Goal: Task Accomplishment & Management: Use online tool/utility

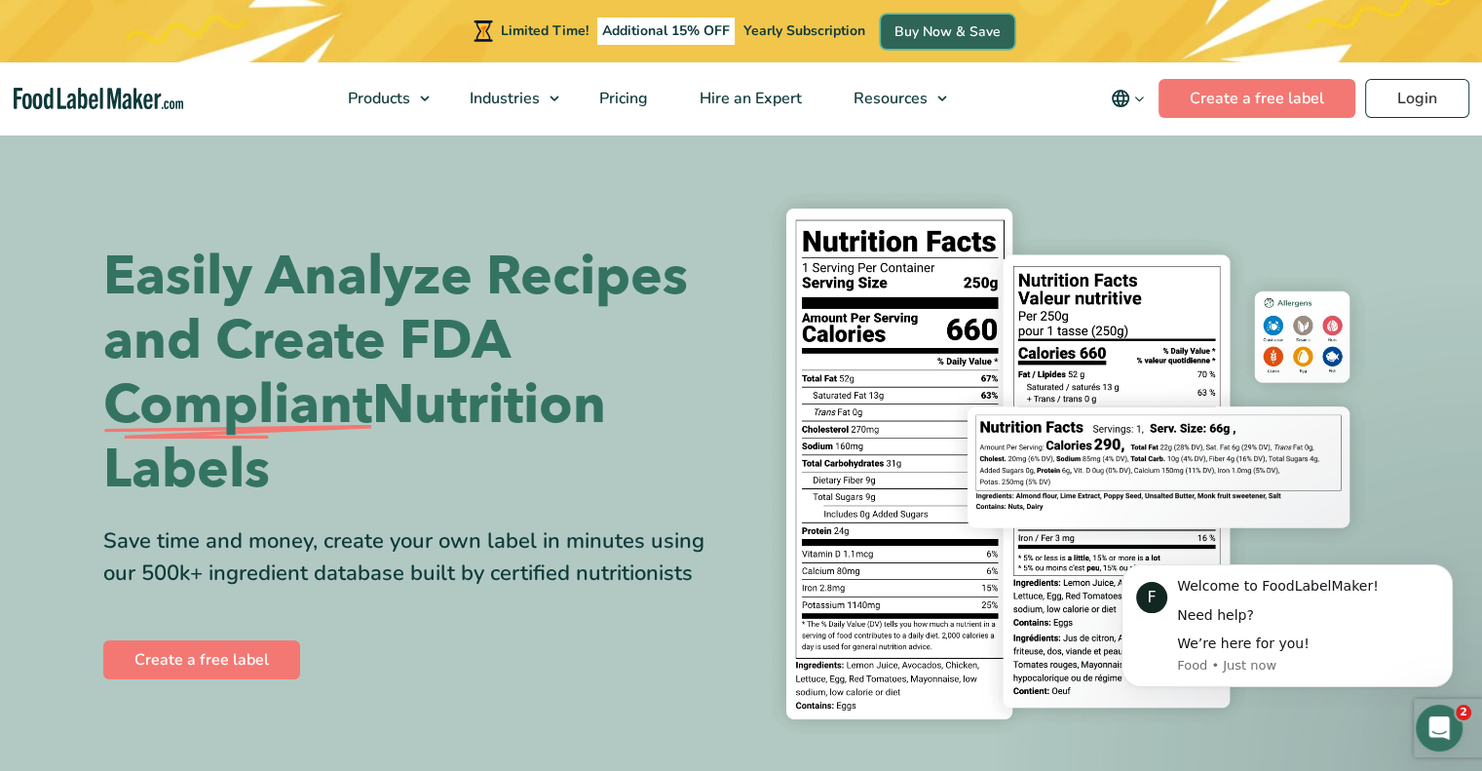
click at [925, 32] on link "Buy Now & Save" at bounding box center [947, 32] width 133 height 34
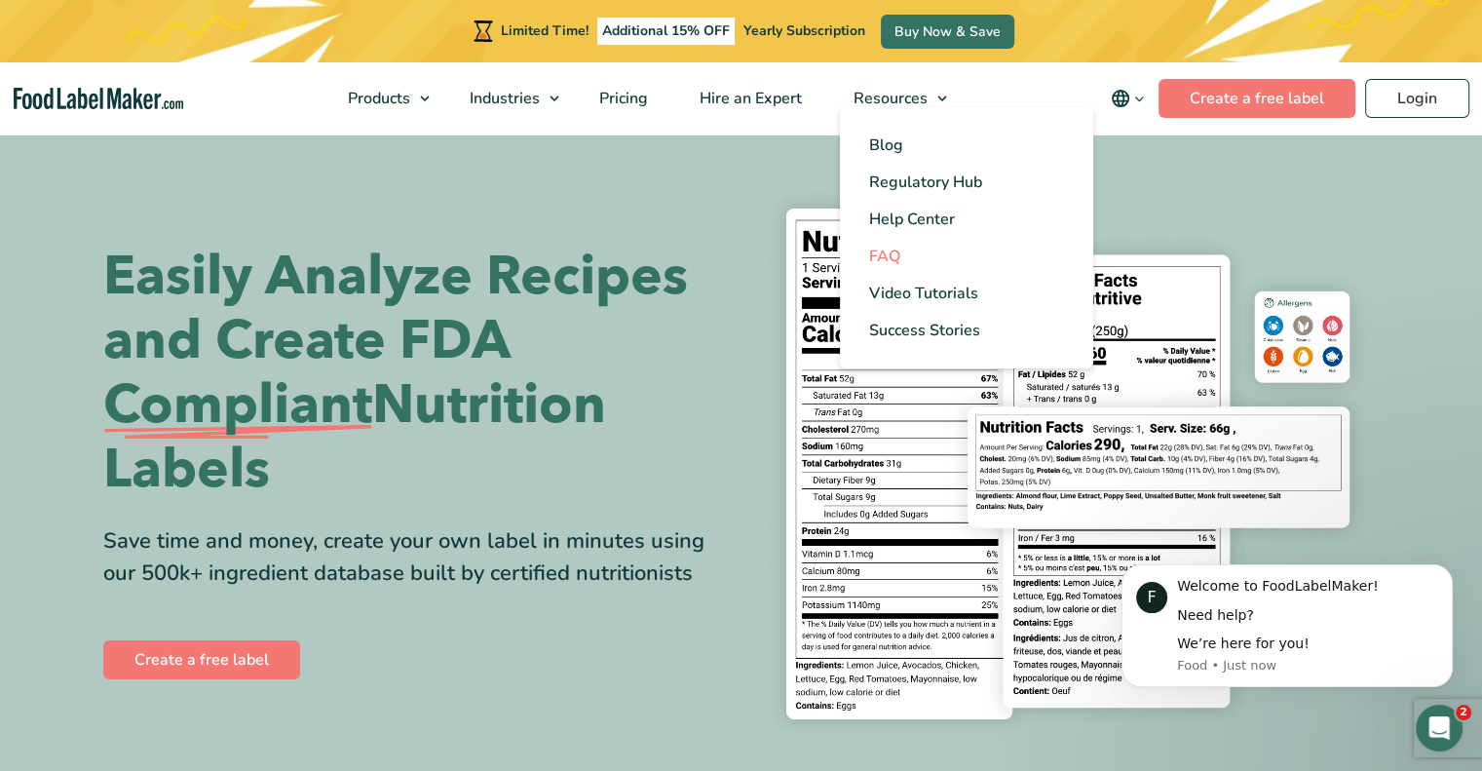
click at [891, 252] on span "FAQ" at bounding box center [884, 255] width 31 height 21
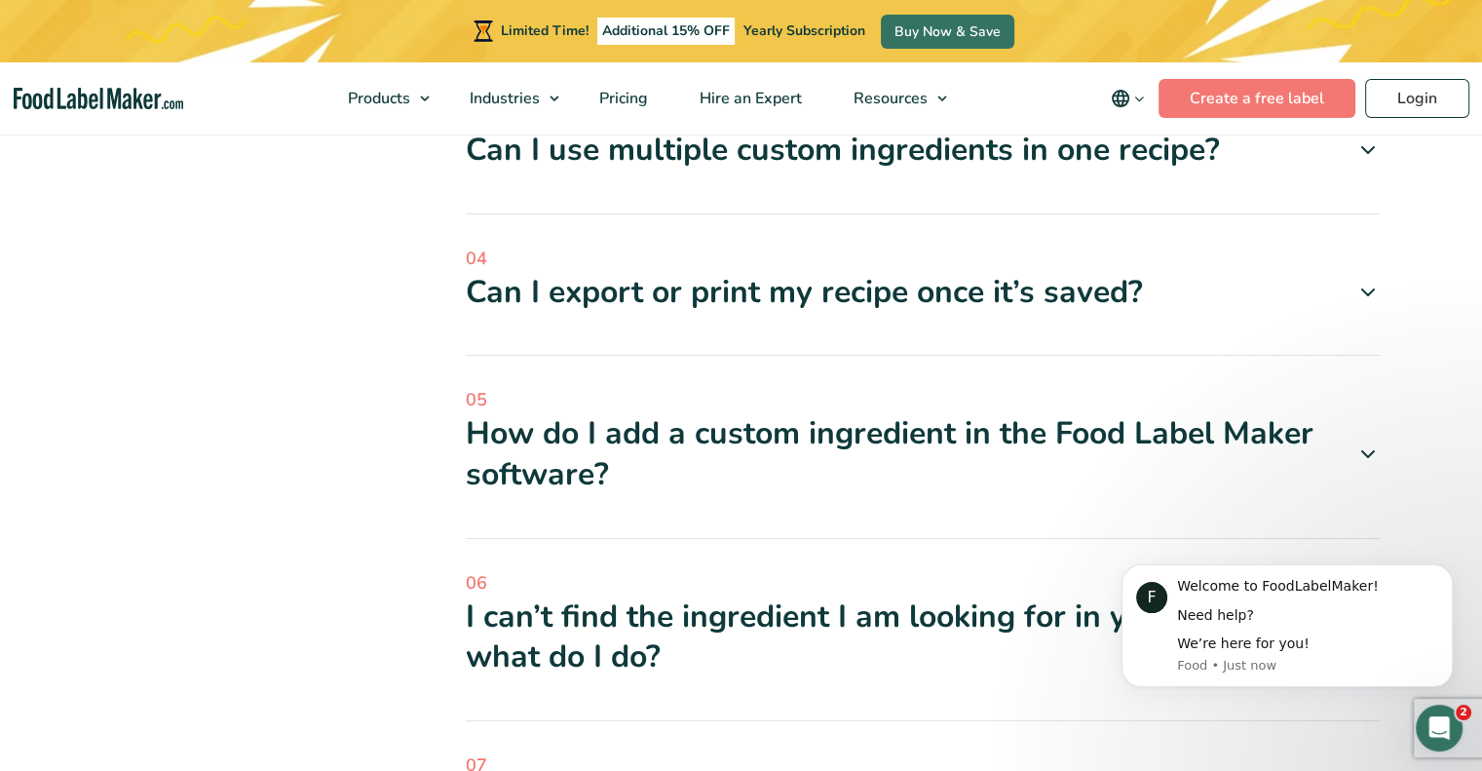
scroll to position [842, 0]
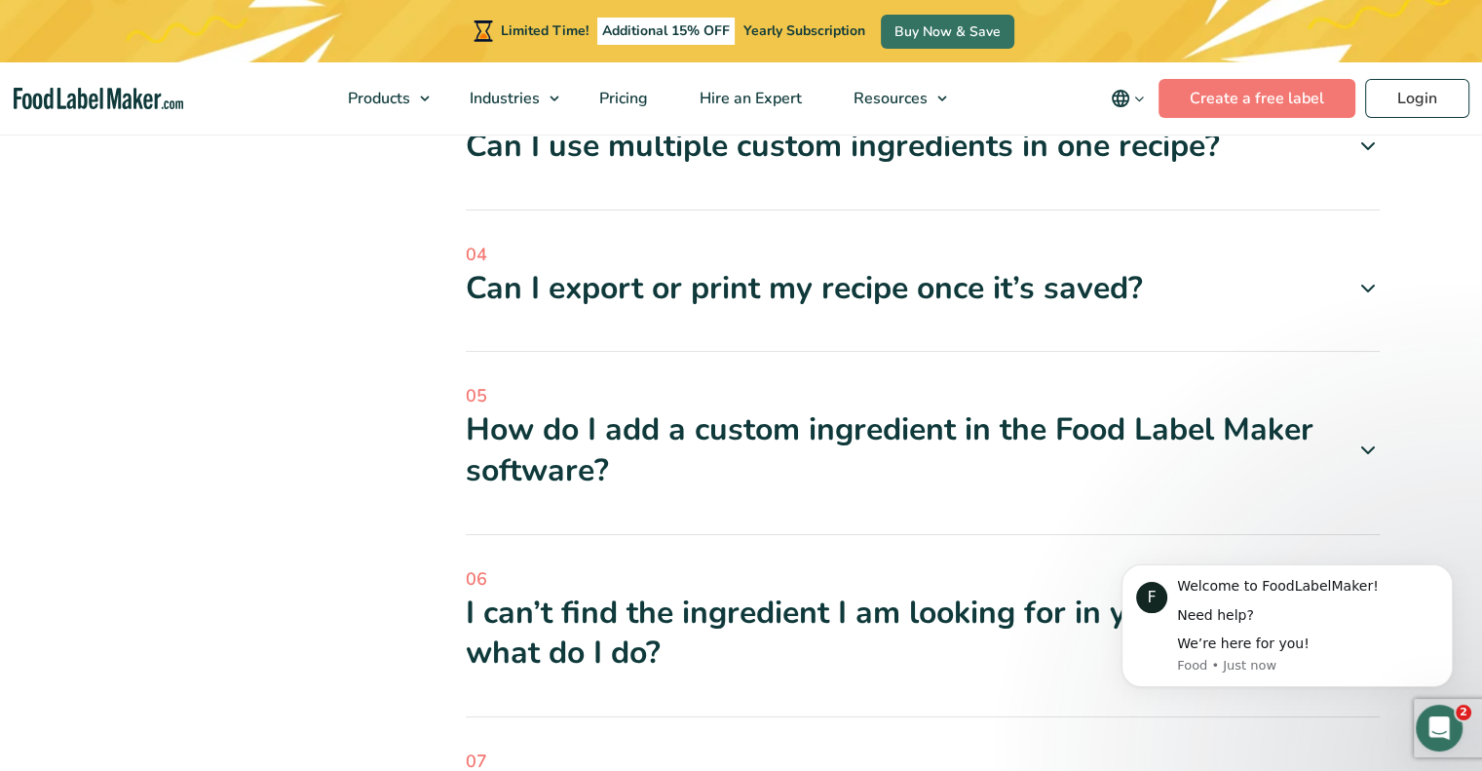
click at [1356, 282] on icon at bounding box center [1367, 288] width 23 height 23
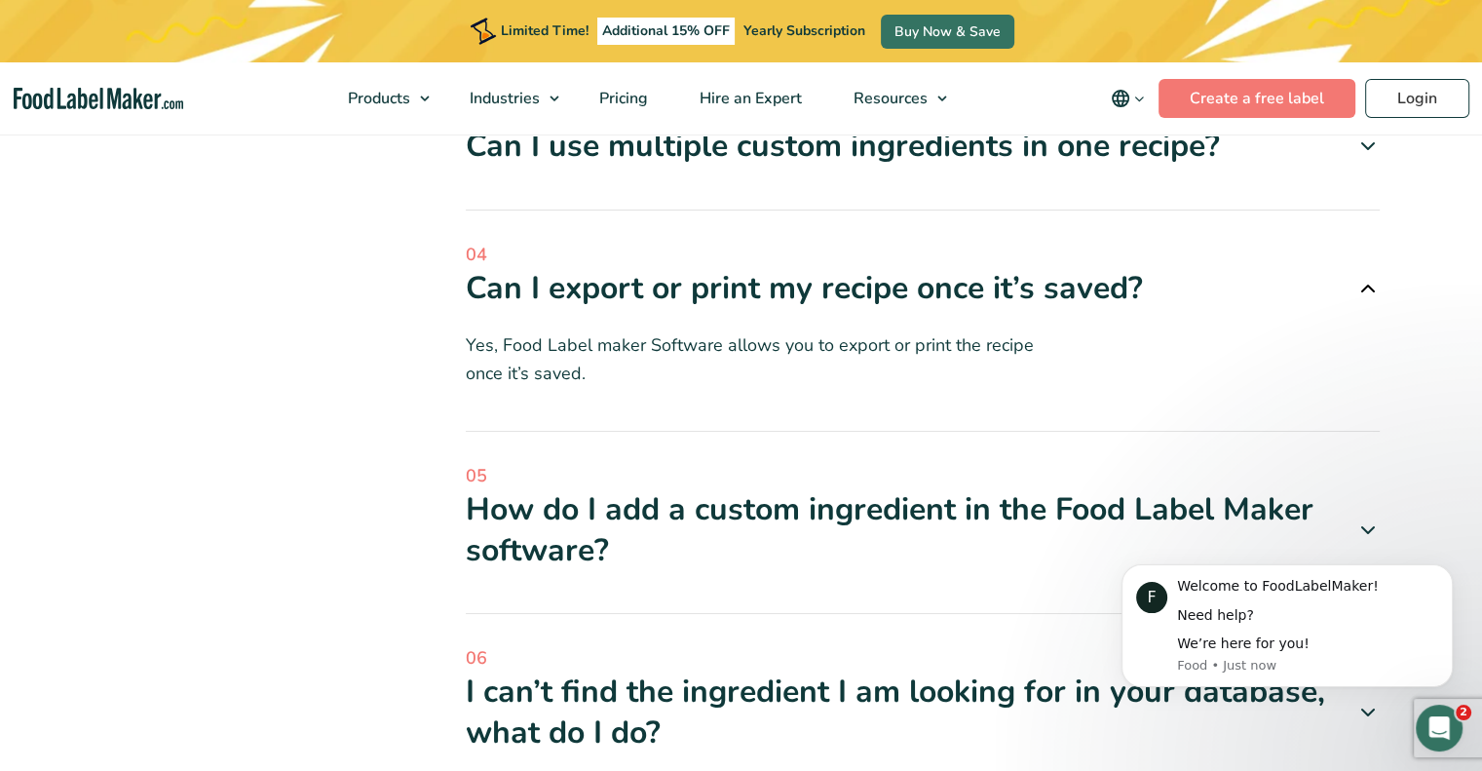
click at [1359, 283] on icon at bounding box center [1367, 288] width 23 height 23
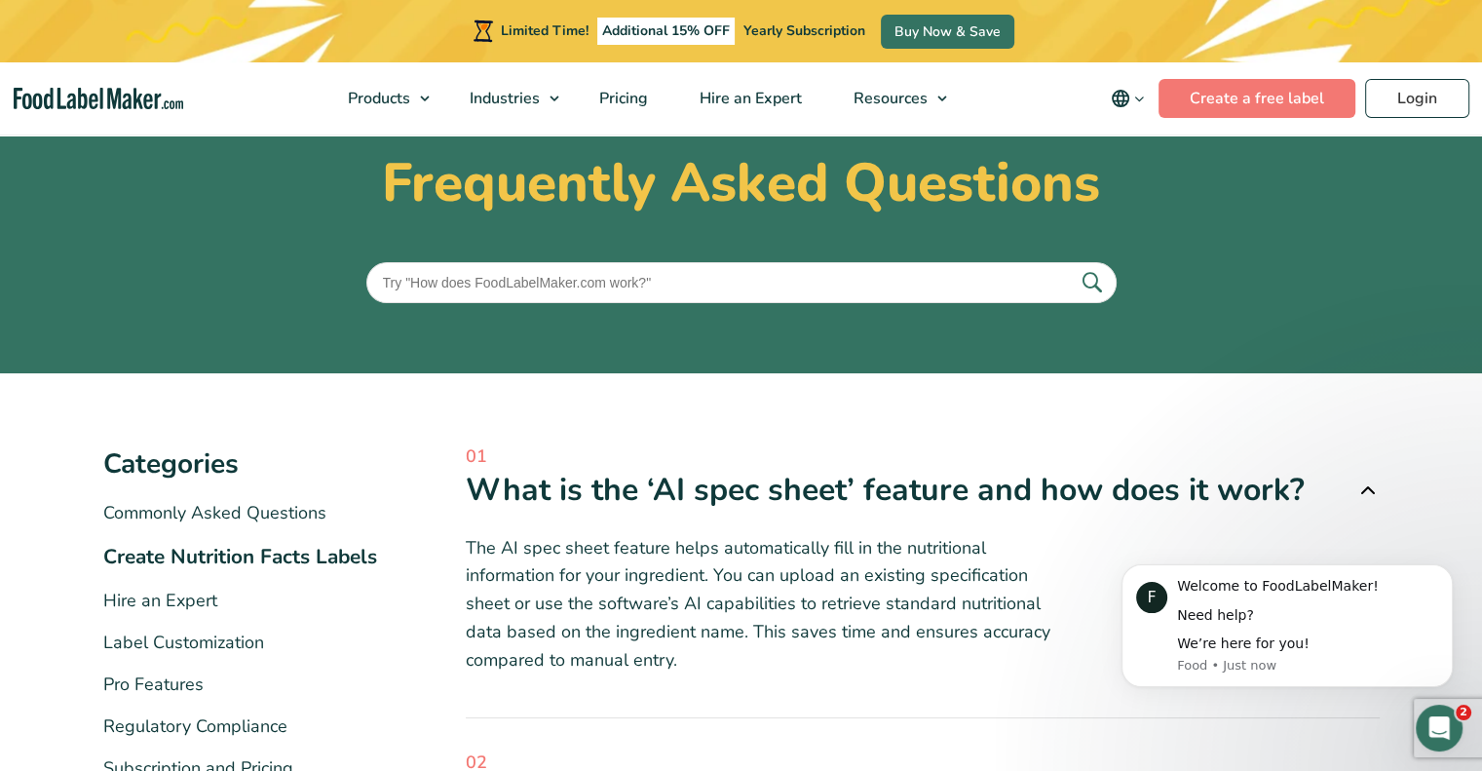
scroll to position [0, 0]
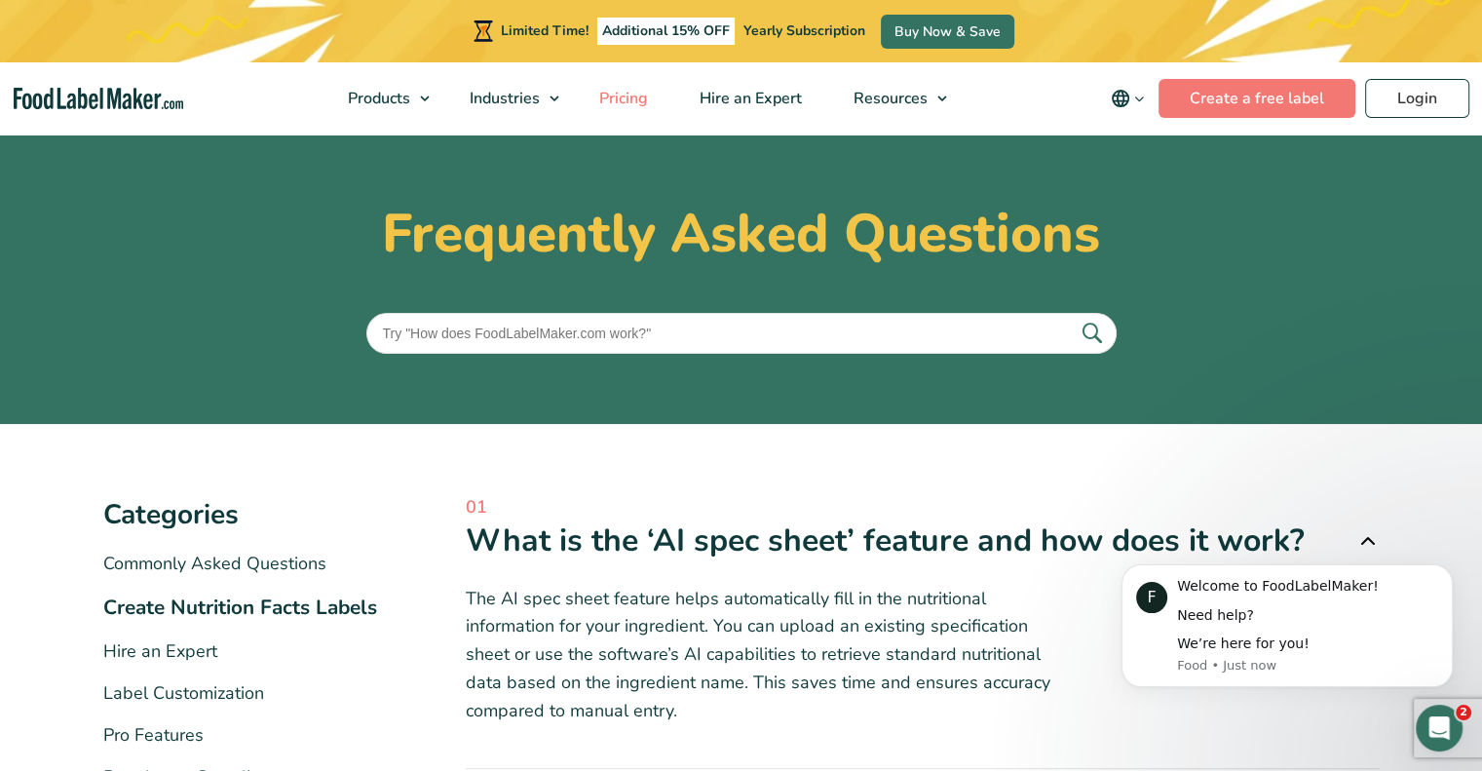
click at [616, 96] on span "Pricing" at bounding box center [621, 98] width 57 height 21
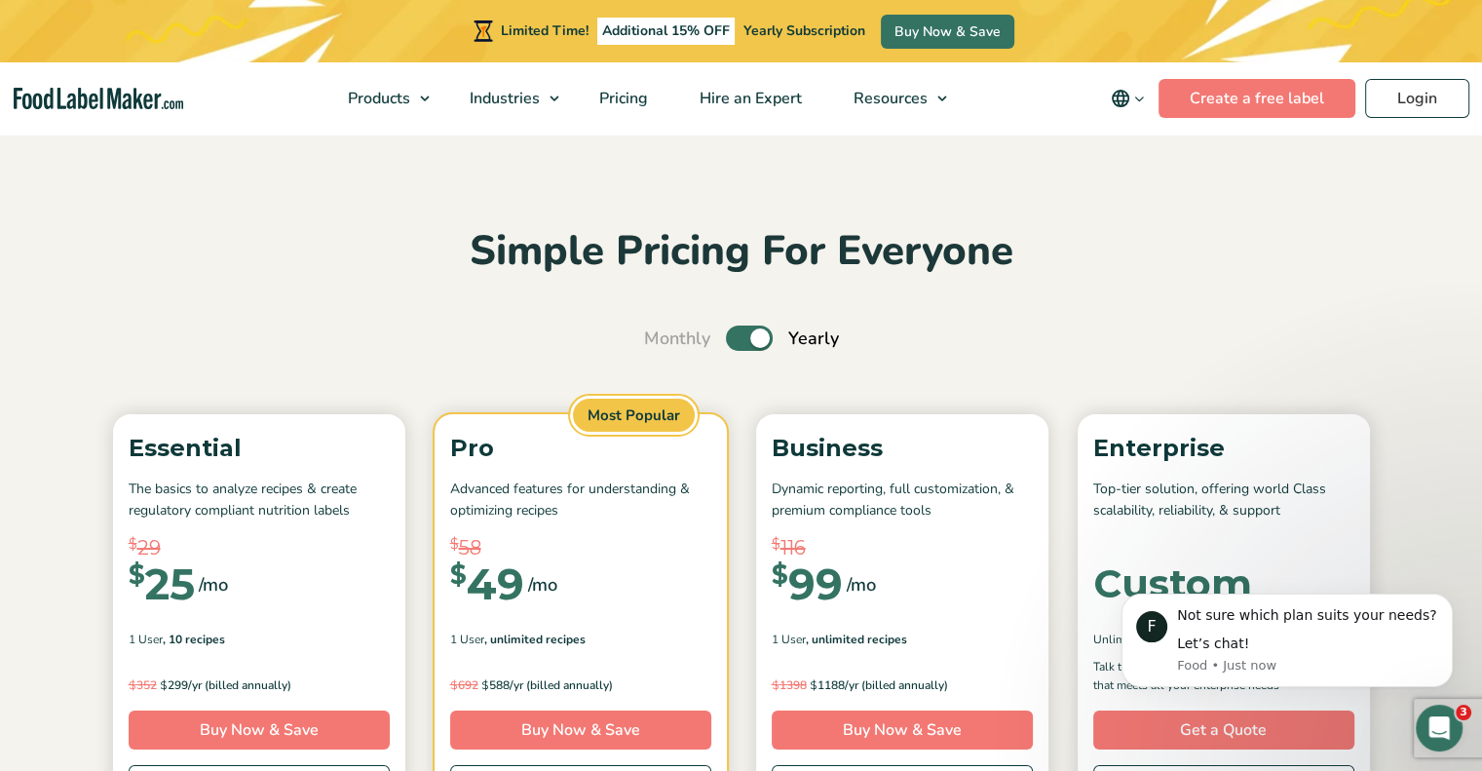
click at [768, 341] on label "Toggle" at bounding box center [749, 337] width 47 height 25
click at [661, 341] on input "Toggle" at bounding box center [654, 338] width 13 height 13
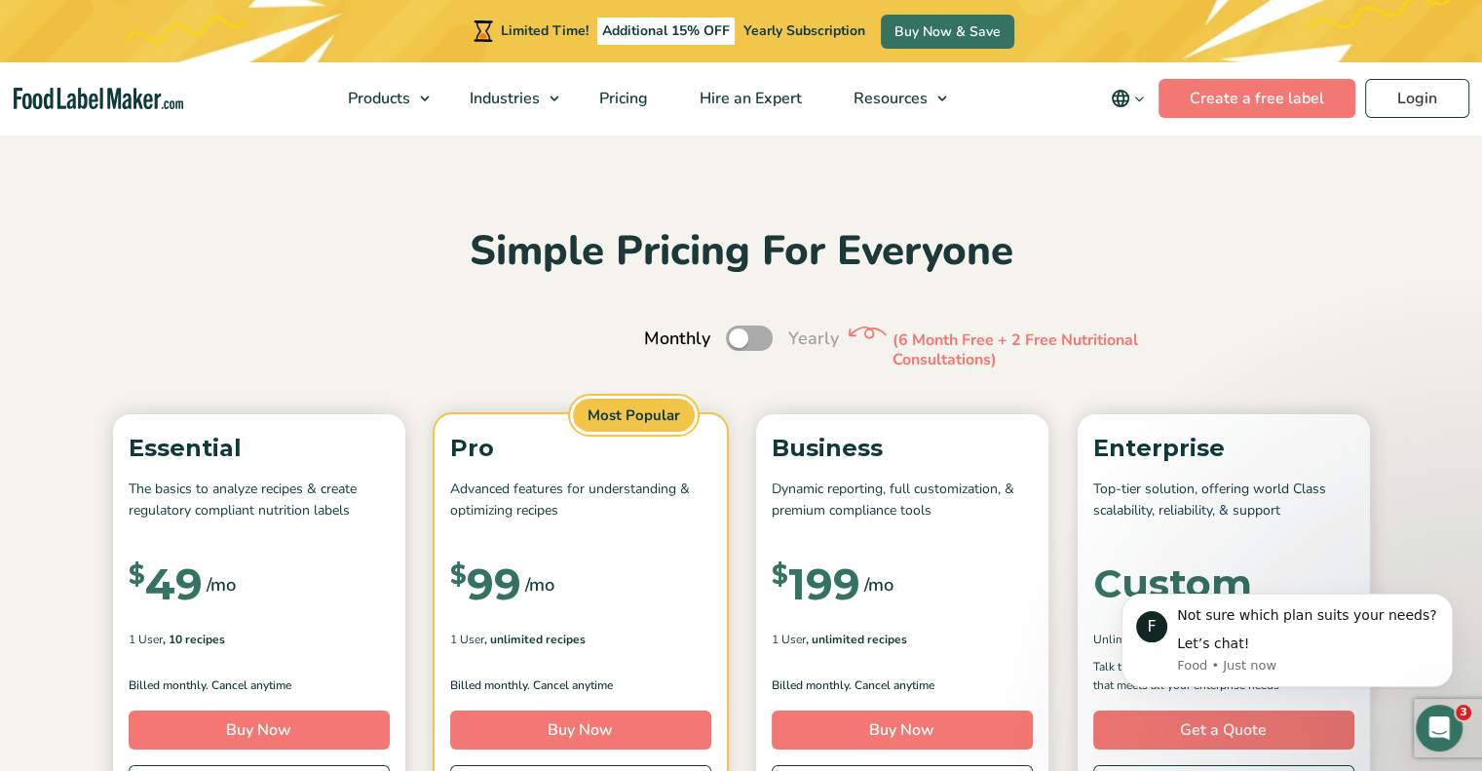
click at [754, 338] on label "Toggle" at bounding box center [749, 337] width 47 height 25
click at [661, 338] on input "Toggle" at bounding box center [654, 338] width 13 height 13
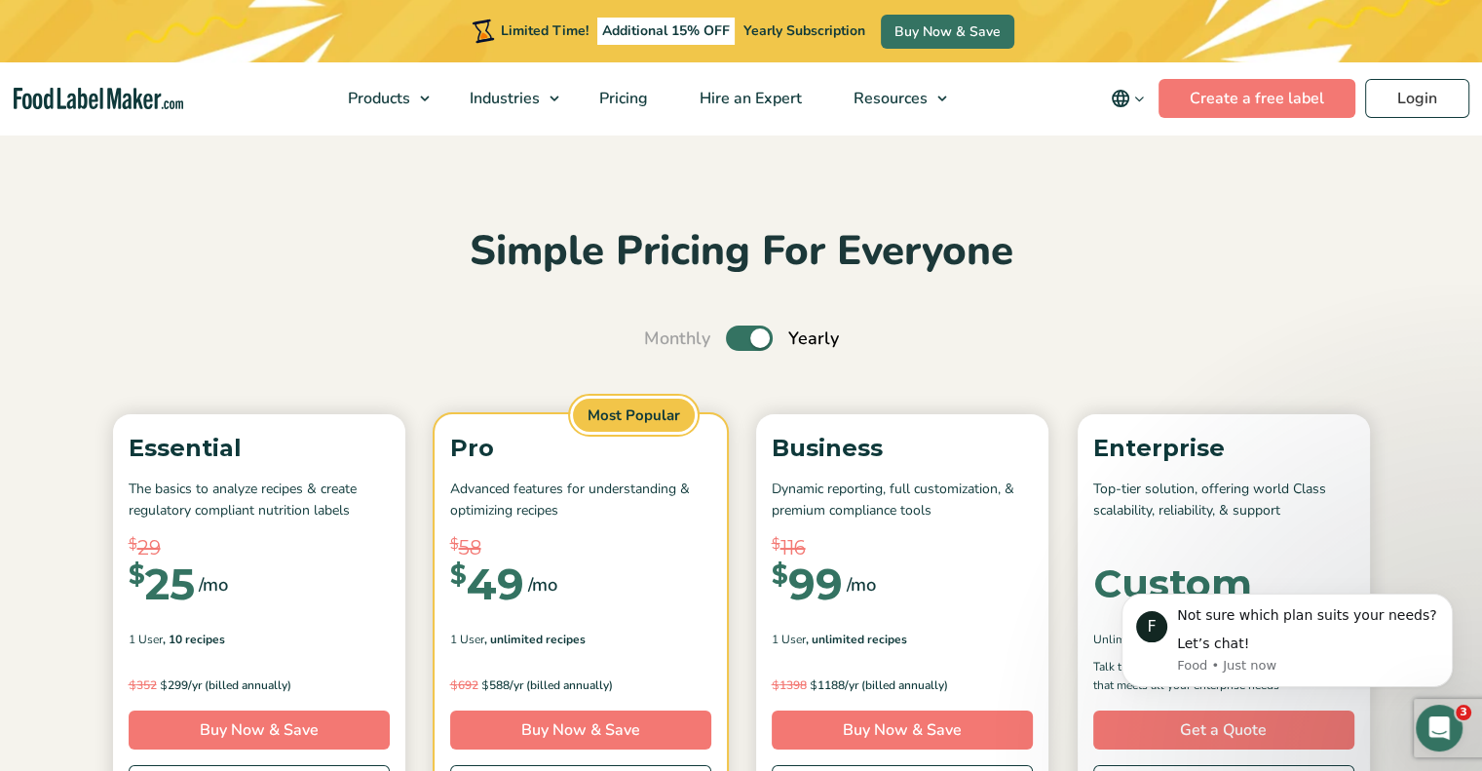
click at [759, 330] on label "Toggle" at bounding box center [749, 337] width 47 height 25
click at [661, 332] on input "Toggle" at bounding box center [654, 338] width 13 height 13
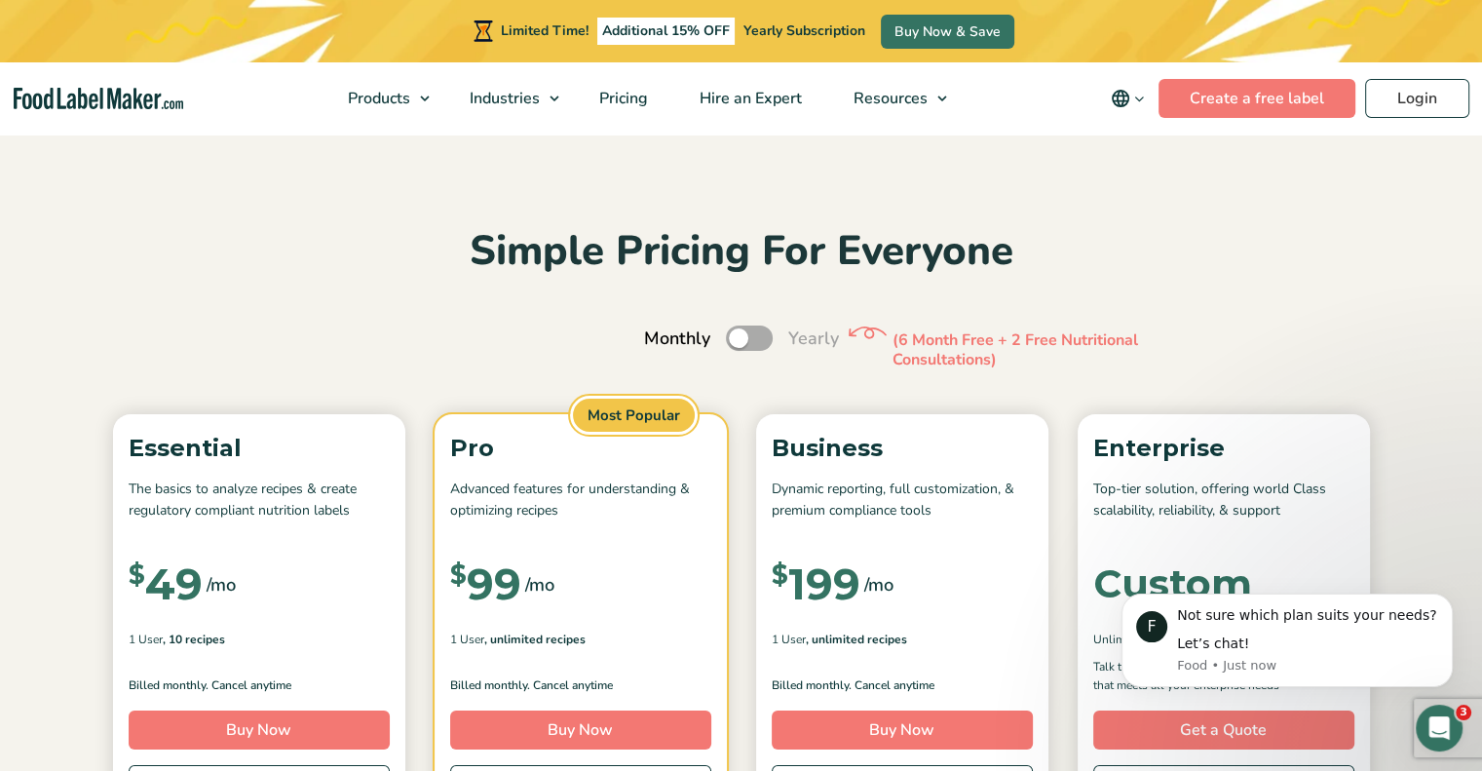
click at [750, 338] on label "Toggle" at bounding box center [749, 337] width 47 height 25
click at [661, 338] on input "Toggle" at bounding box center [654, 338] width 13 height 13
checkbox input "true"
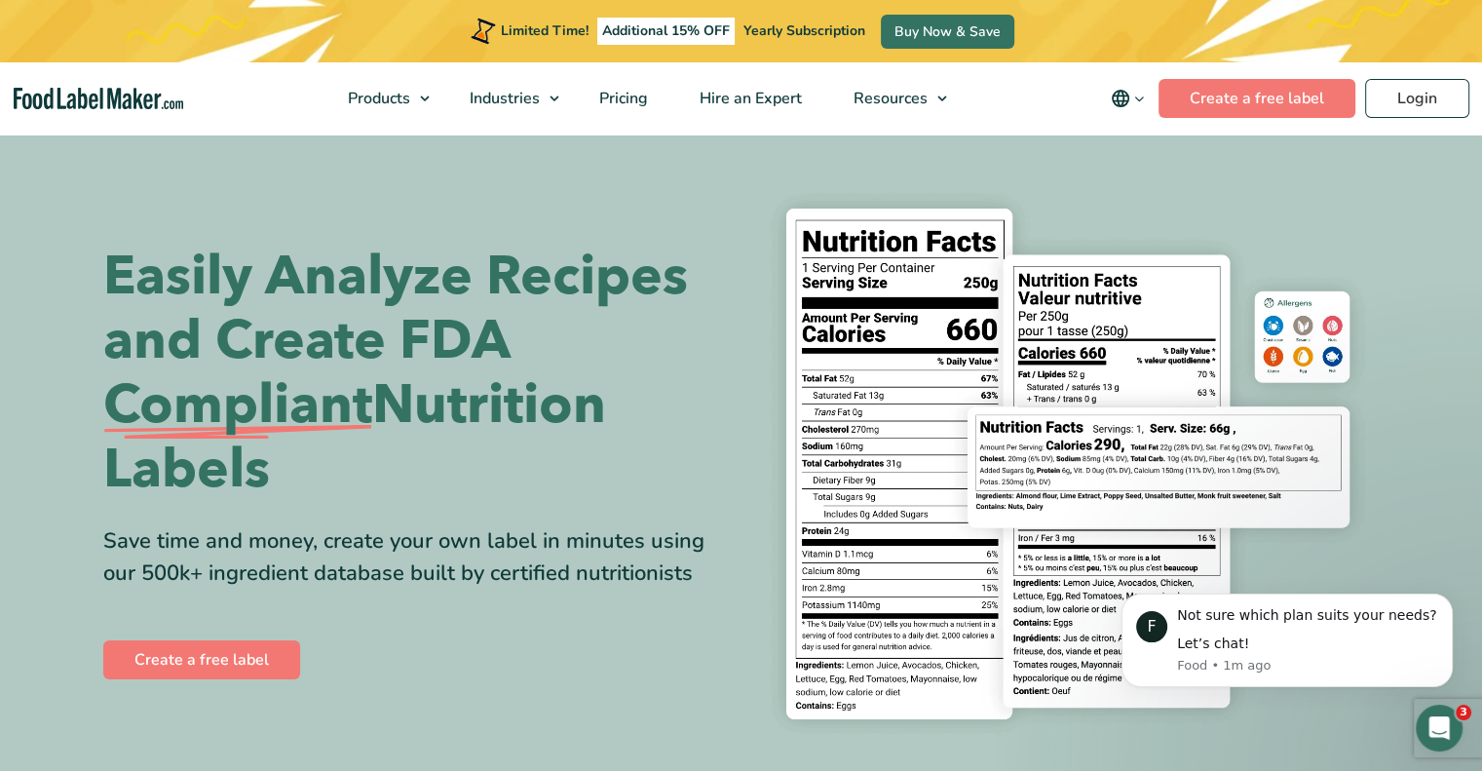
click at [1456, 597] on button "Dismiss notification" at bounding box center [1447, 598] width 20 height 20
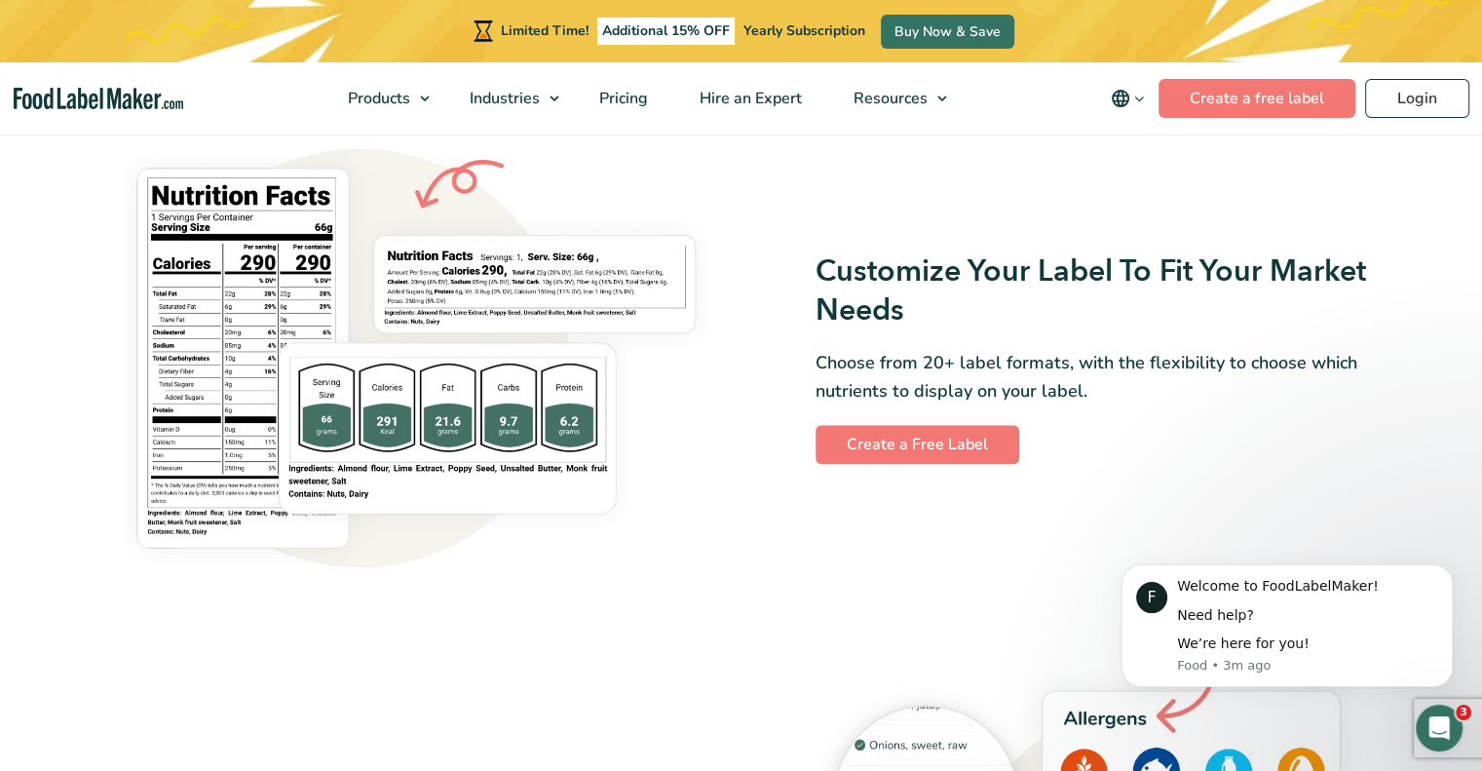
scroll to position [1603, 0]
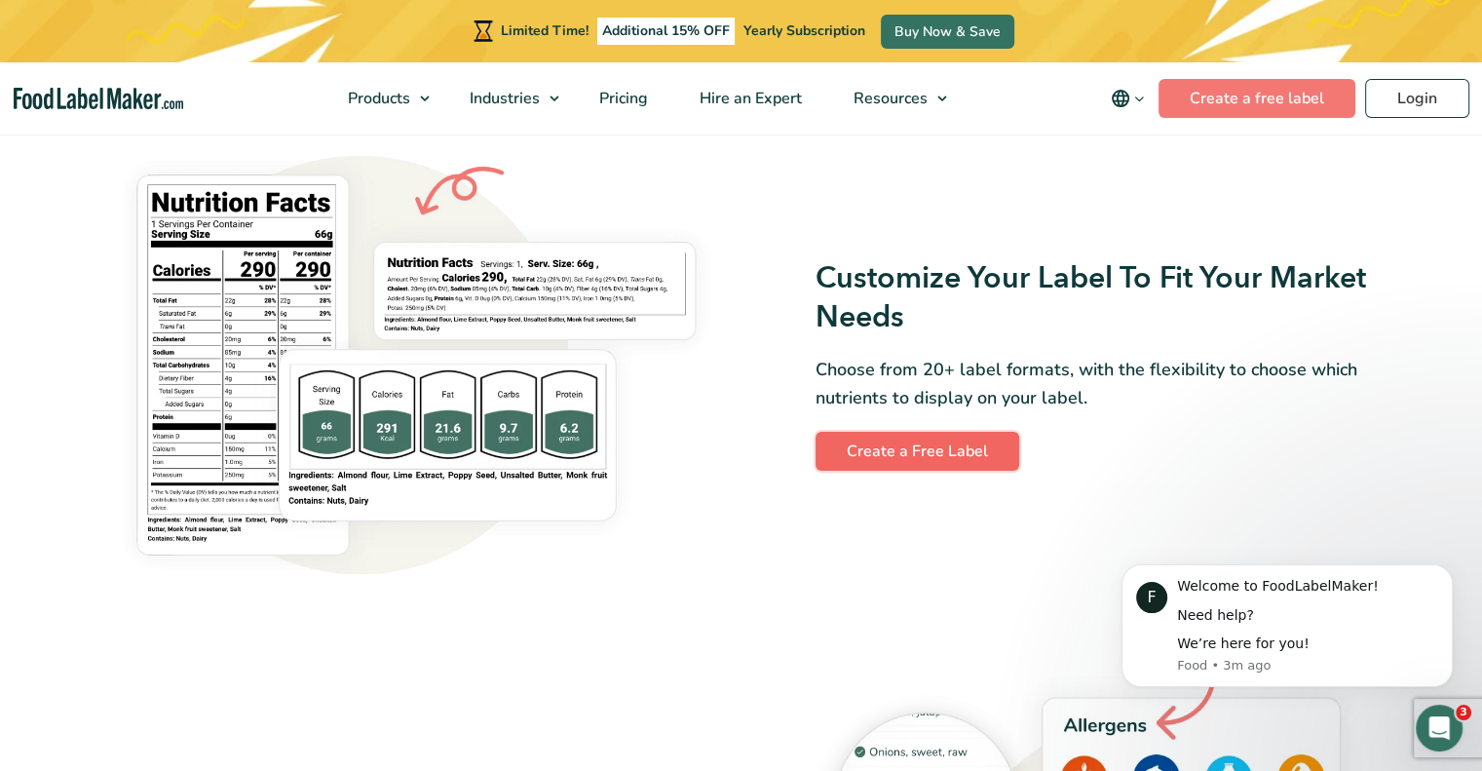
click at [896, 469] on link "Create a Free Label" at bounding box center [917, 451] width 204 height 39
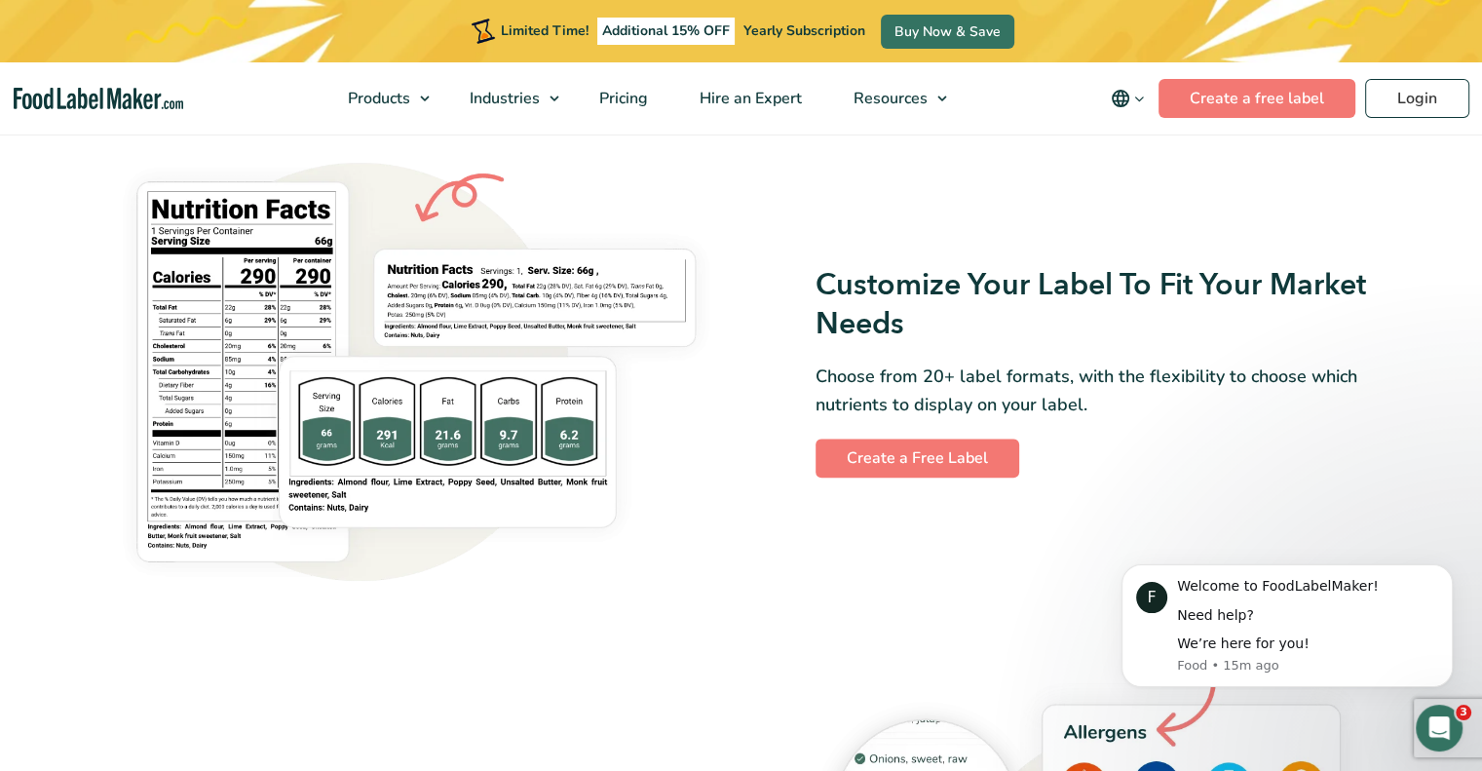
click at [756, 237] on div "Customize Your Label To Fit Your Market Needs Choose from 20+ label formats, wi…" at bounding box center [742, 372] width 1300 height 472
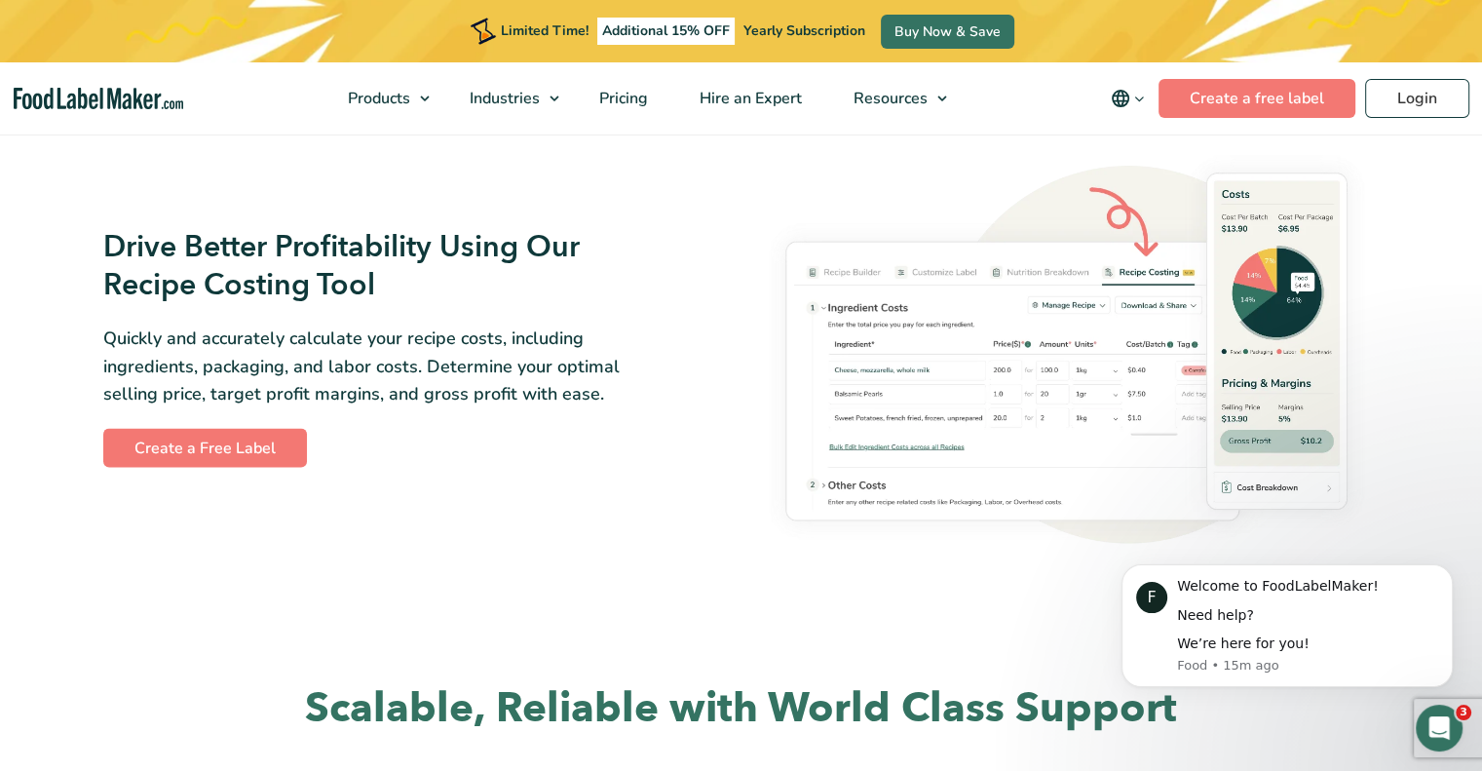
scroll to position [3298, 0]
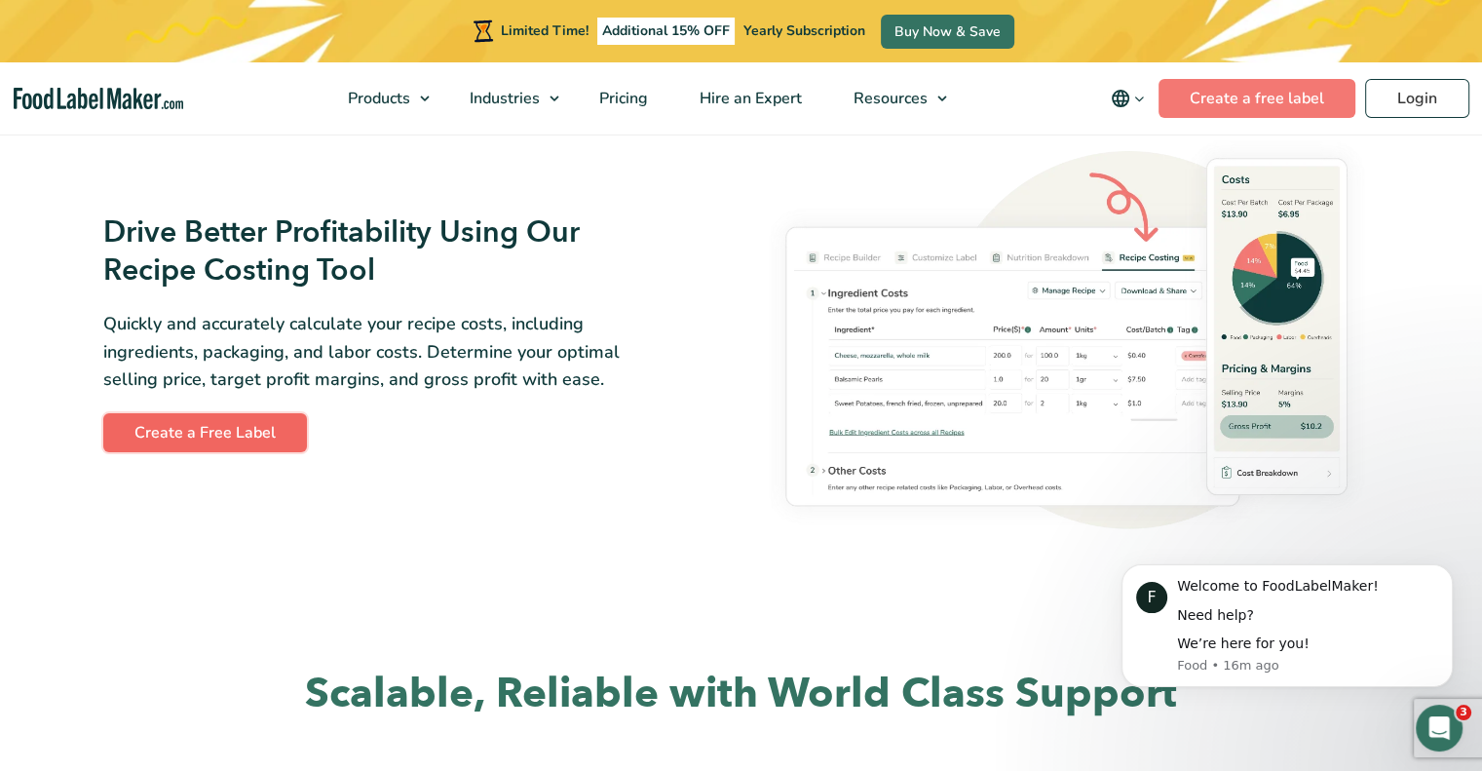
click at [245, 433] on link "Create a Free Label" at bounding box center [205, 432] width 204 height 39
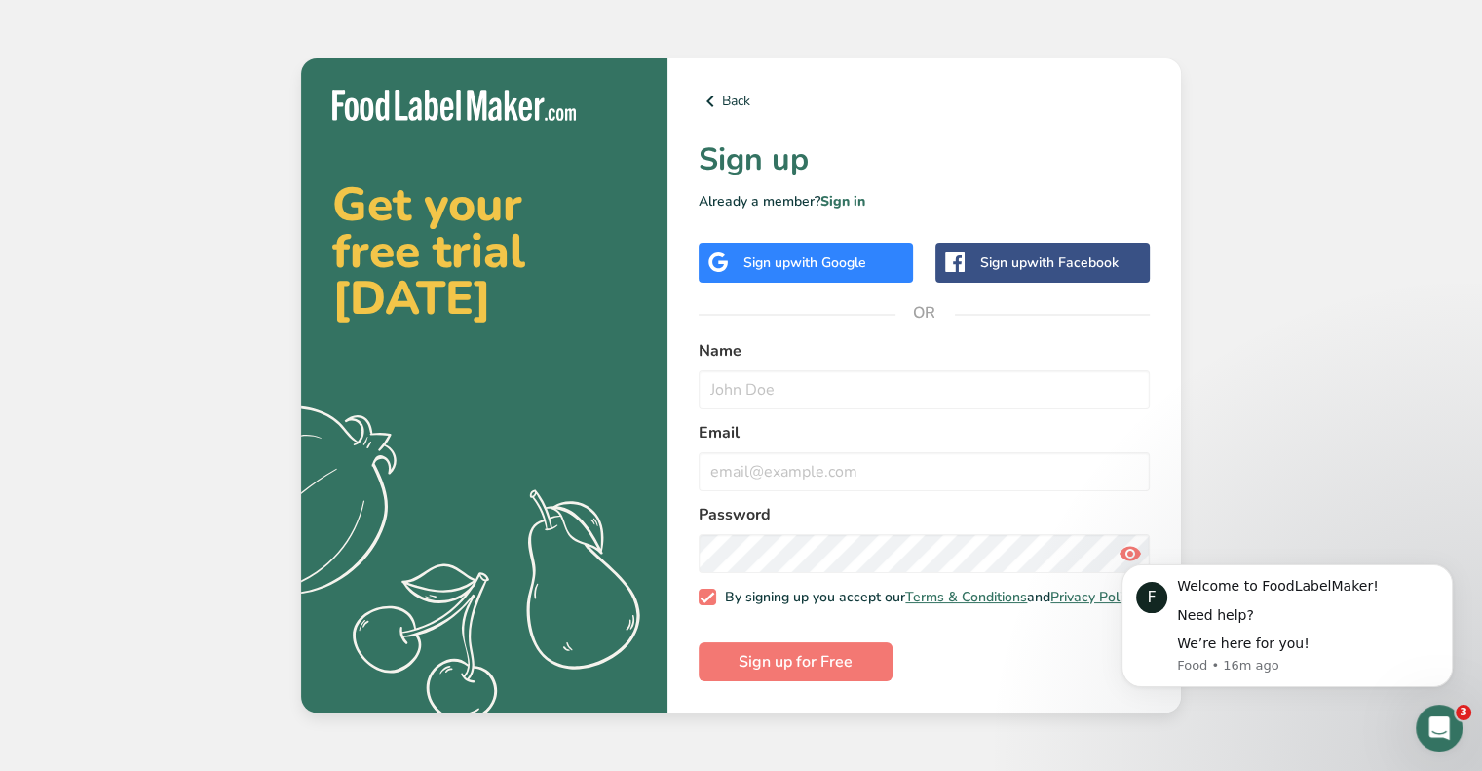
click at [816, 264] on span "with Google" at bounding box center [828, 262] width 76 height 19
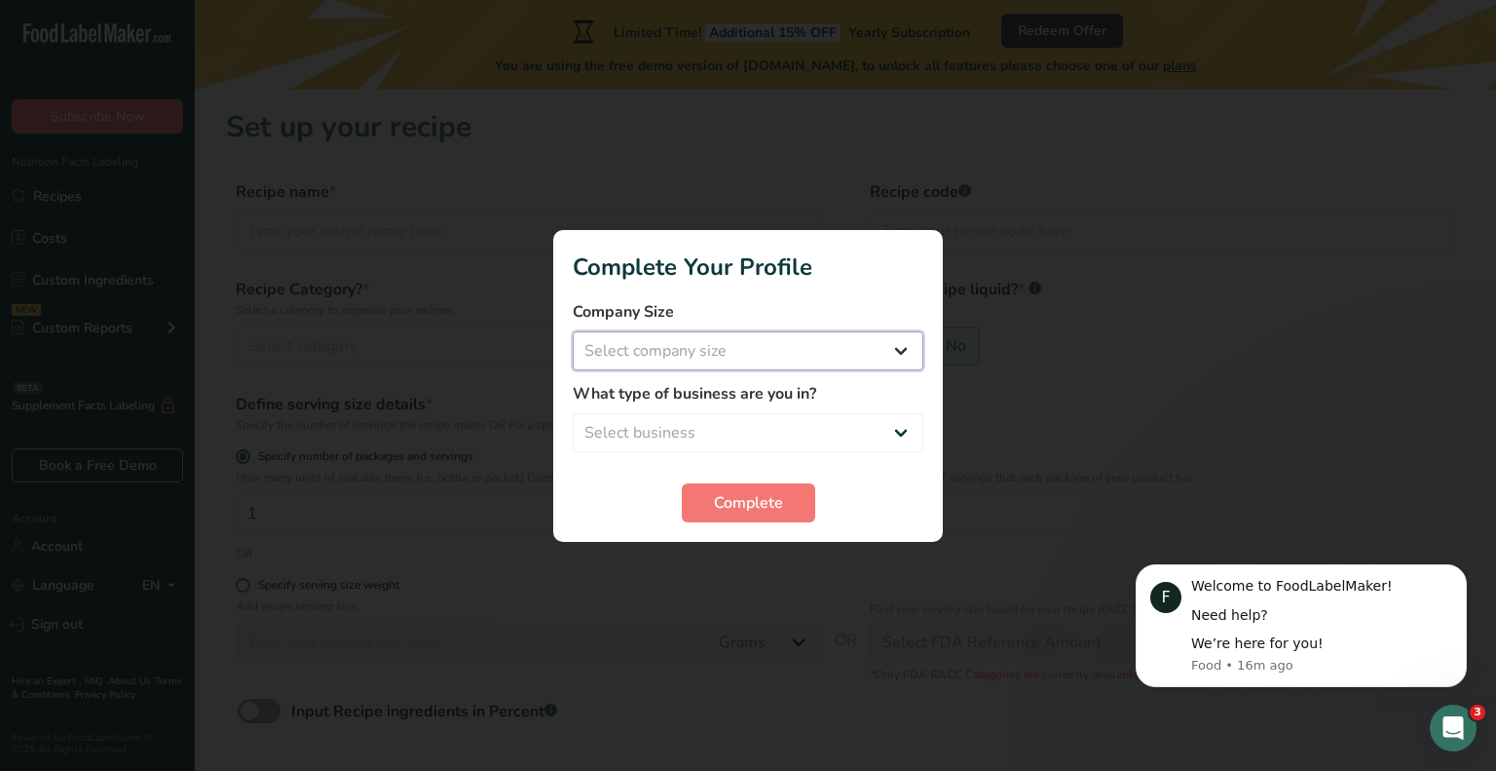
click at [908, 356] on select "Select company size Fewer than 10 Employees 10 to 50 Employees 51 to 500 Employ…" at bounding box center [748, 350] width 351 height 39
select select "2"
click at [573, 331] on select "Select company size Fewer than 10 Employees 10 to 50 Employees 51 to 500 Employ…" at bounding box center [748, 350] width 351 height 39
click at [820, 411] on div "What type of business are you in? Select business Packaged Food Manufacturer Re…" at bounding box center [748, 417] width 351 height 70
click at [822, 432] on select "Select business Packaged Food Manufacturer Restaurant & Cafe Bakery Meal Plans …" at bounding box center [748, 432] width 351 height 39
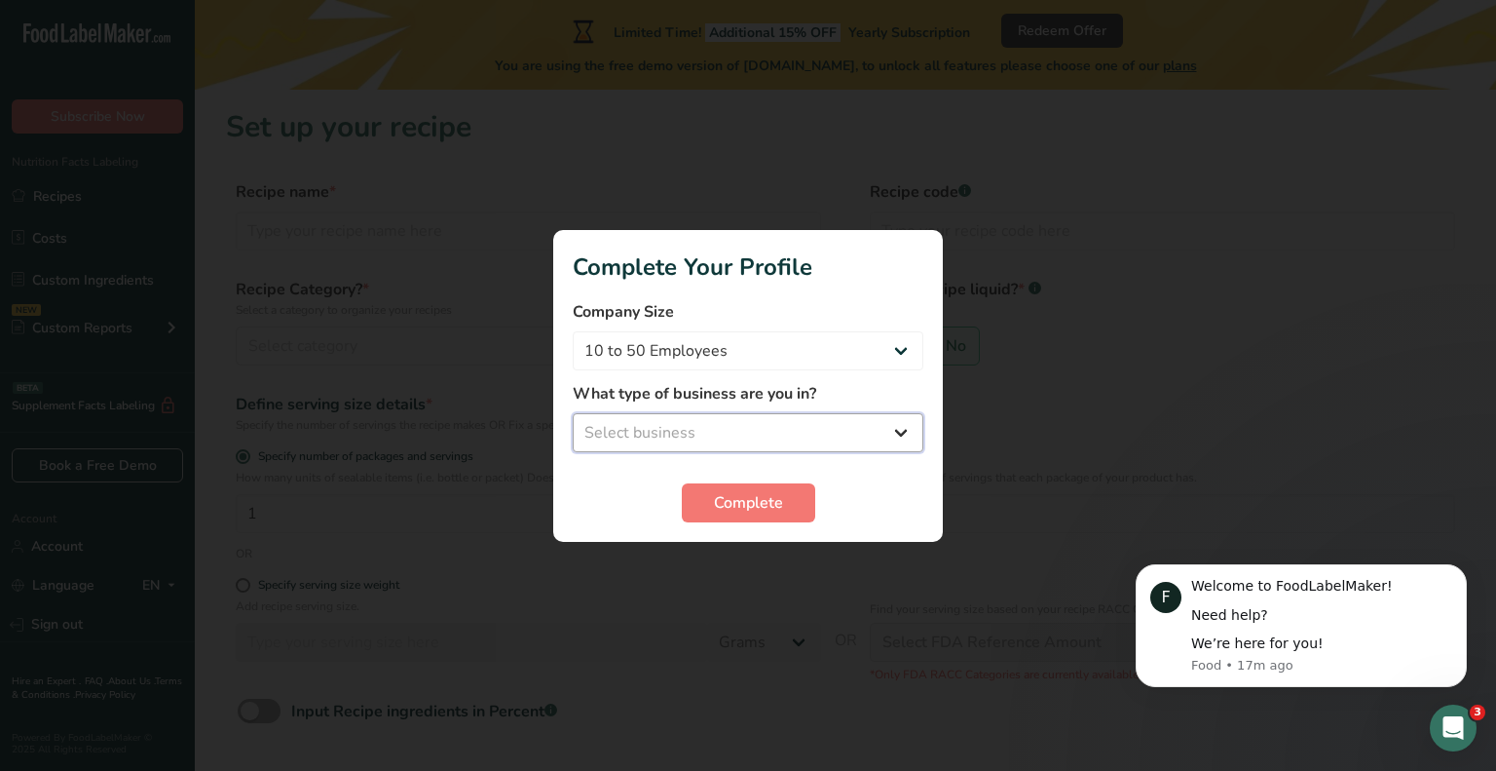
select select "8"
click at [573, 413] on select "Select business Packaged Food Manufacturer Restaurant & Cafe Bakery Meal Plans …" at bounding box center [748, 432] width 351 height 39
click at [716, 491] on span "Complete" at bounding box center [748, 502] width 69 height 23
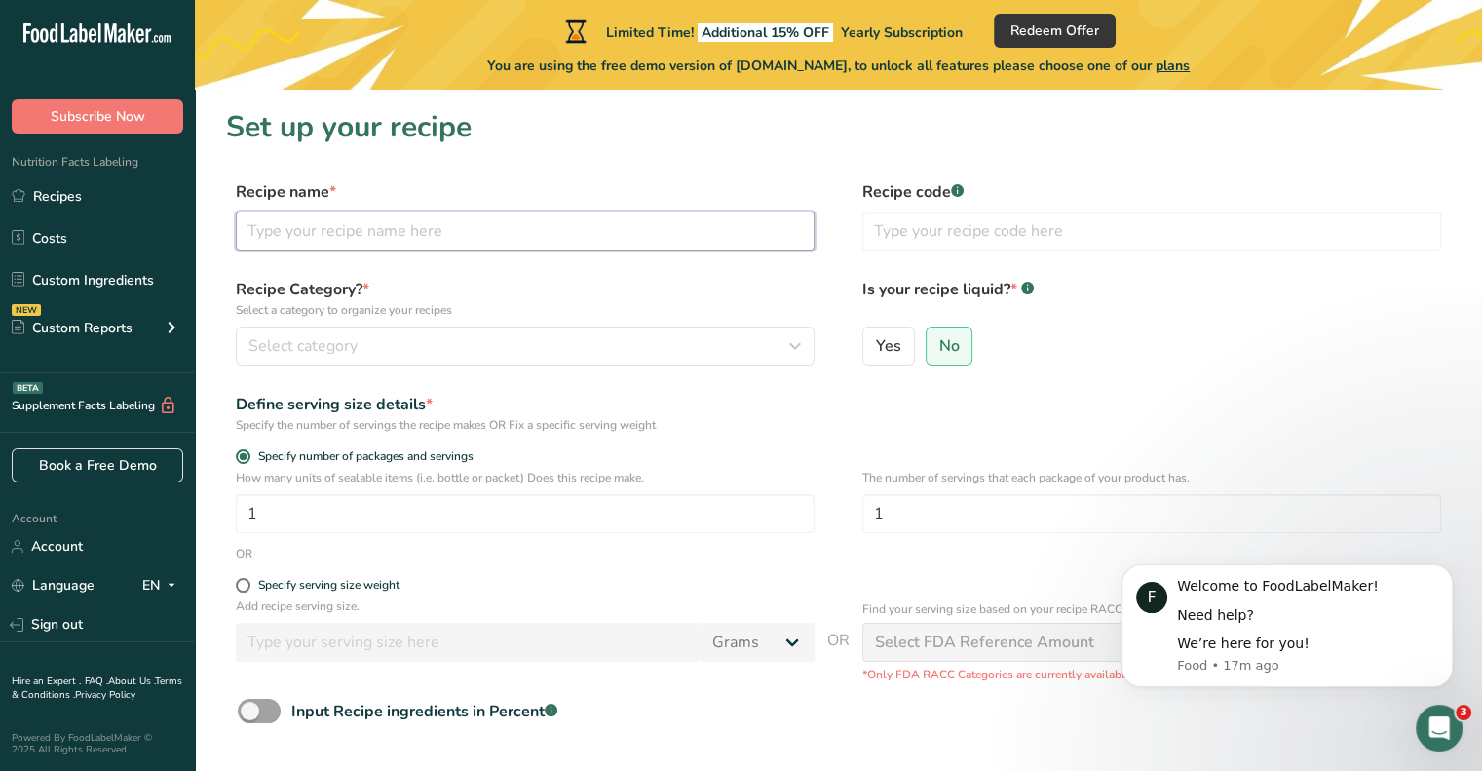
click at [549, 217] on input "text" at bounding box center [525, 230] width 579 height 39
click at [1447, 574] on icon "Dismiss notification" at bounding box center [1447, 570] width 11 height 11
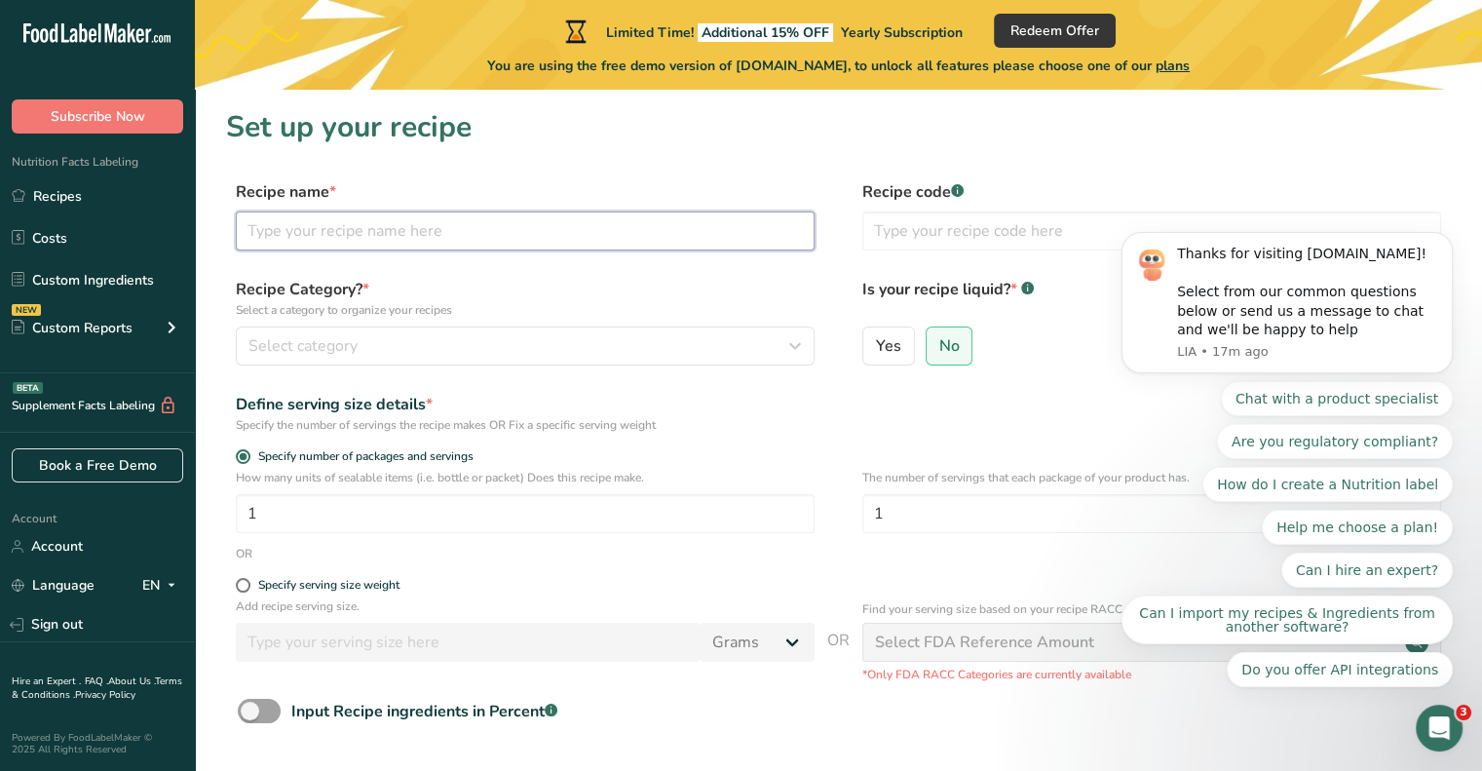
click at [488, 245] on input "text" at bounding box center [525, 230] width 579 height 39
click at [505, 245] on input "text" at bounding box center [525, 230] width 579 height 39
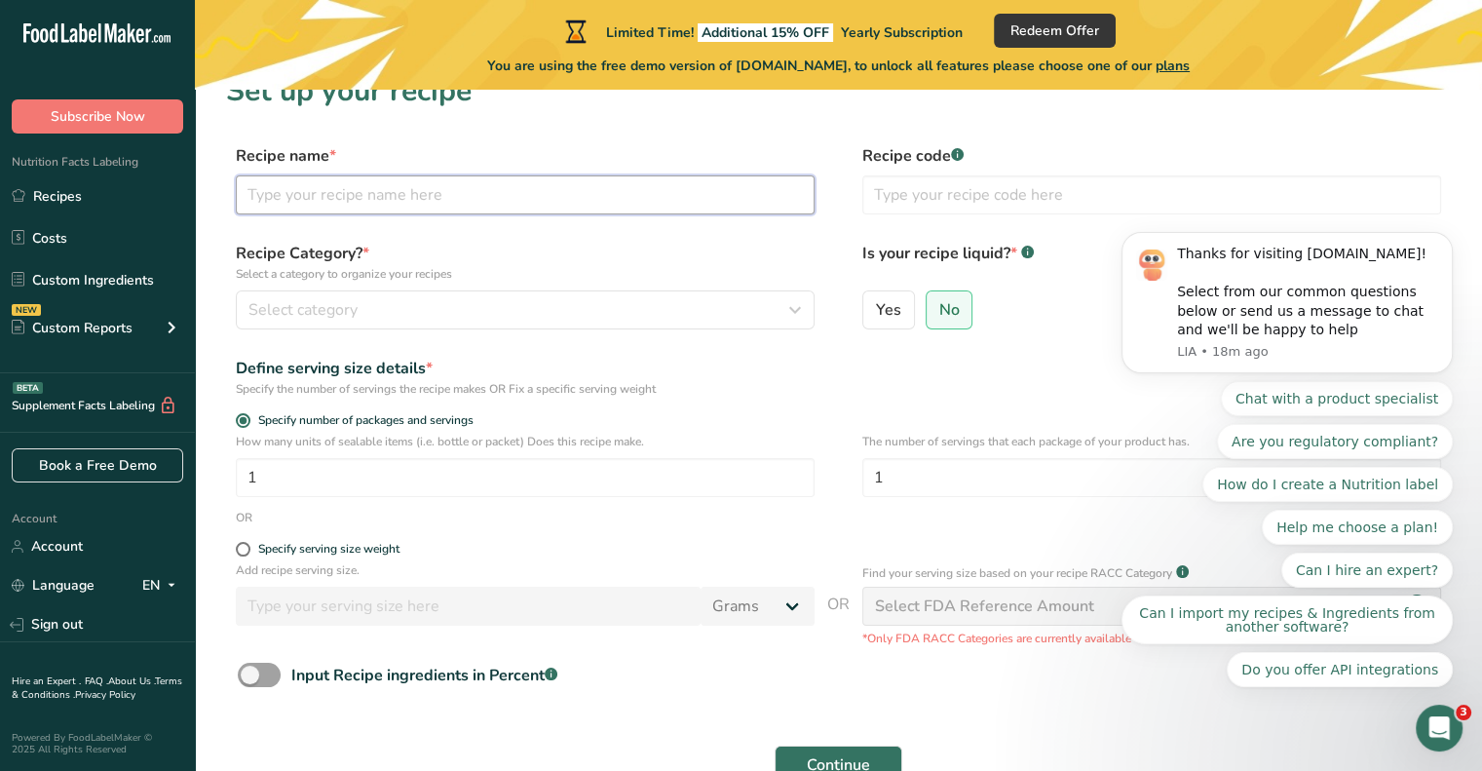
scroll to position [155, 0]
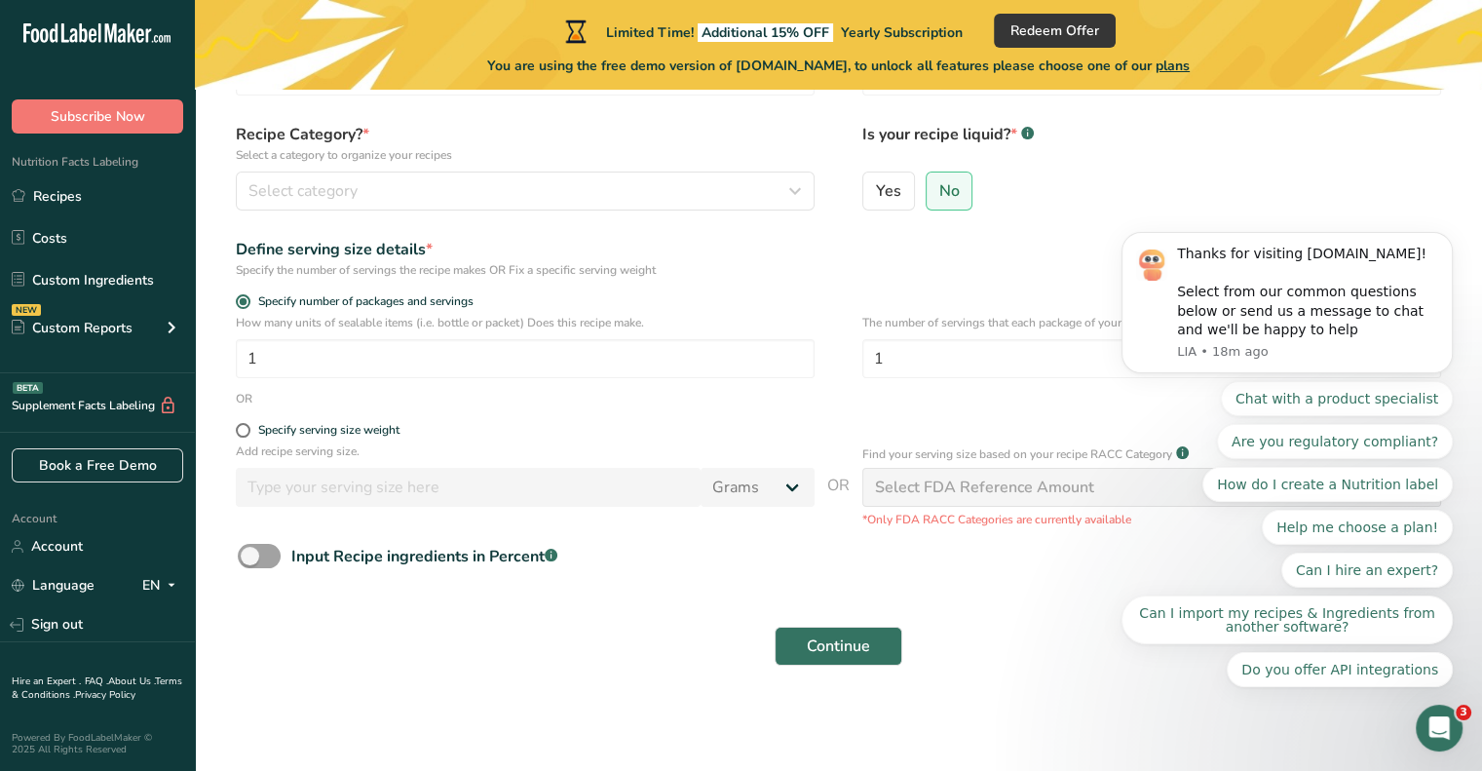
drag, startPoint x: 1449, startPoint y: 284, endPoint x: 1453, endPoint y: 388, distance: 103.3
click at [1472, 360] on body "Thanks for visiting FoodLabelMaker.com! Select from our common questions below …" at bounding box center [1287, 352] width 374 height 715
click at [1449, 243] on icon "Dismiss notification" at bounding box center [1447, 237] width 11 height 11
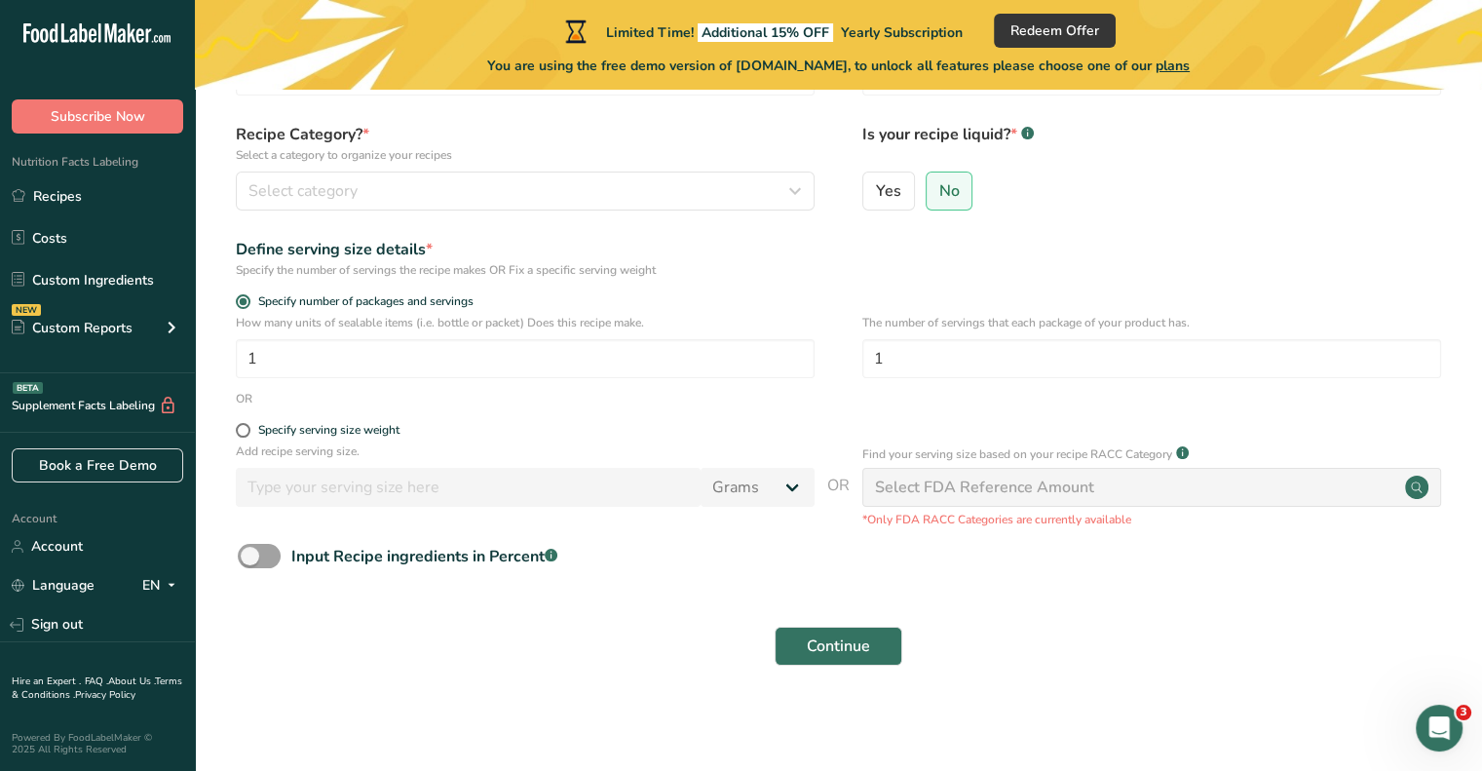
drag, startPoint x: 894, startPoint y: 241, endPoint x: 878, endPoint y: 247, distance: 17.9
click at [879, 247] on div "Define serving size details * Specify the number of servings the recipe makes O…" at bounding box center [838, 258] width 1225 height 41
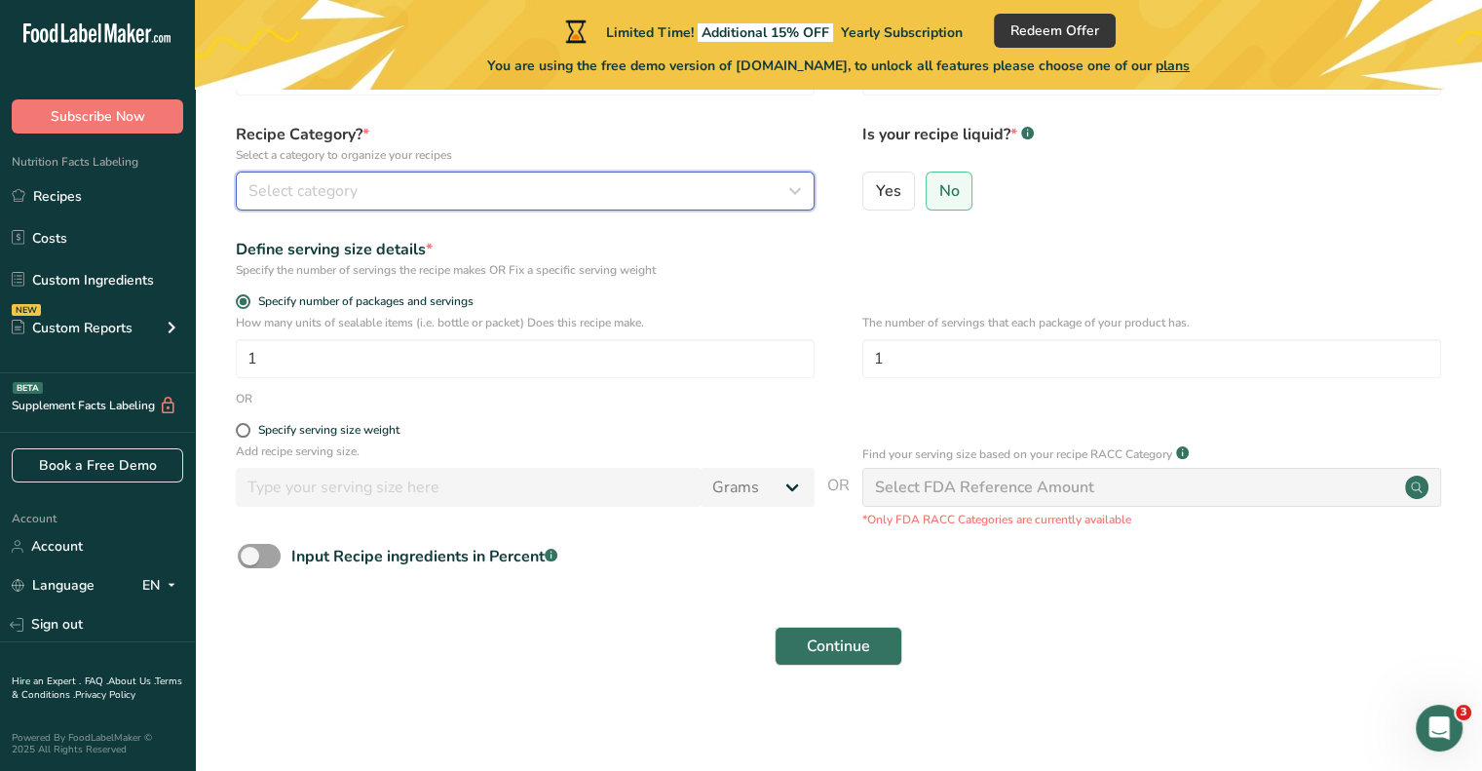
click at [633, 204] on button "Select category" at bounding box center [525, 190] width 579 height 39
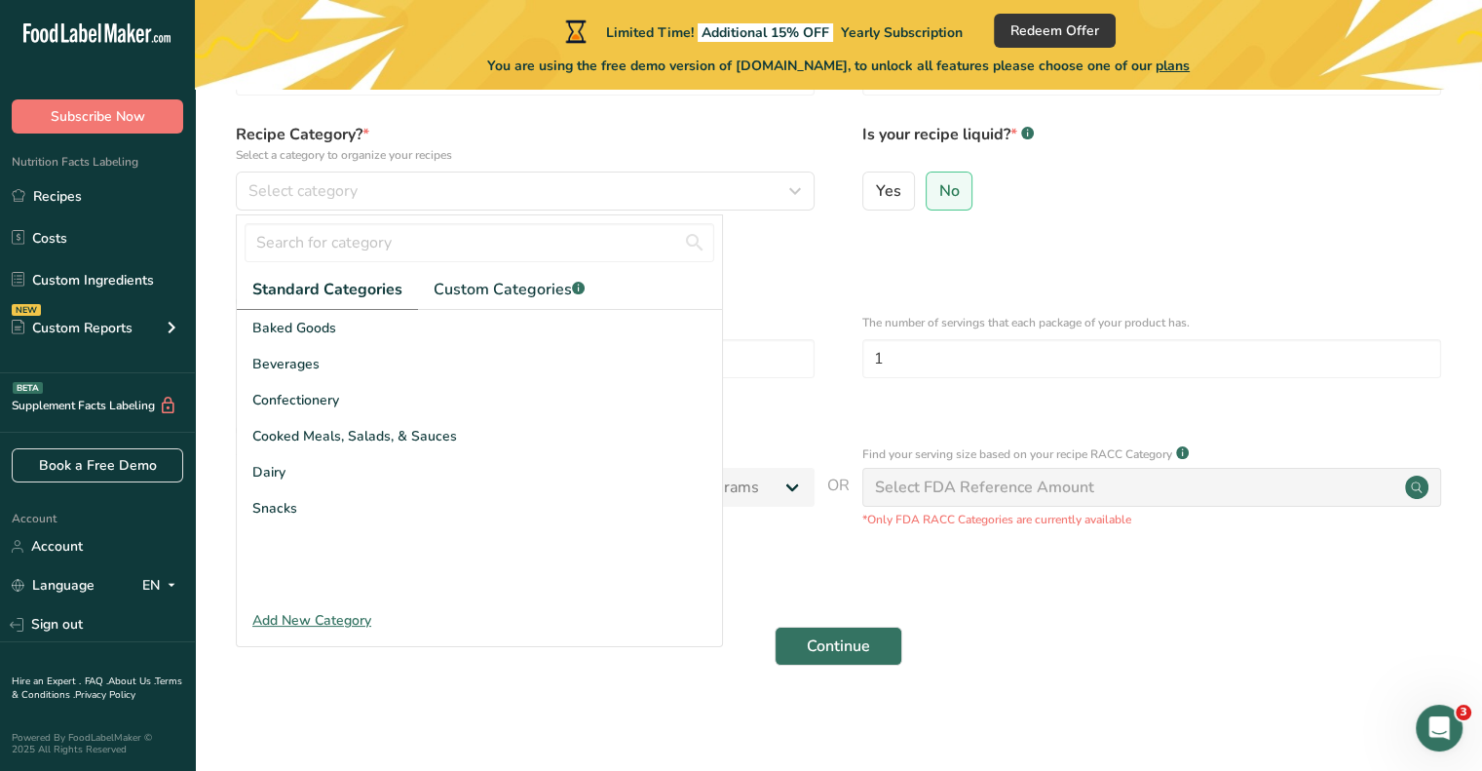
click at [1167, 171] on div "Yes No" at bounding box center [1151, 196] width 579 height 51
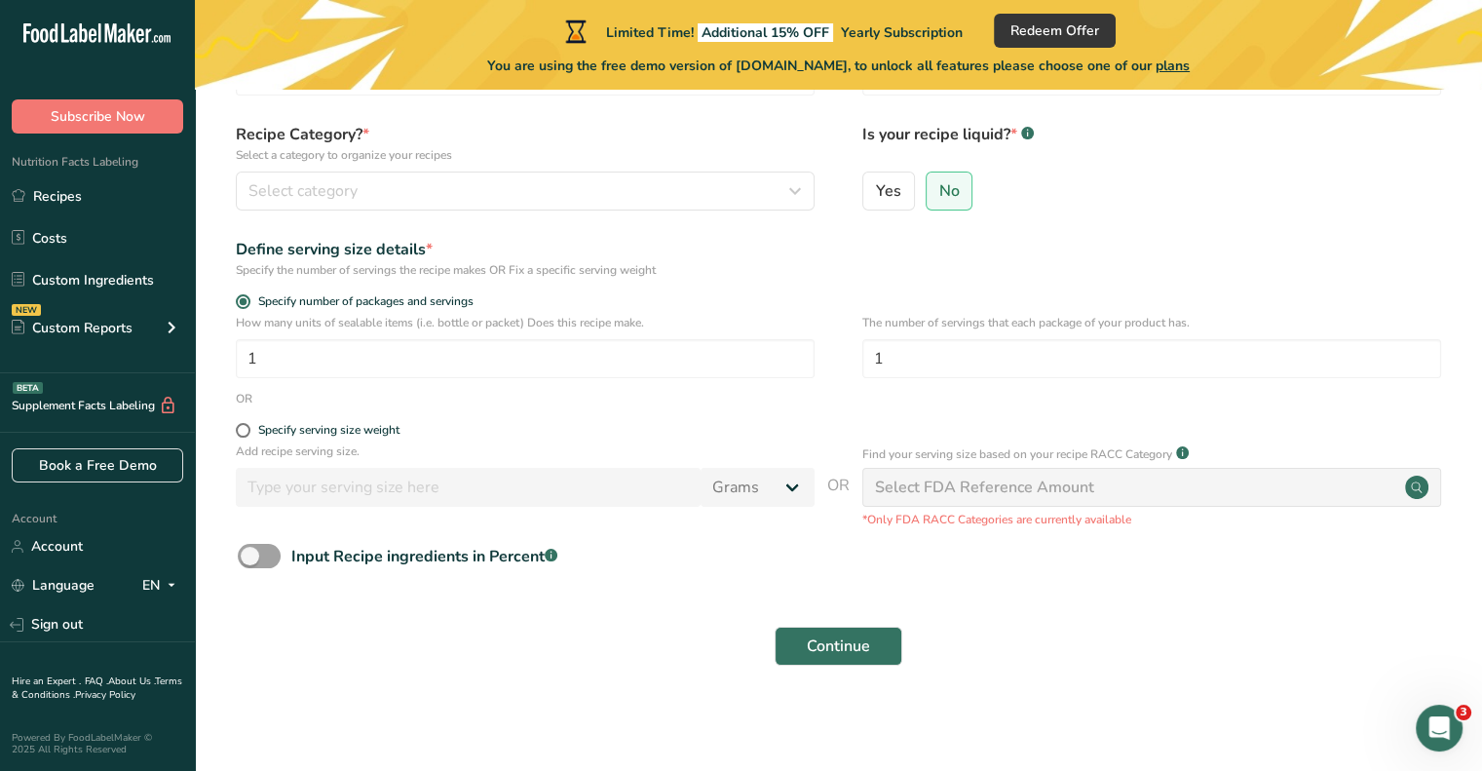
click at [1152, 181] on div "Yes No" at bounding box center [1151, 196] width 579 height 51
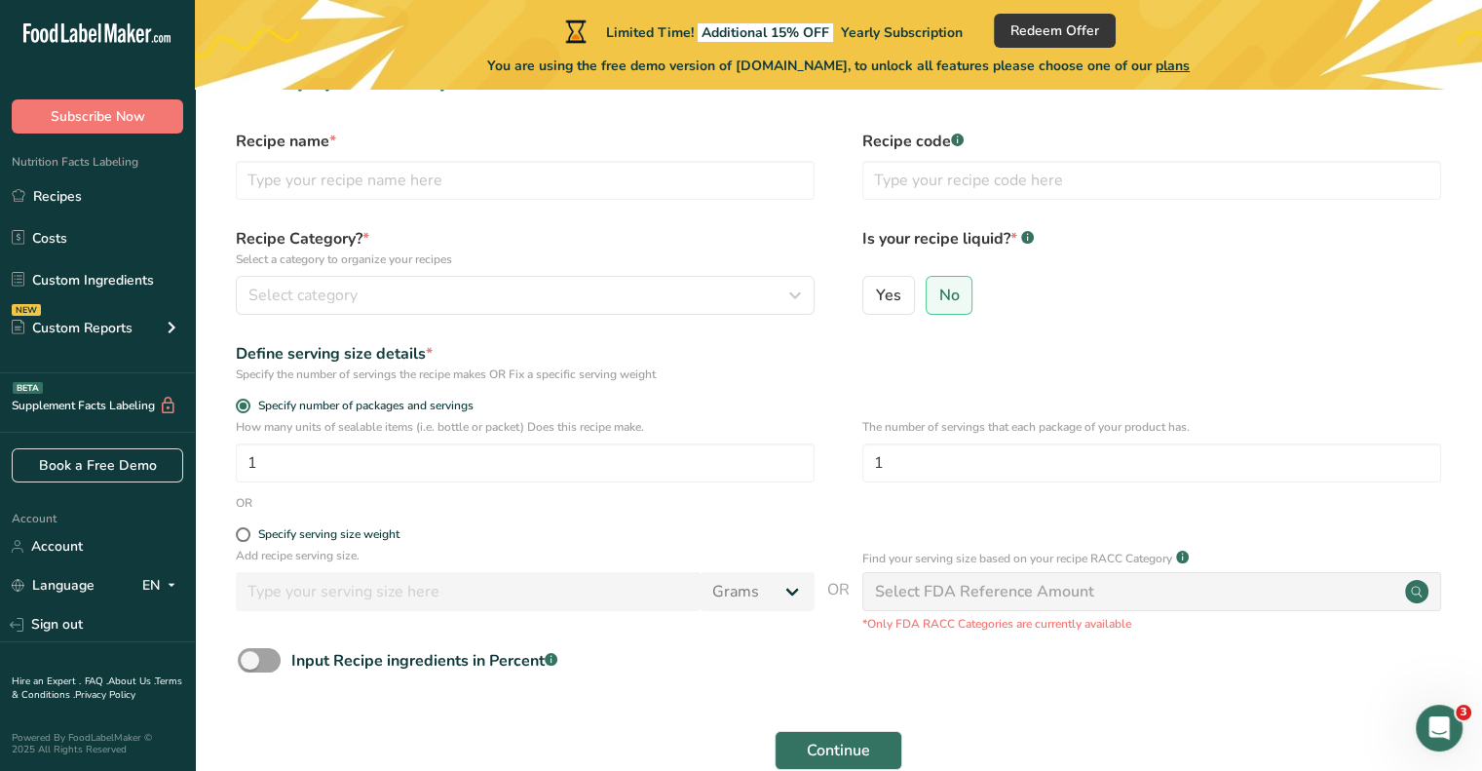
scroll to position [0, 0]
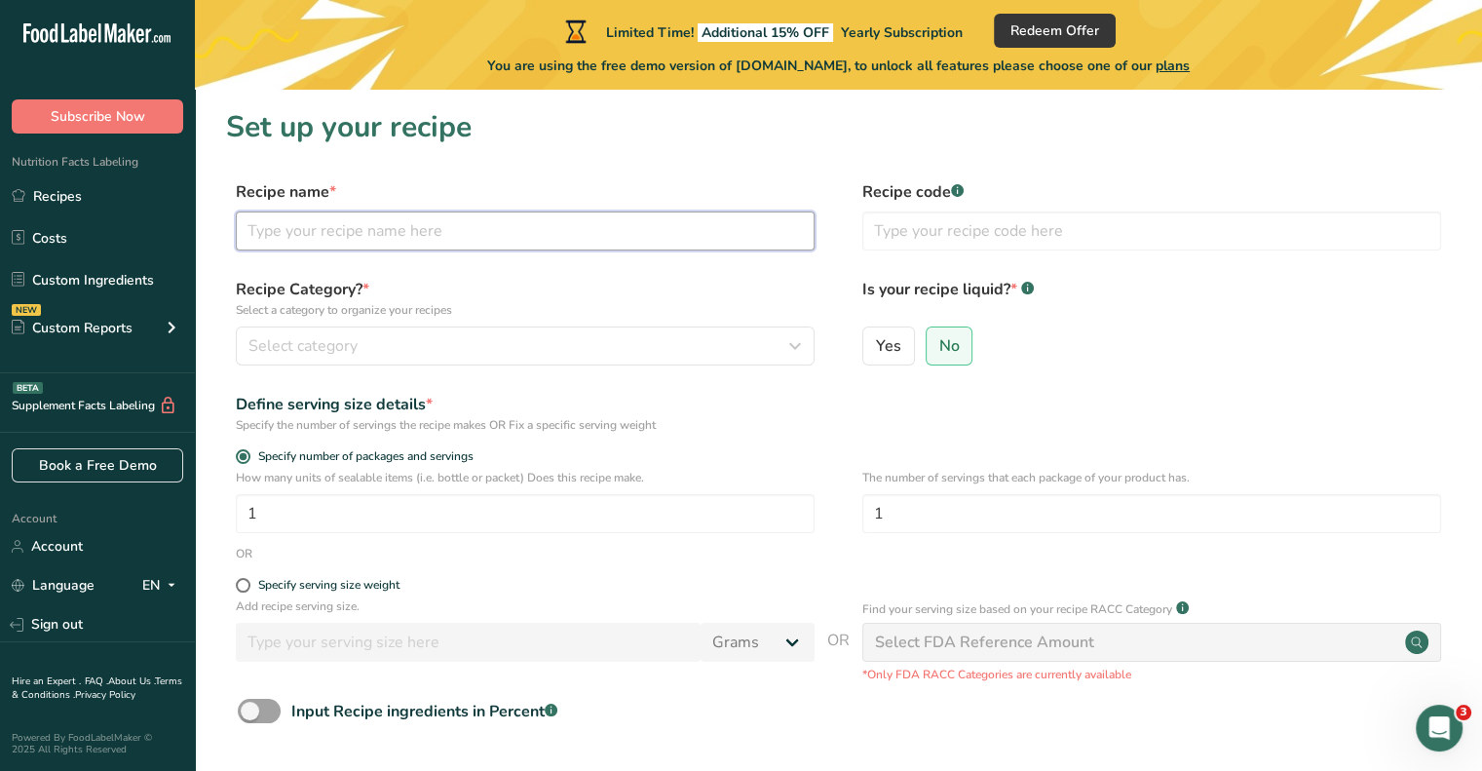
click at [627, 225] on input "text" at bounding box center [525, 230] width 579 height 39
click at [702, 226] on input "text" at bounding box center [525, 230] width 579 height 39
type input "S"
type input "Pistachios Salted"
click at [967, 242] on input "text" at bounding box center [1151, 230] width 579 height 39
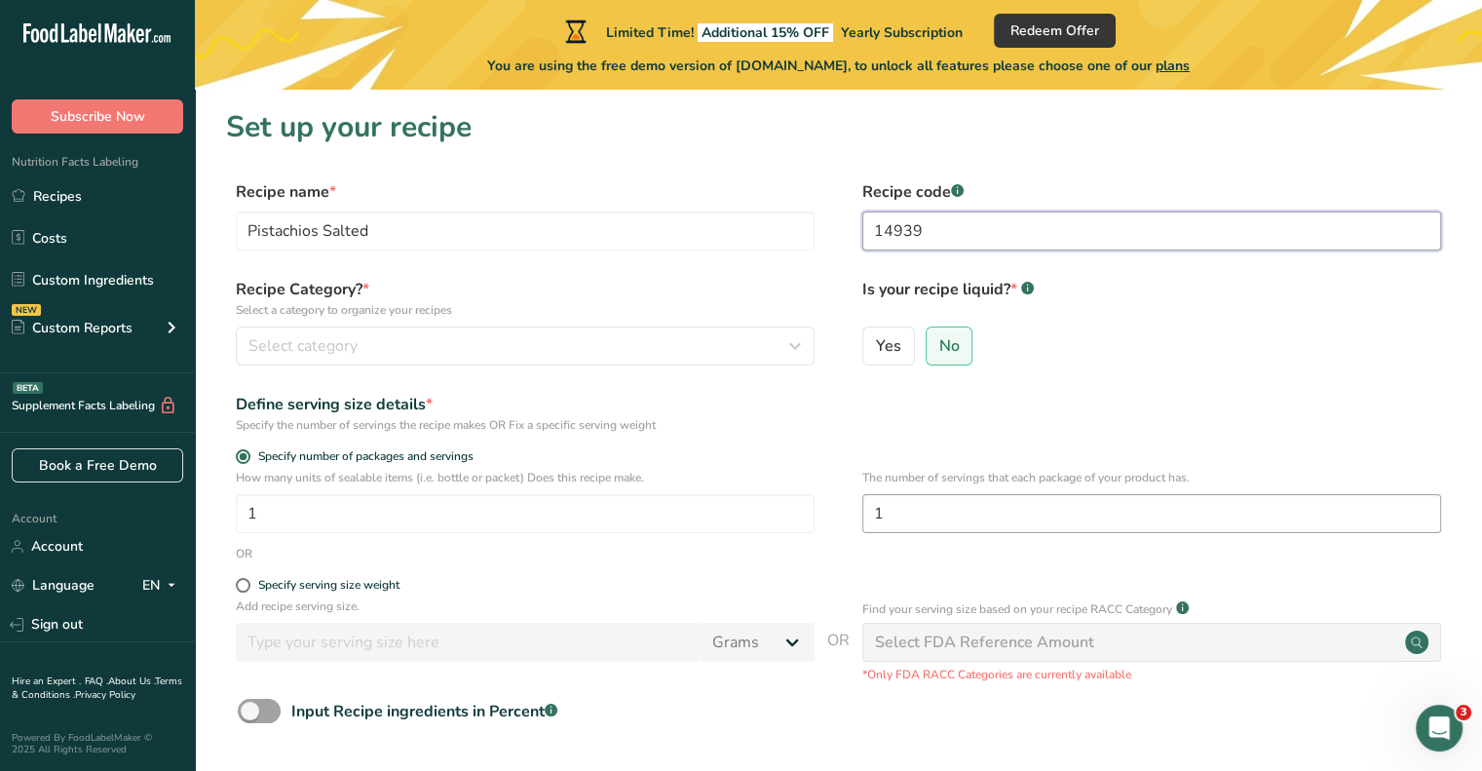
type input "14939"
click at [472, 336] on div "Select category" at bounding box center [519, 345] width 542 height 23
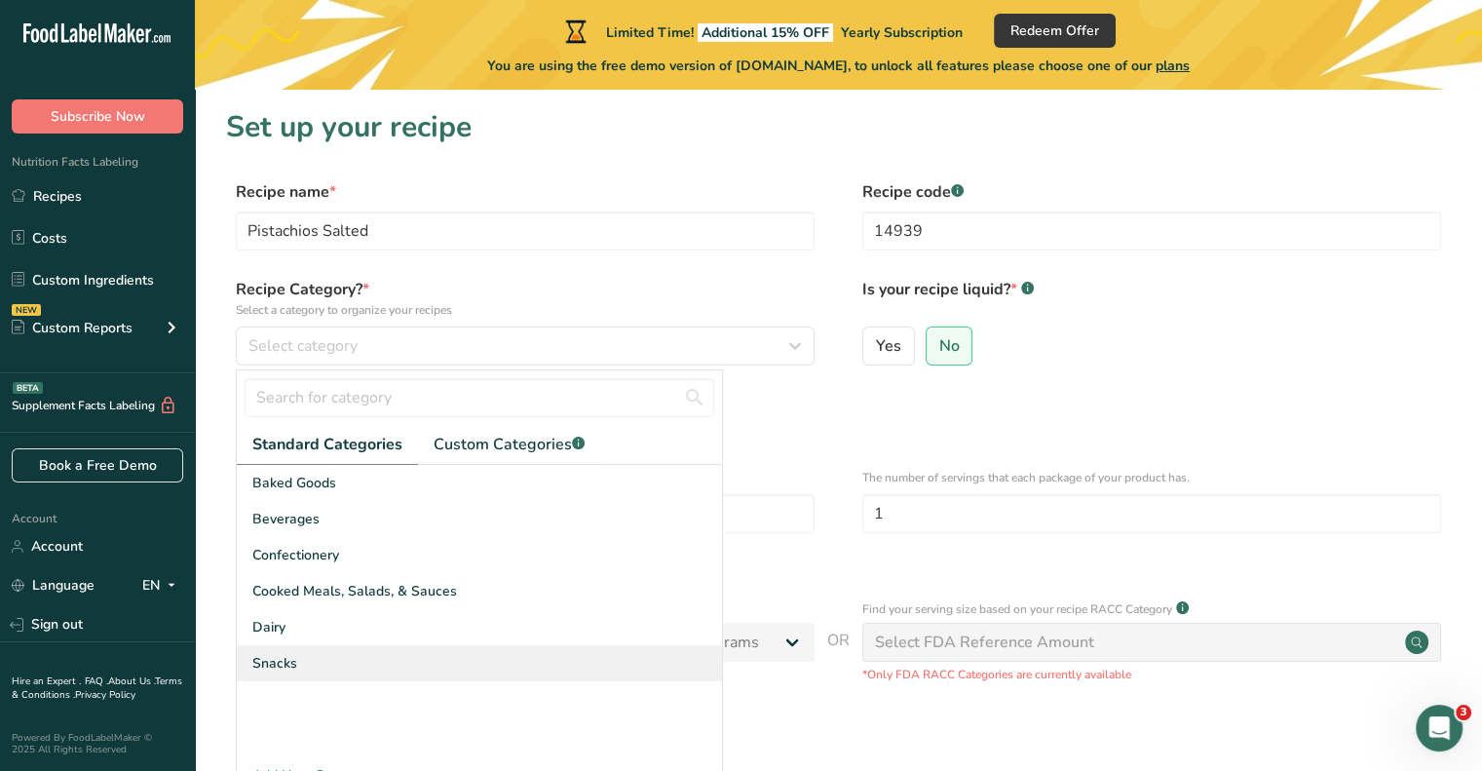
click at [283, 668] on span "Snacks" at bounding box center [274, 663] width 45 height 20
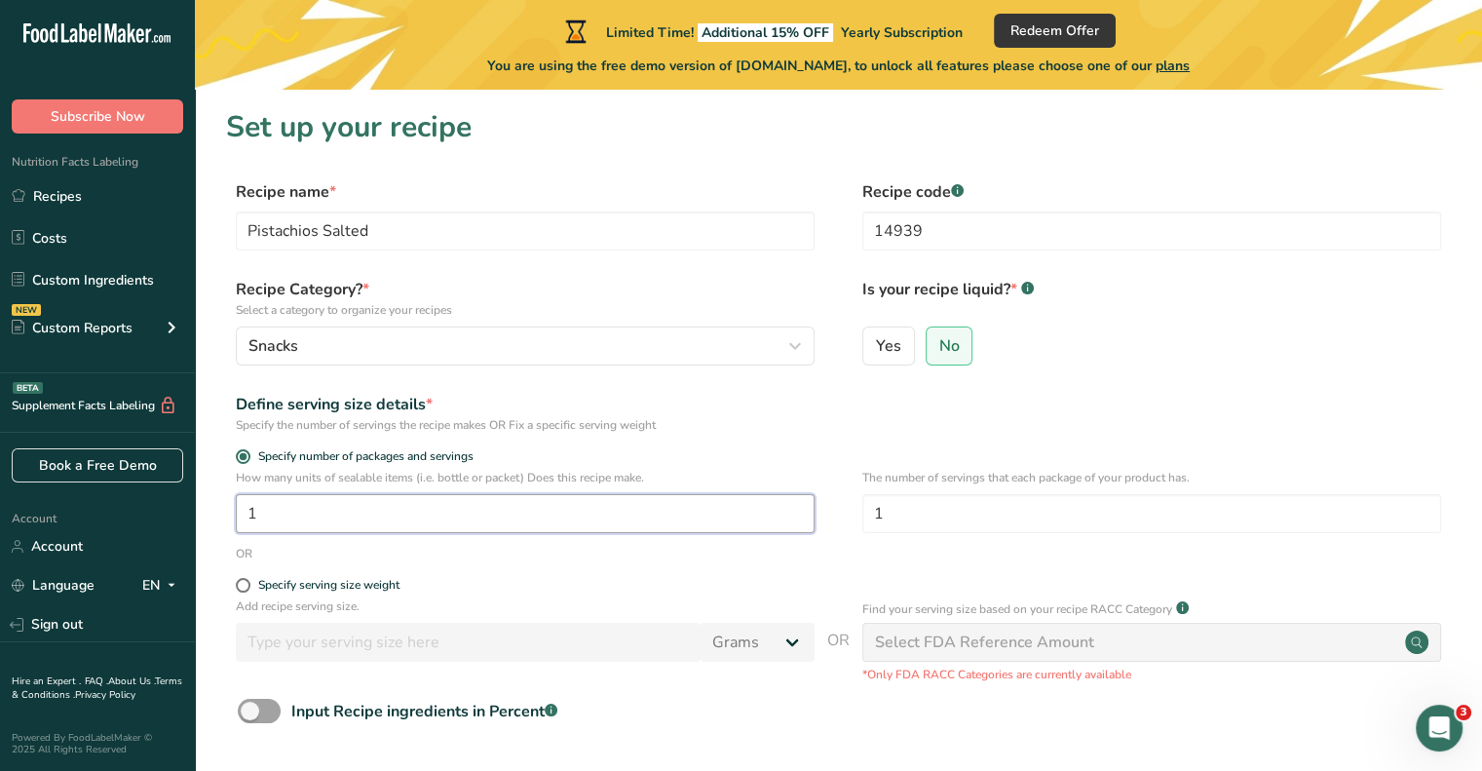
click at [336, 510] on input "1" at bounding box center [525, 513] width 579 height 39
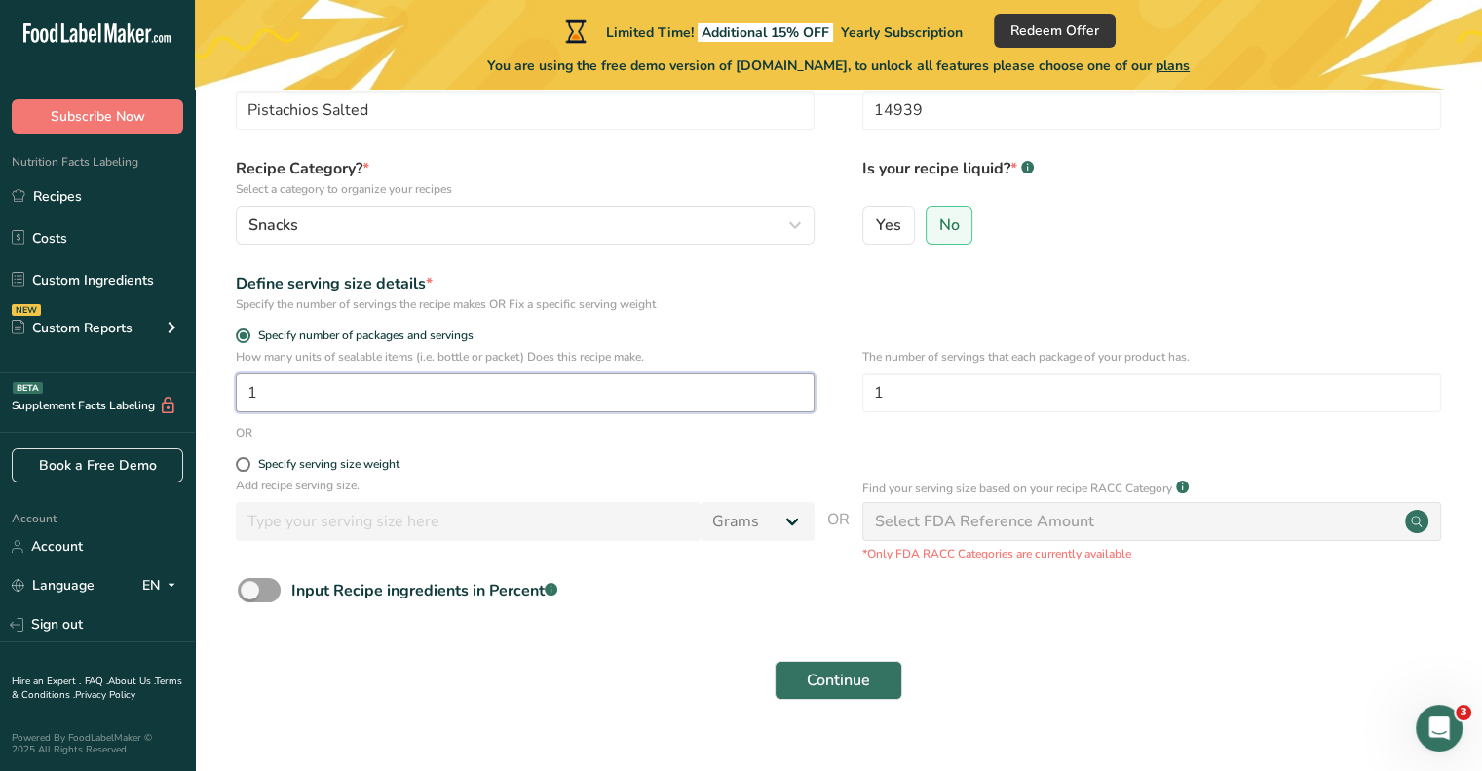
scroll to position [155, 0]
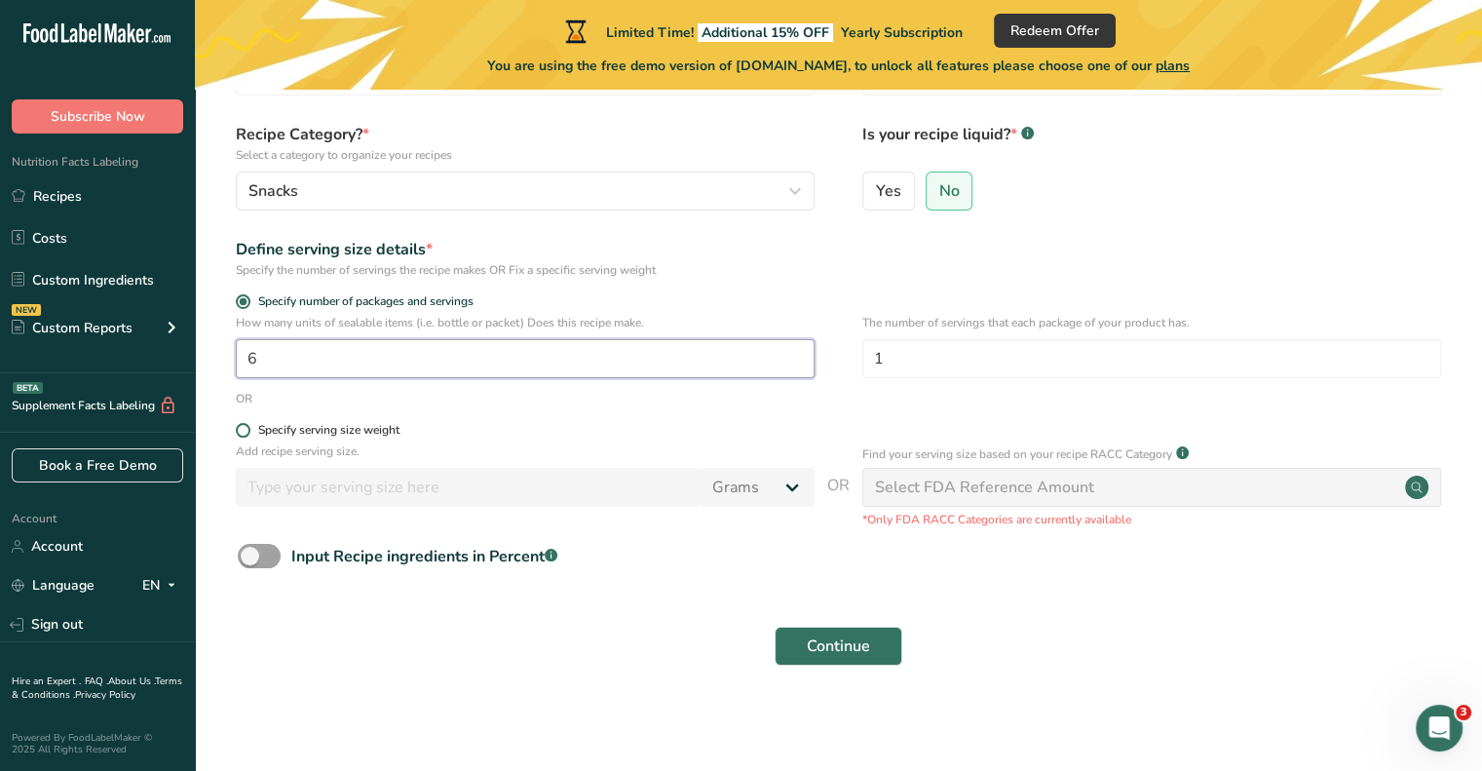
type input "6"
click at [239, 432] on span at bounding box center [243, 430] width 15 height 15
click at [239, 432] on input "Specify serving size weight" at bounding box center [242, 430] width 13 height 13
radio input "true"
radio input "false"
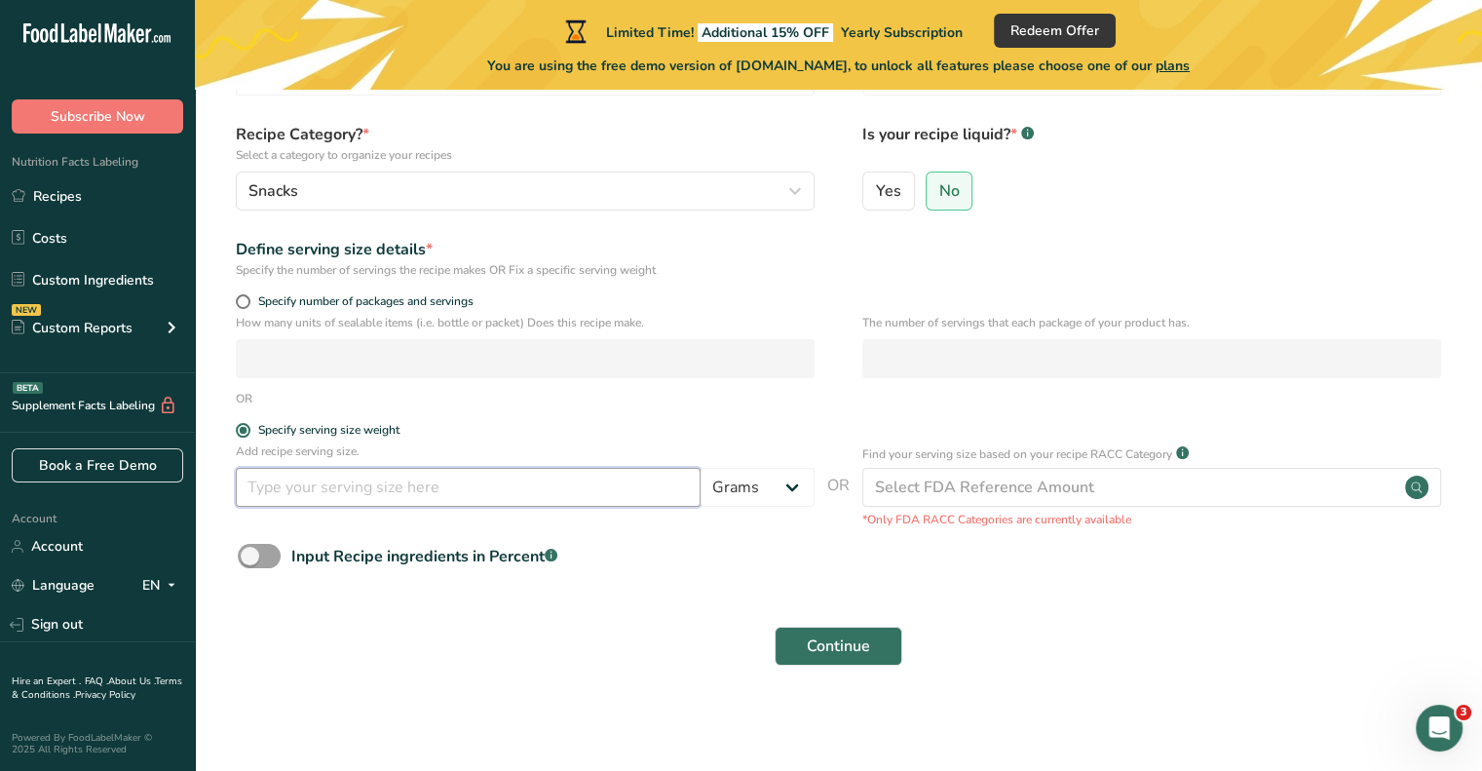
click at [362, 491] on input "number" at bounding box center [468, 487] width 465 height 39
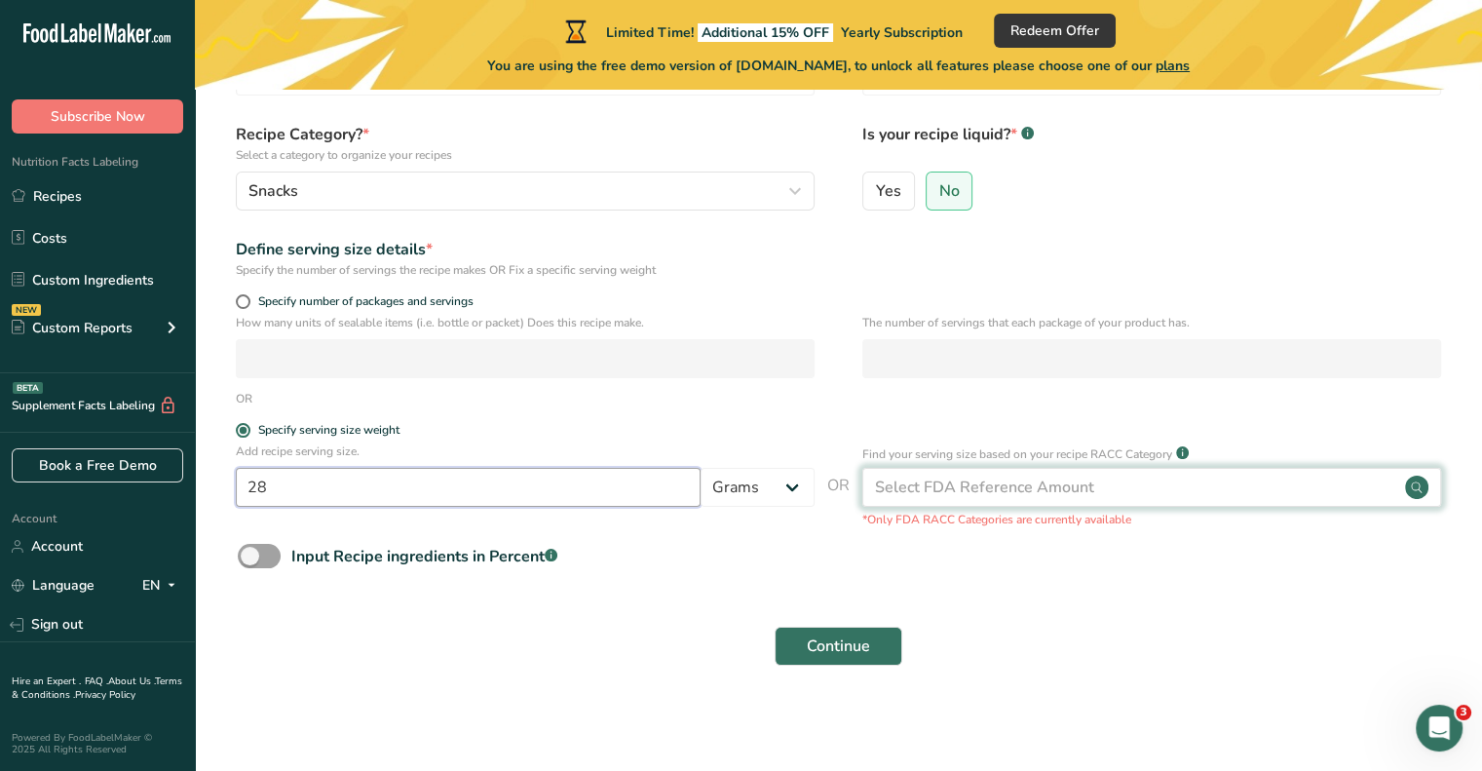
type input "28"
click at [982, 472] on div "Select FDA Reference Amount" at bounding box center [1151, 487] width 579 height 39
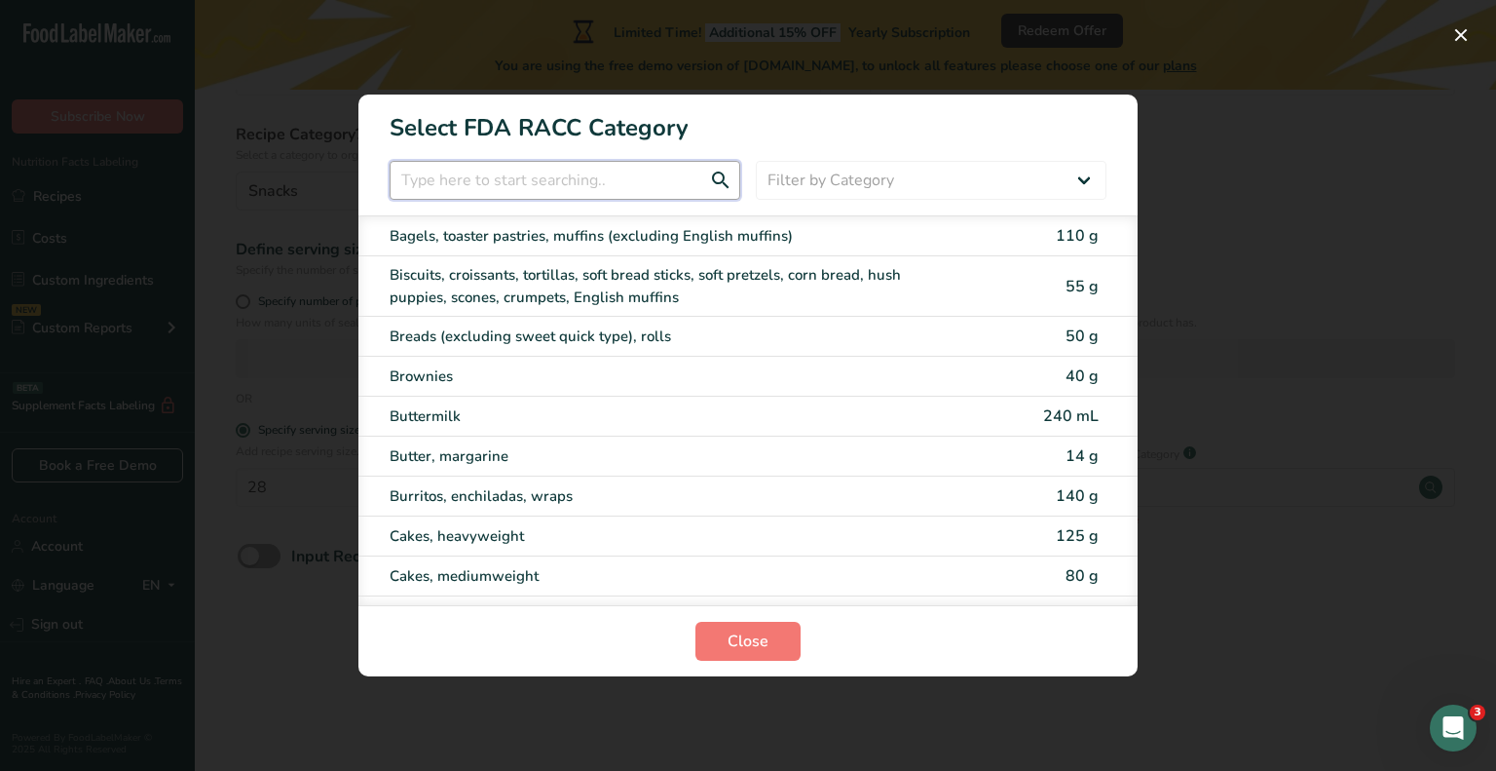
click at [613, 180] on input "RACC Category Selection Modal" at bounding box center [565, 180] width 351 height 39
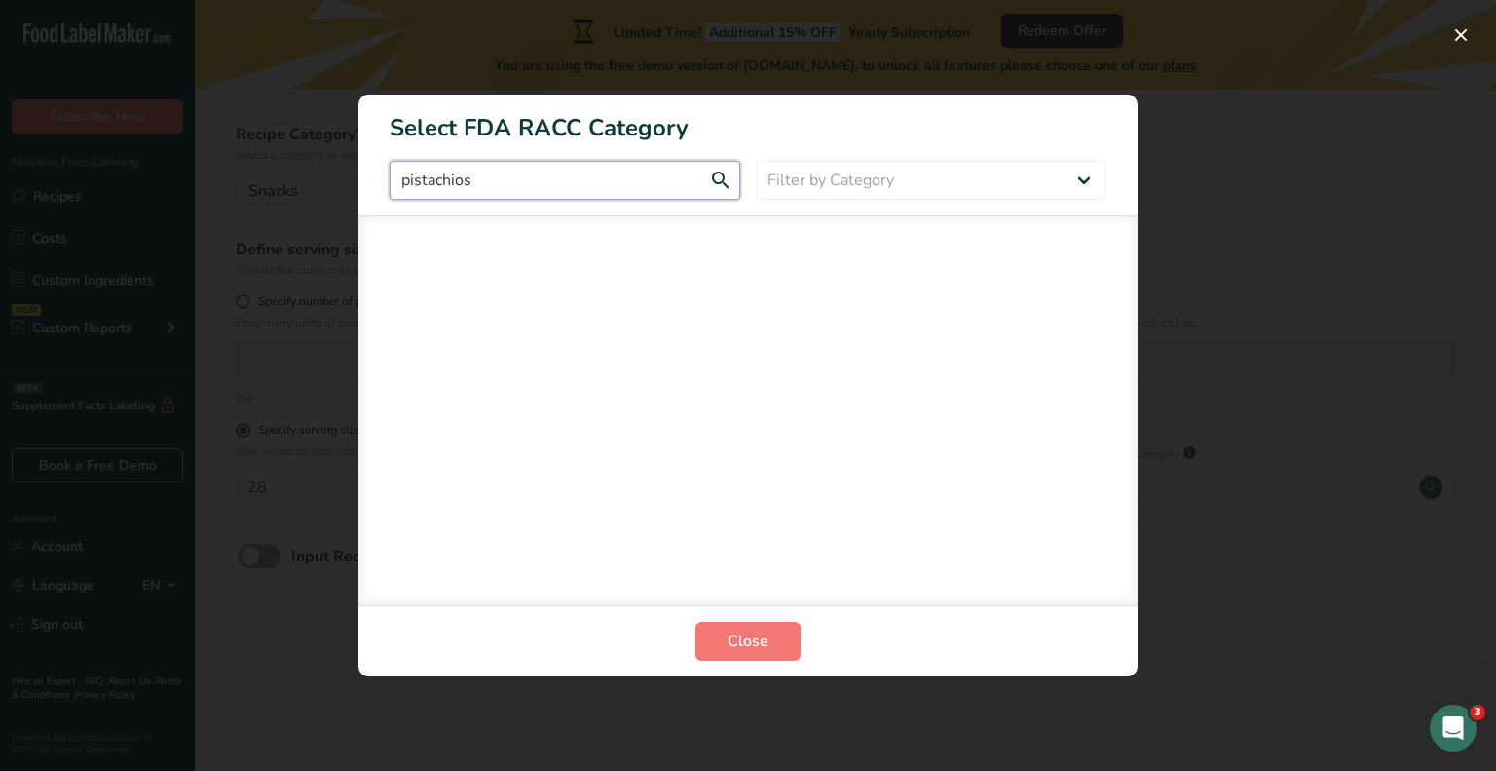
click at [717, 175] on input "pistachios" at bounding box center [565, 180] width 351 height 39
click at [720, 178] on input "pistachios" at bounding box center [565, 180] width 351 height 39
type input "p"
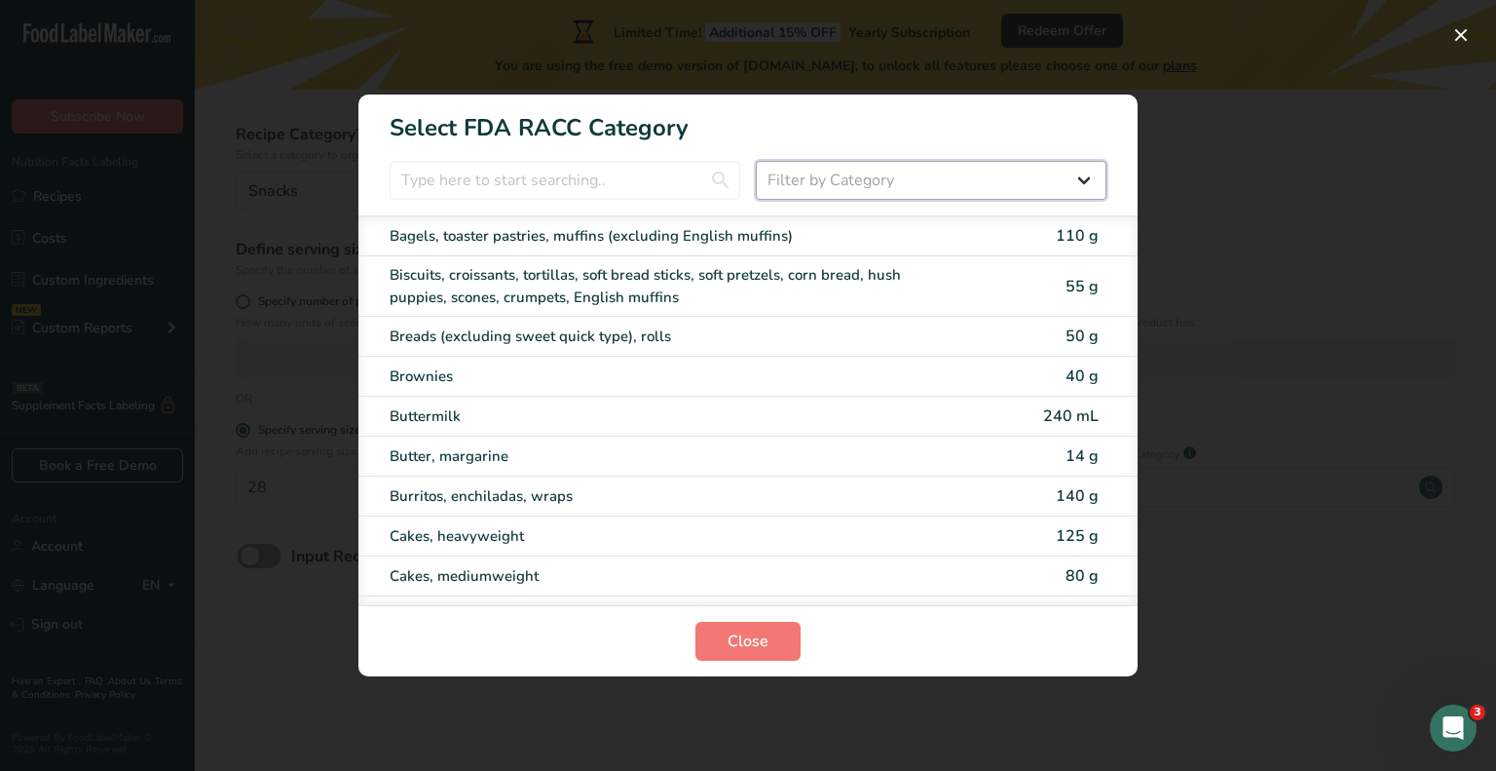
click at [961, 164] on select "Filter by Category All Bakery products Beverages Cereals and other grain produc…" at bounding box center [931, 180] width 351 height 39
select select "19"
click at [756, 161] on select "Filter by Category All Bakery products Beverages Cereals and other grain produc…" at bounding box center [931, 180] width 351 height 39
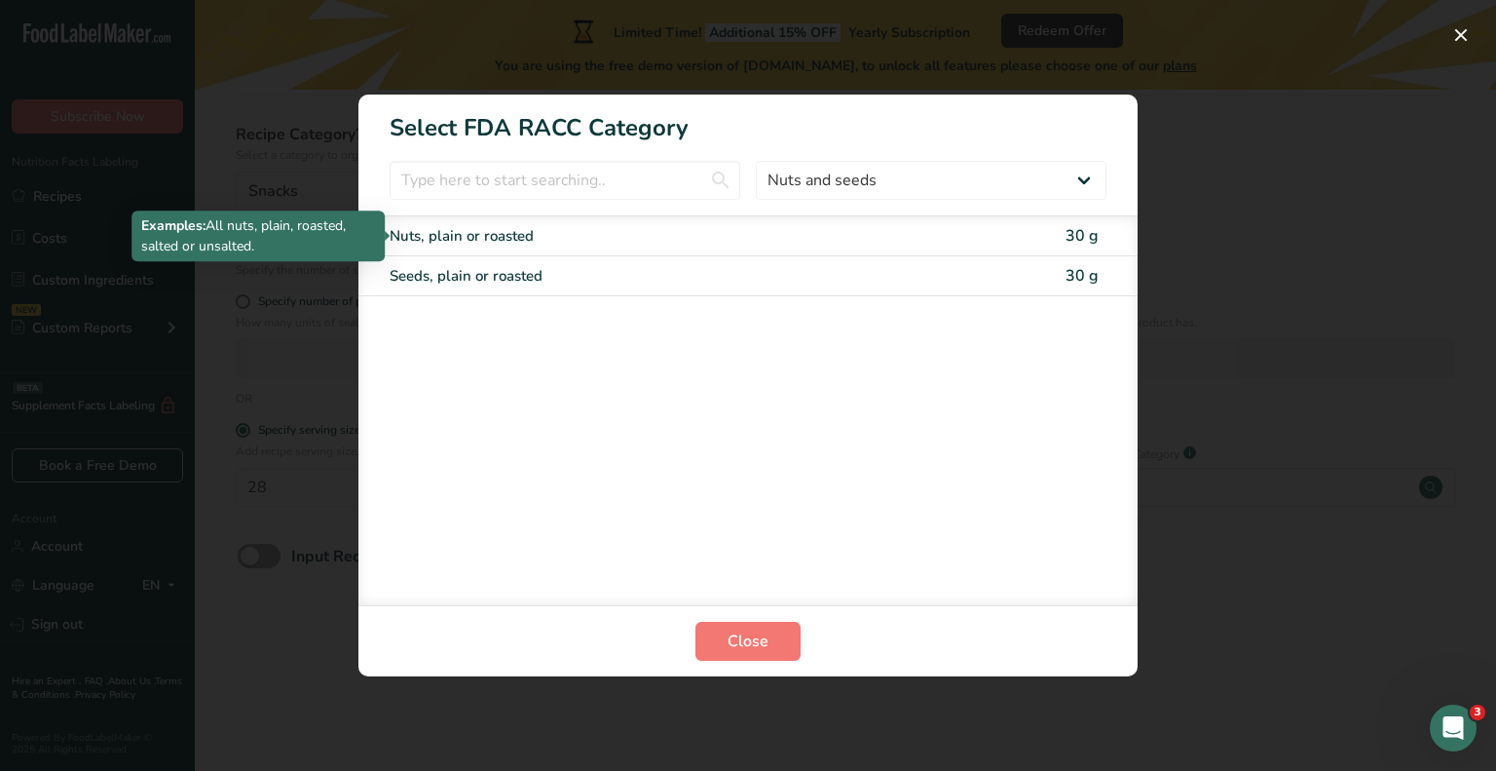
click at [504, 234] on div "Nuts, plain or roasted" at bounding box center [666, 236] width 553 height 22
type input "30"
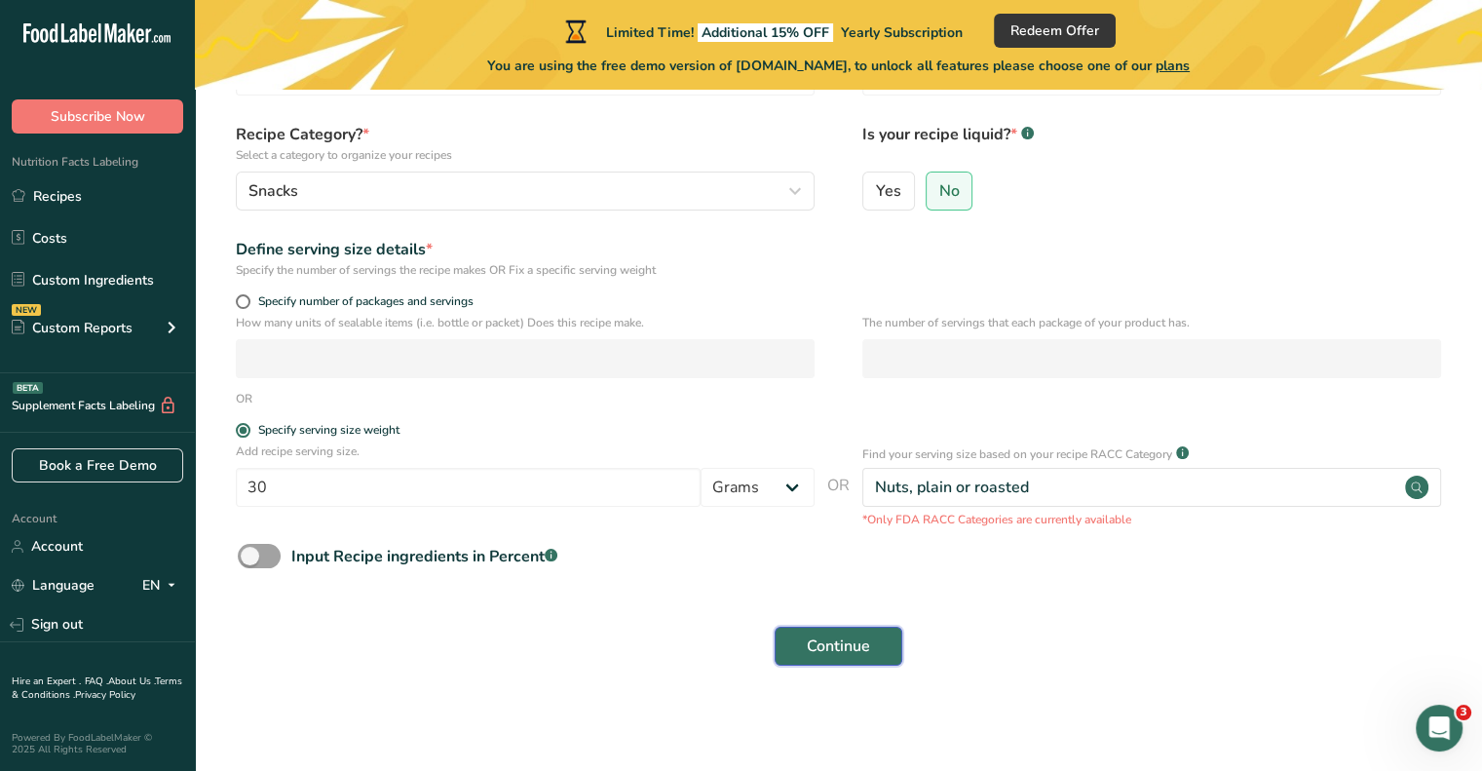
click at [791, 638] on button "Continue" at bounding box center [838, 645] width 128 height 39
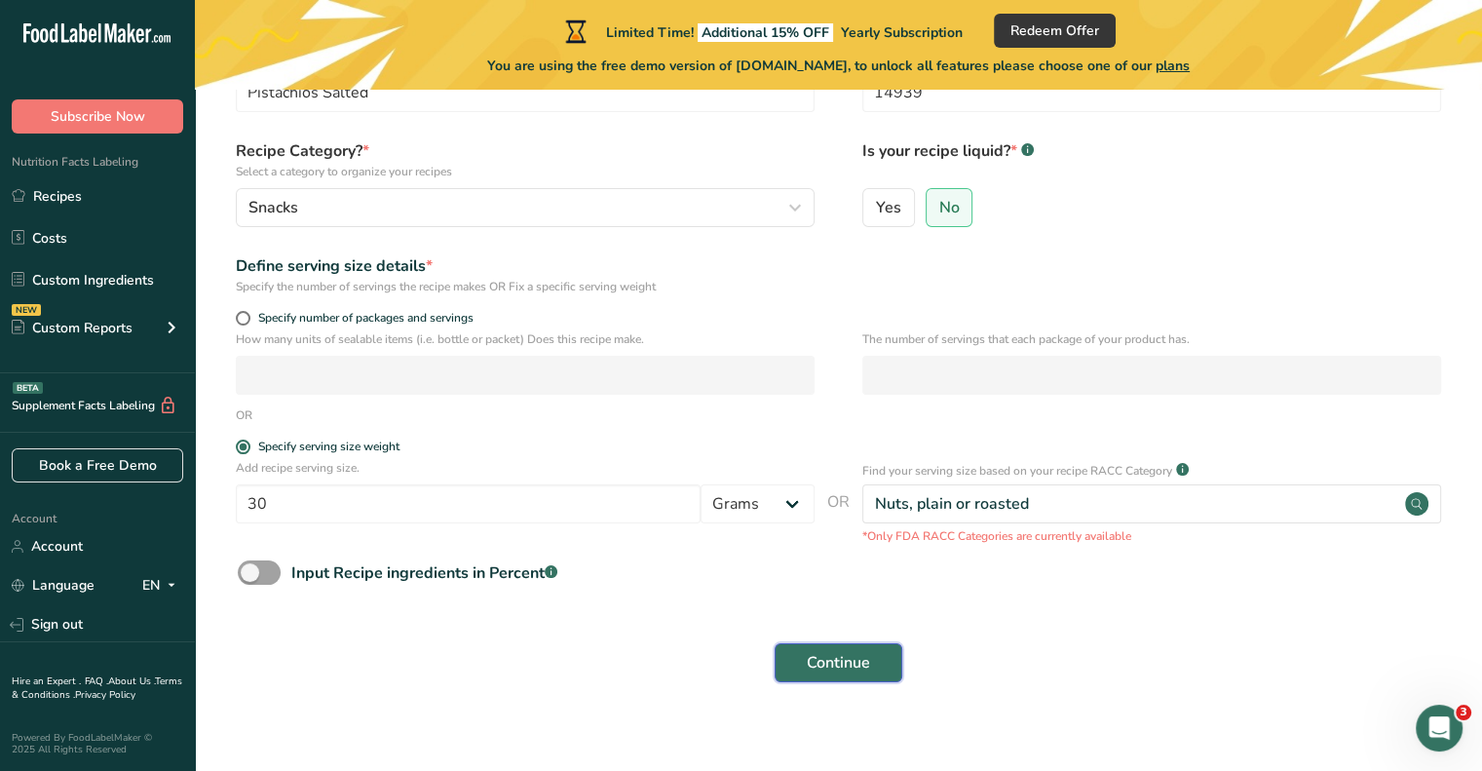
scroll to position [0, 0]
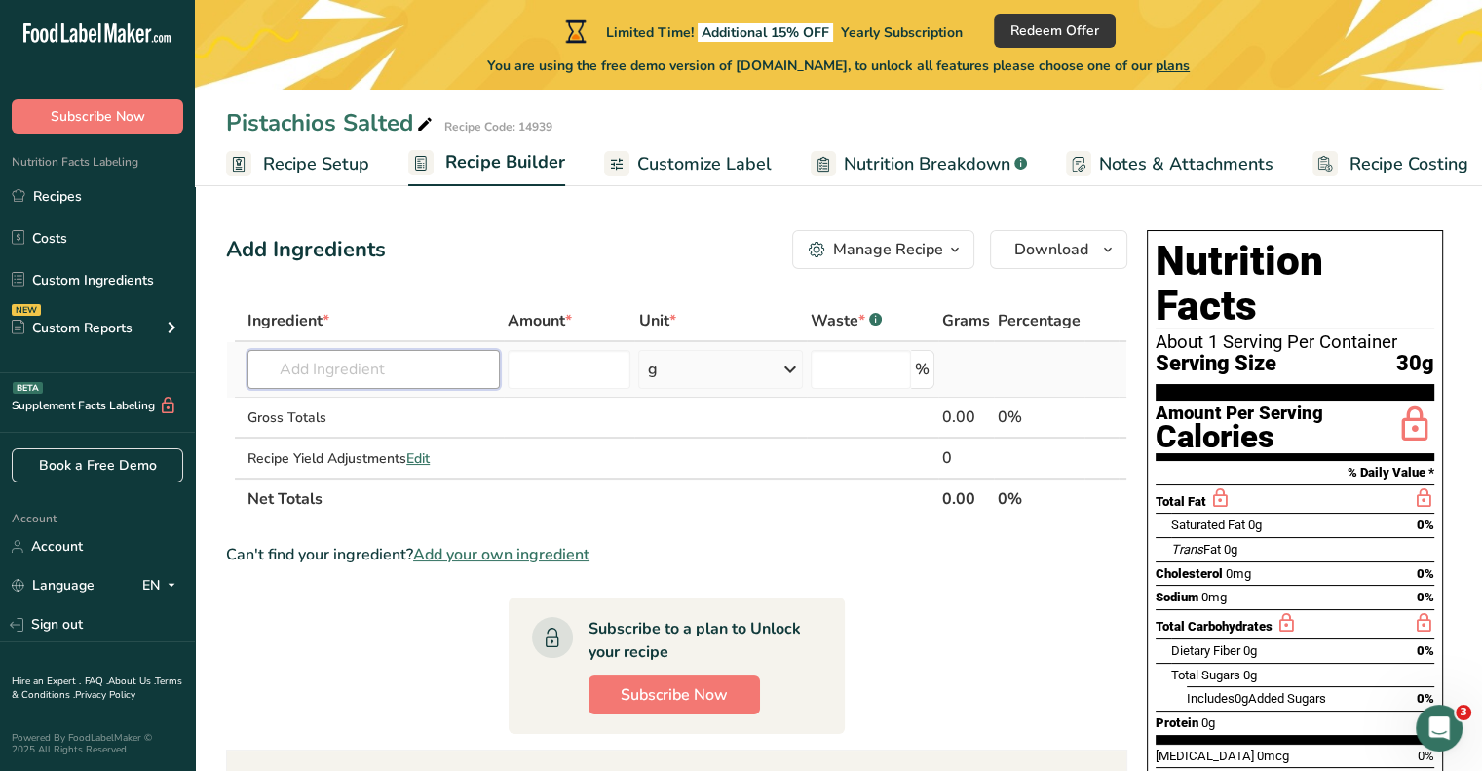
click at [381, 355] on input "text" at bounding box center [373, 369] width 252 height 39
click at [335, 368] on input "text" at bounding box center [373, 369] width 252 height 39
type input "D"
type input "P"
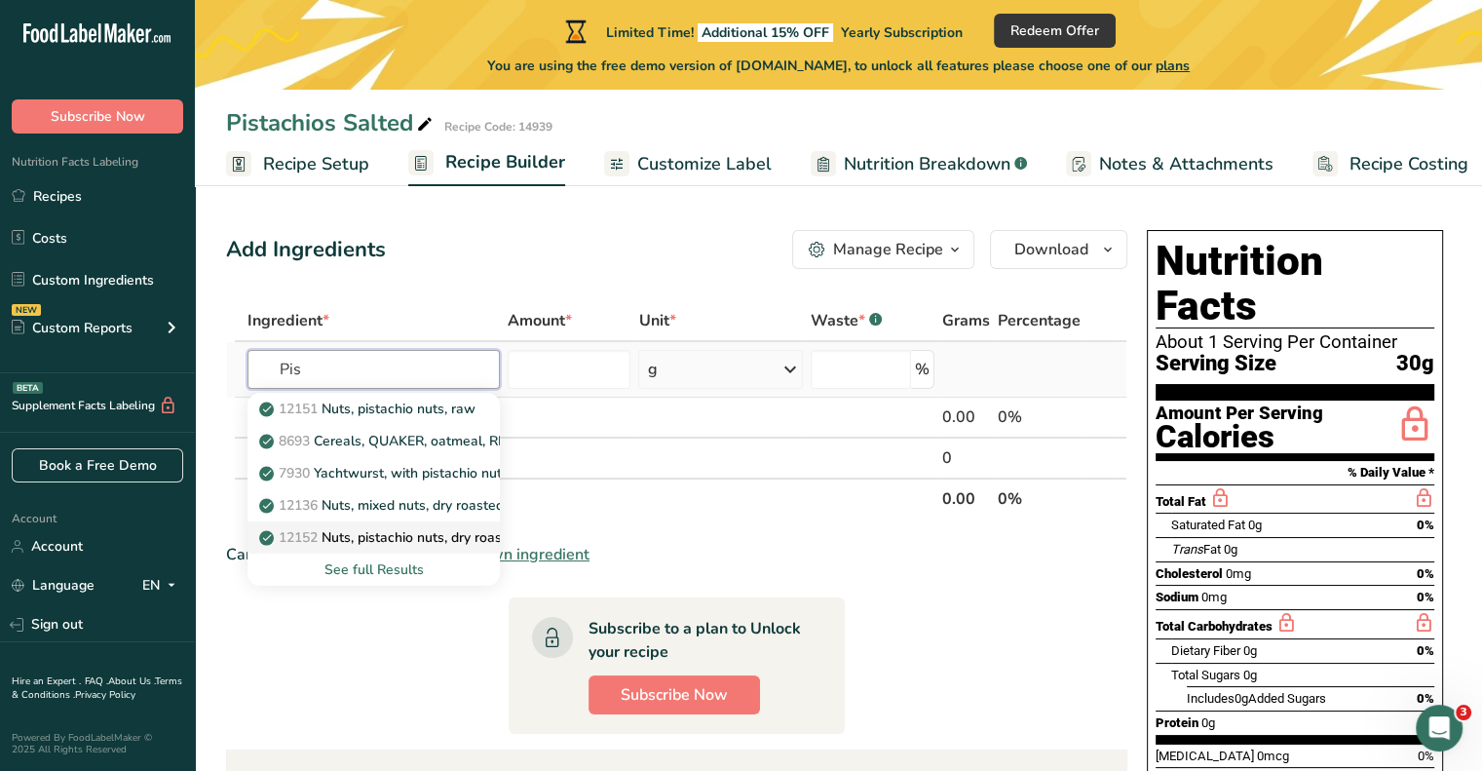
type input "Pis"
click at [380, 529] on p "12152 Nuts, pistachio nuts, dry roasted, without salt added" at bounding box center [455, 537] width 384 height 20
type input "Nuts, pistachio nuts, dry roasted, without salt added"
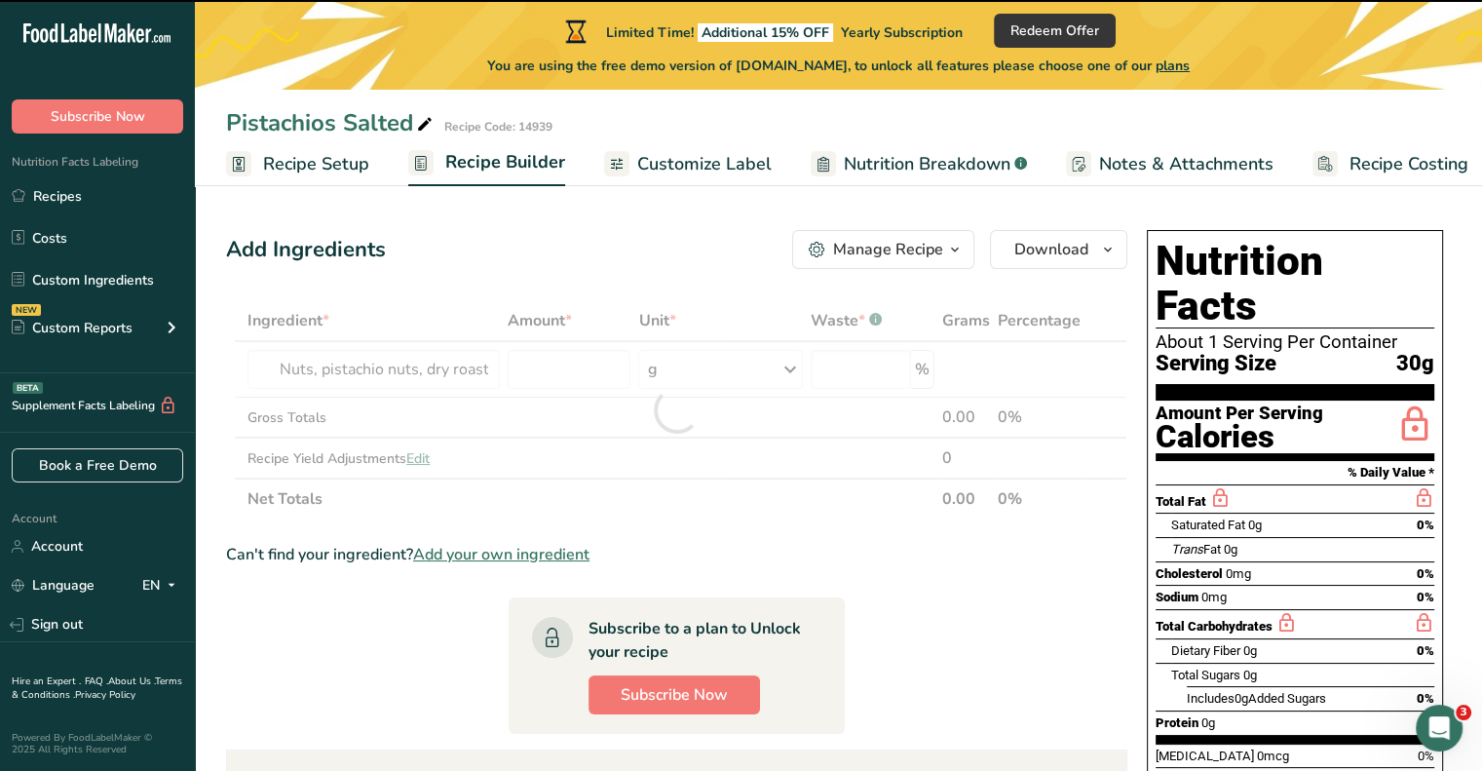
type input "0"
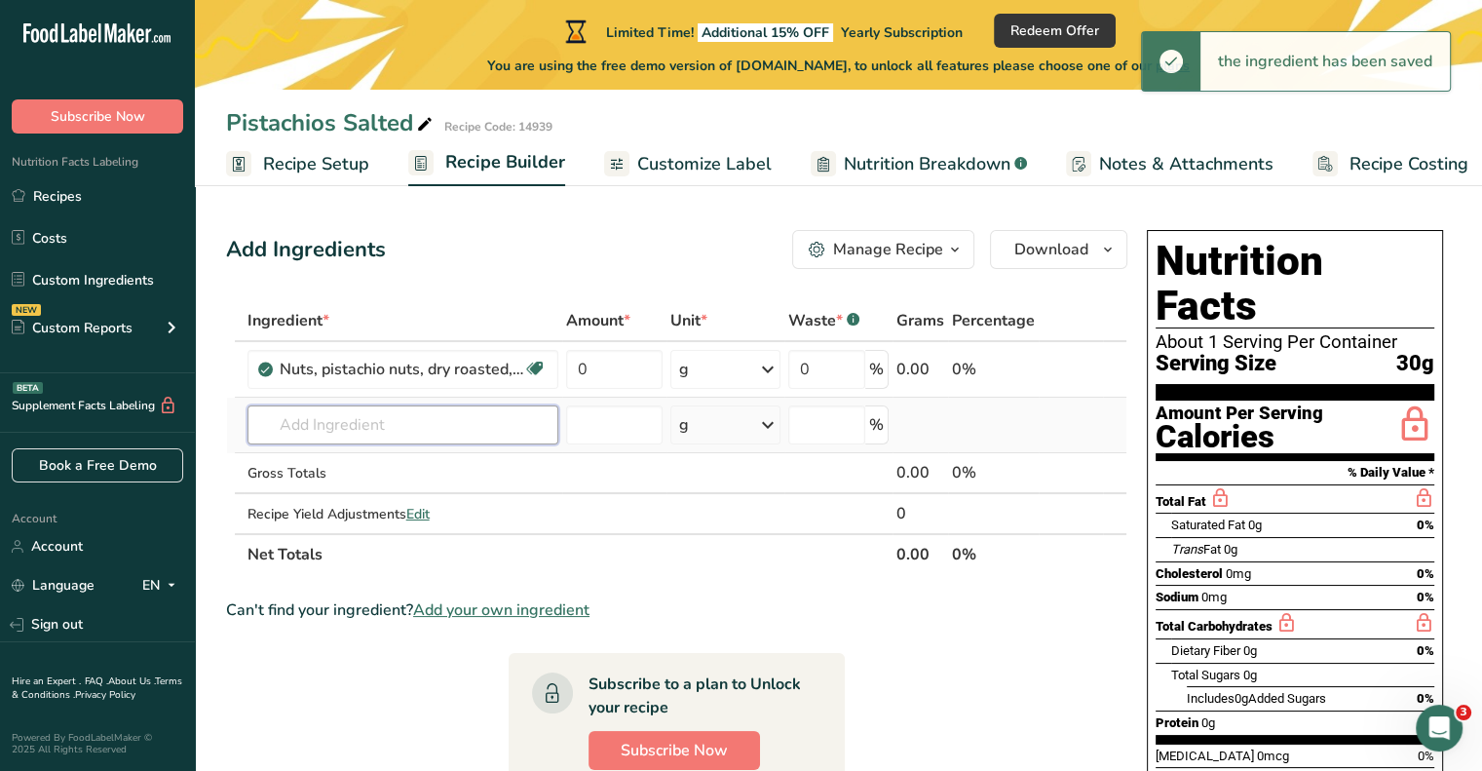
click at [510, 414] on input "text" at bounding box center [402, 424] width 311 height 39
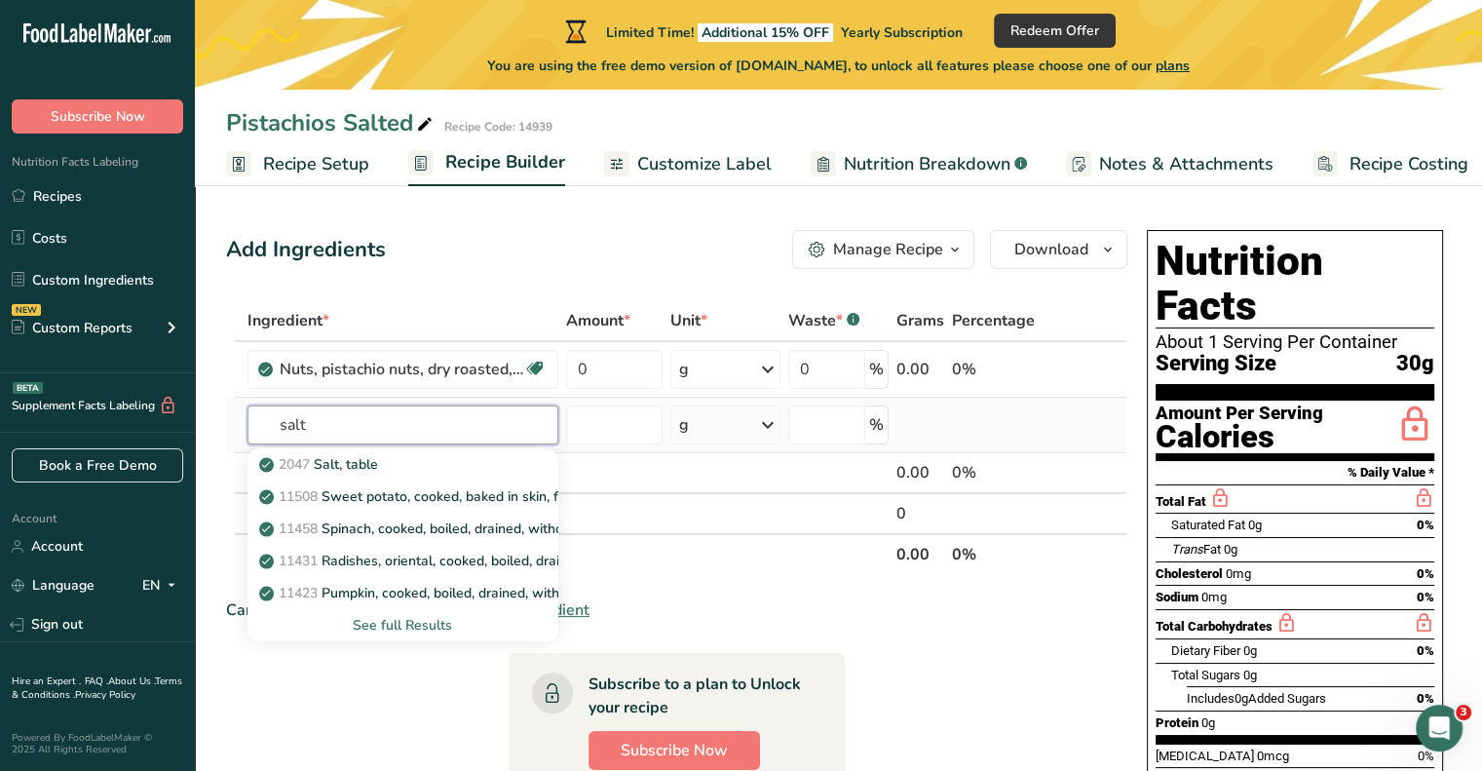
click at [505, 414] on input "salt" at bounding box center [402, 424] width 311 height 39
type input "salt"
click at [443, 459] on div "2047 Salt, table" at bounding box center [387, 464] width 248 height 20
type input "Salt, table"
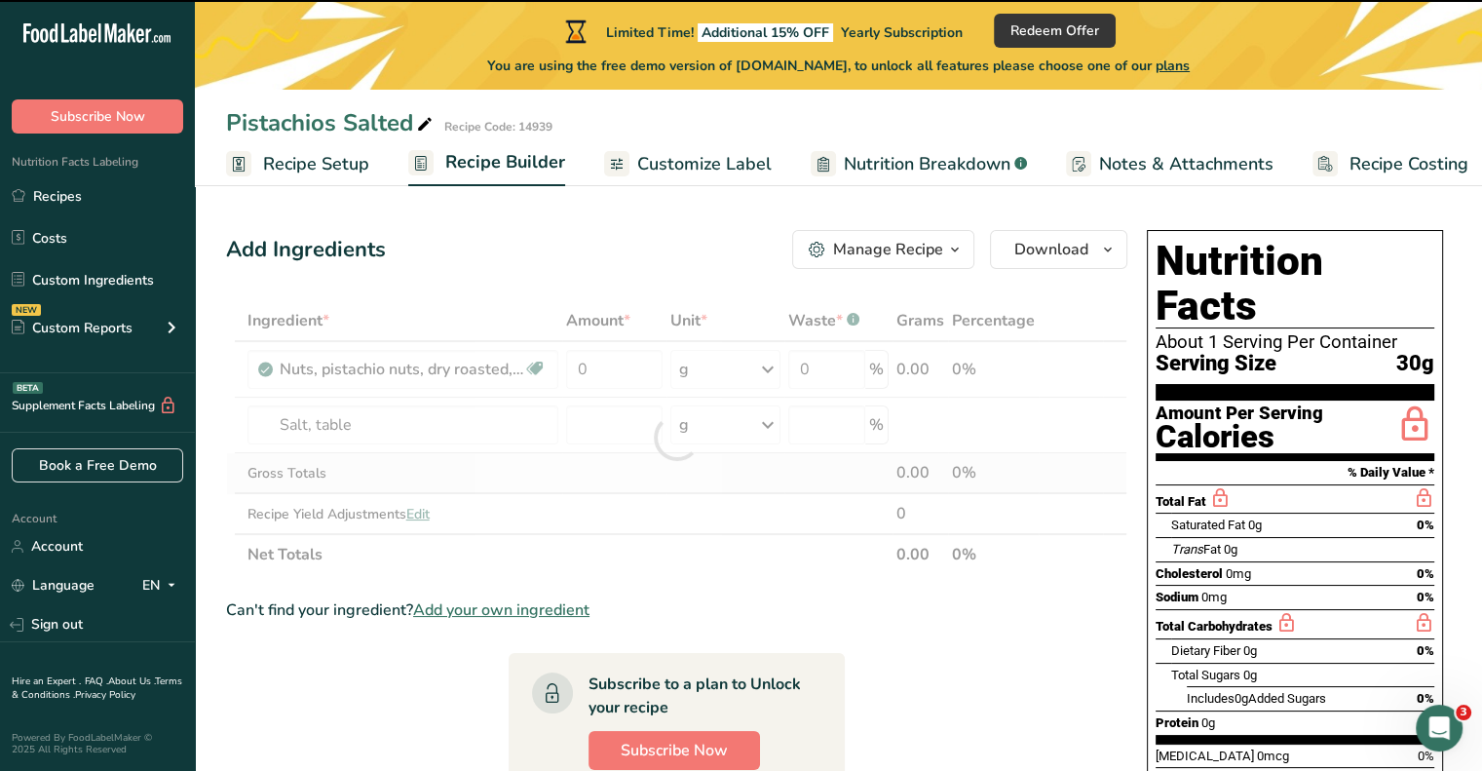
type input "0"
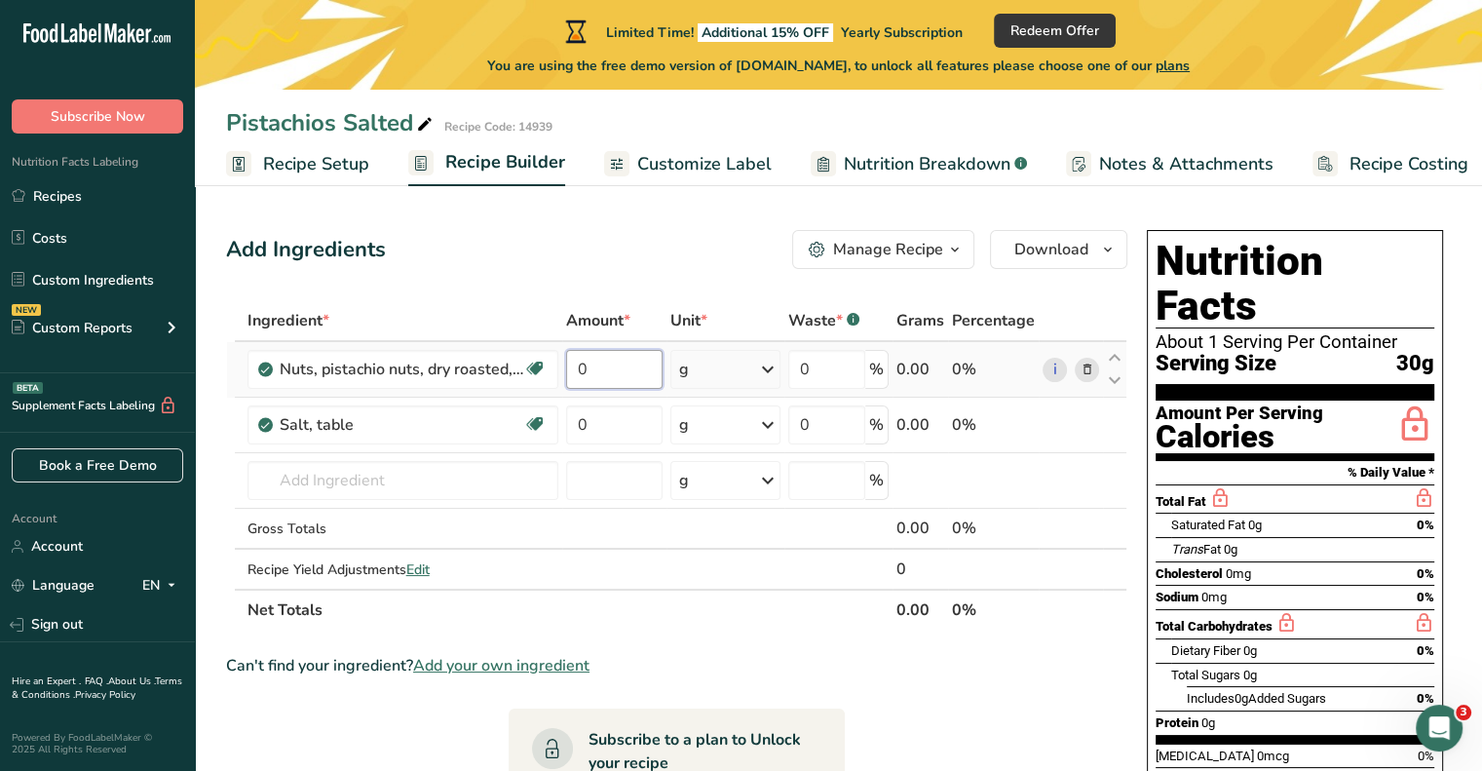
click at [606, 373] on input "0" at bounding box center [614, 369] width 97 height 39
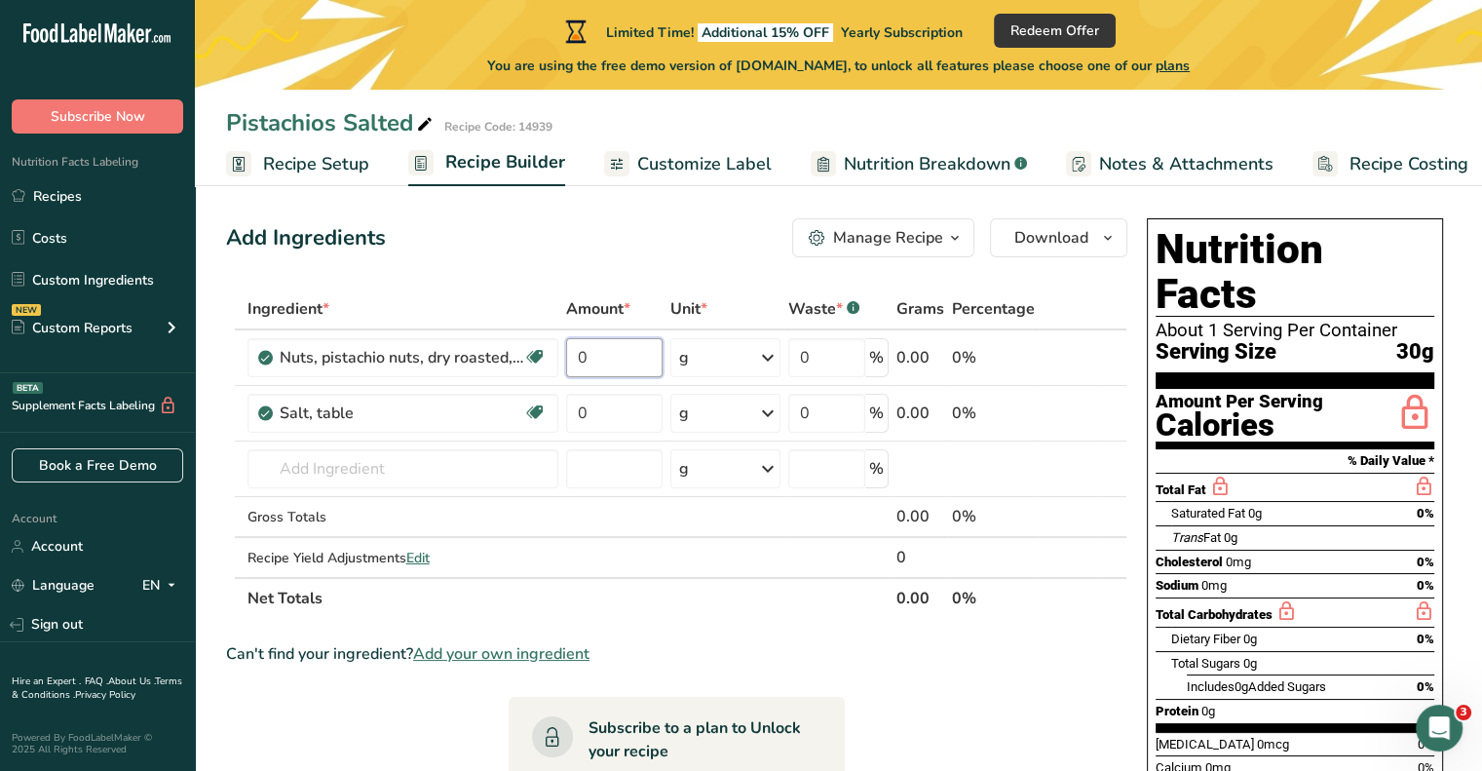
scroll to position [8, 0]
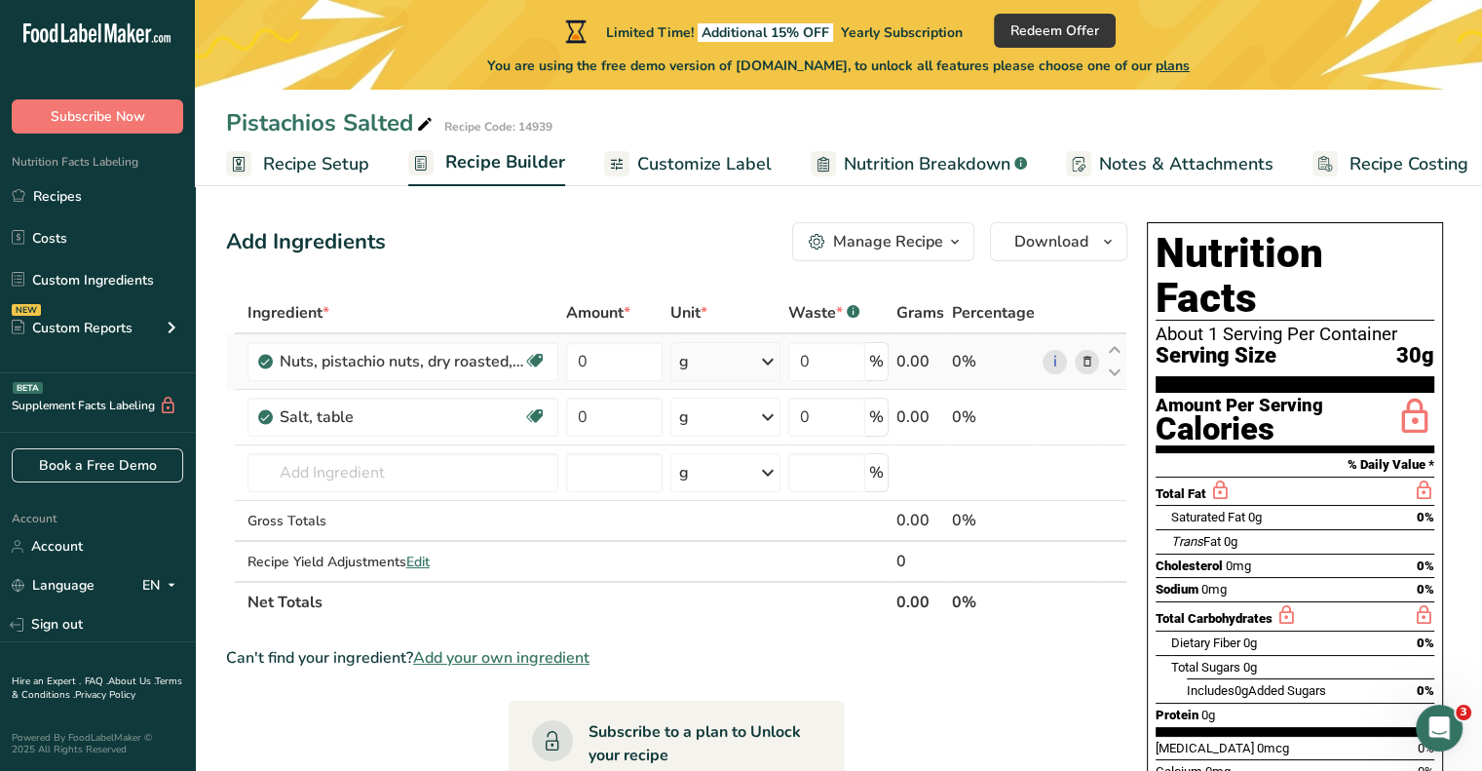
click at [774, 360] on div "Ingredient * Amount * Unit * Waste * .a-a{fill:#347362;}.b-a{fill:#fff;} Grams …" at bounding box center [676, 457] width 901 height 330
click at [959, 370] on div "0%" at bounding box center [993, 361] width 83 height 23
click at [1101, 249] on icon "button" at bounding box center [1108, 242] width 16 height 24
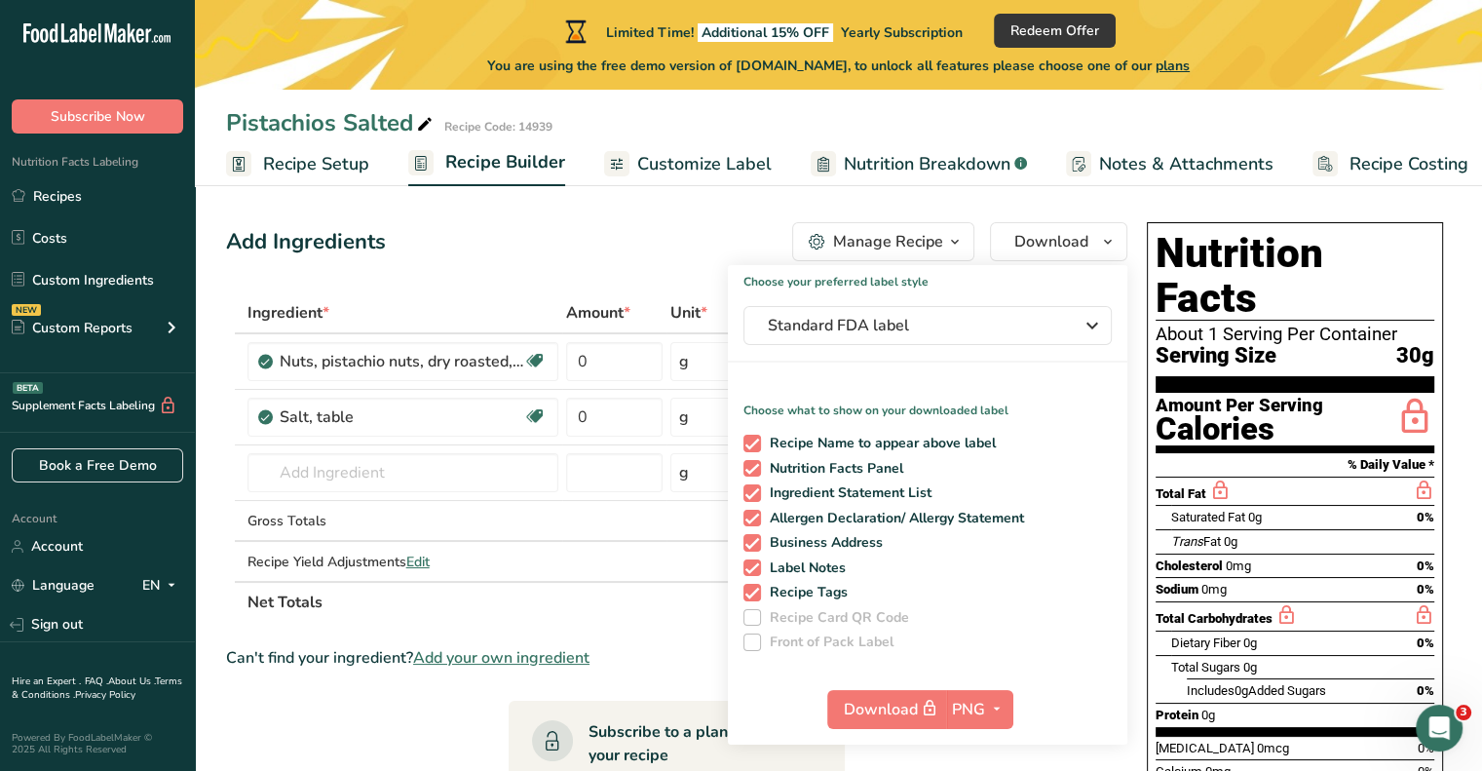
click at [527, 218] on div "Add Ingredients Manage Recipe Delete Recipe Duplicate Recipe Scale Recipe Save …" at bounding box center [682, 714] width 913 height 1001
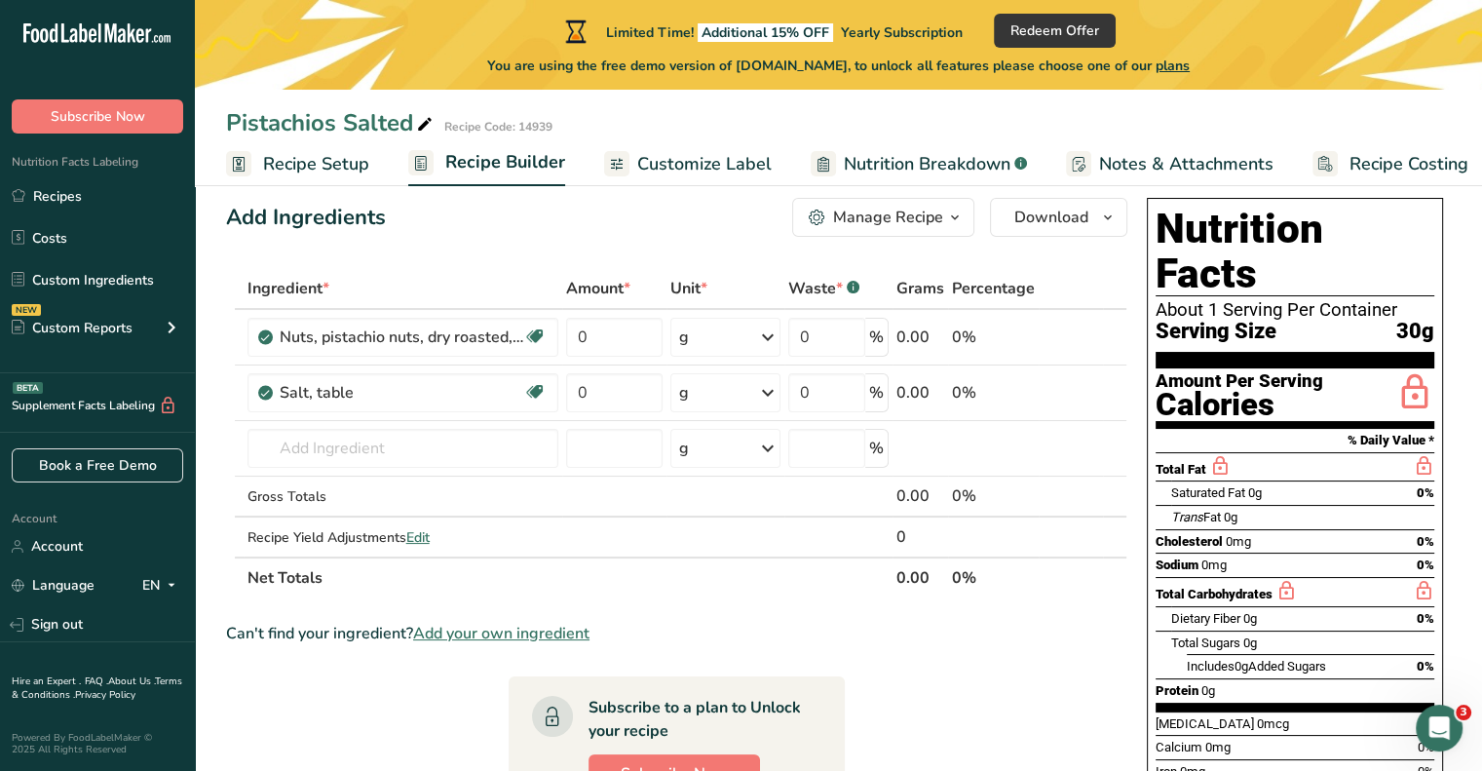
scroll to position [31, 0]
click at [642, 342] on input "0" at bounding box center [614, 338] width 97 height 39
drag, startPoint x: 654, startPoint y: 336, endPoint x: 633, endPoint y: 316, distance: 28.9
click at [639, 324] on input "0" at bounding box center [614, 338] width 97 height 39
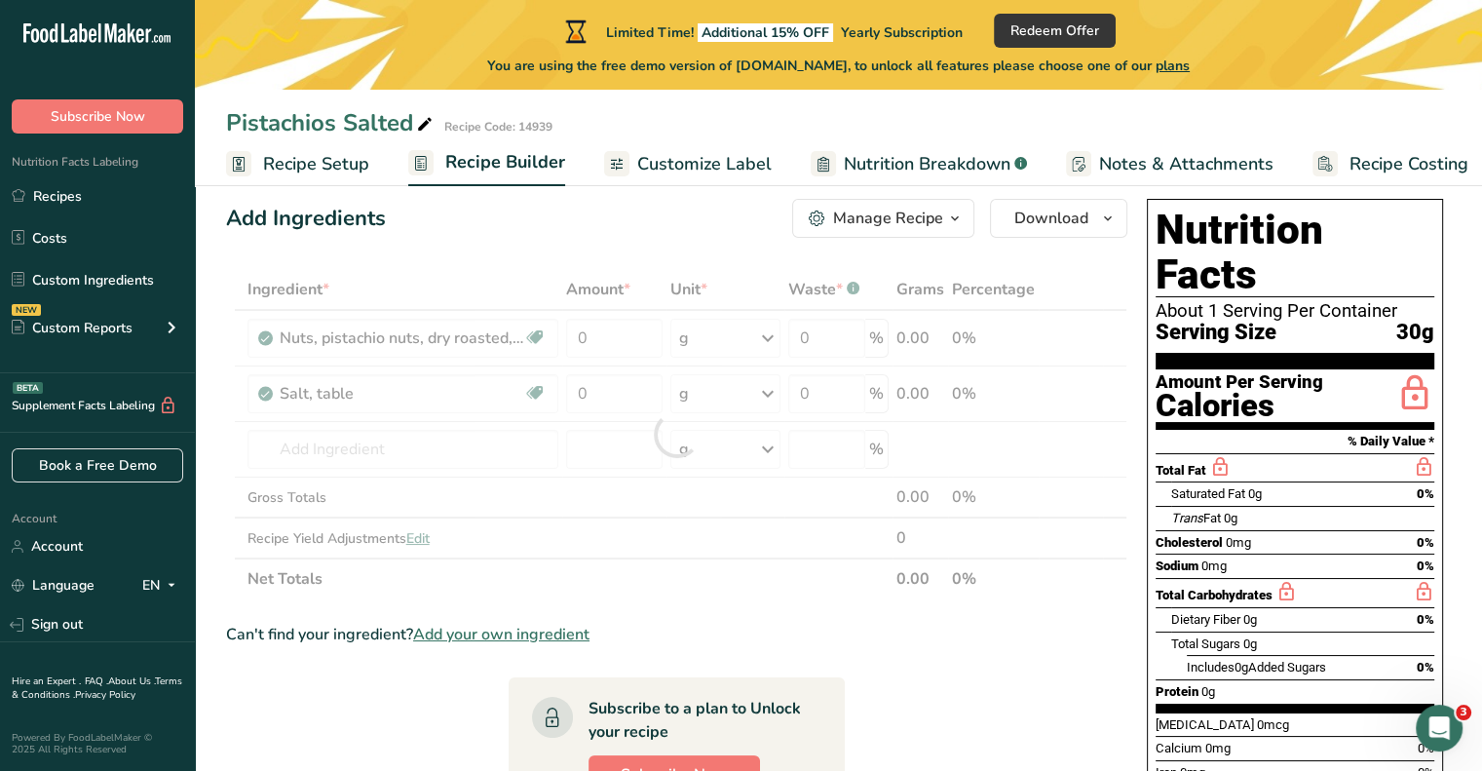
click at [609, 283] on div "Ingredient * Amount * Unit * Waste * .a-a{fill:#347362;}.b-a{fill:#fff;} Grams …" at bounding box center [676, 434] width 901 height 330
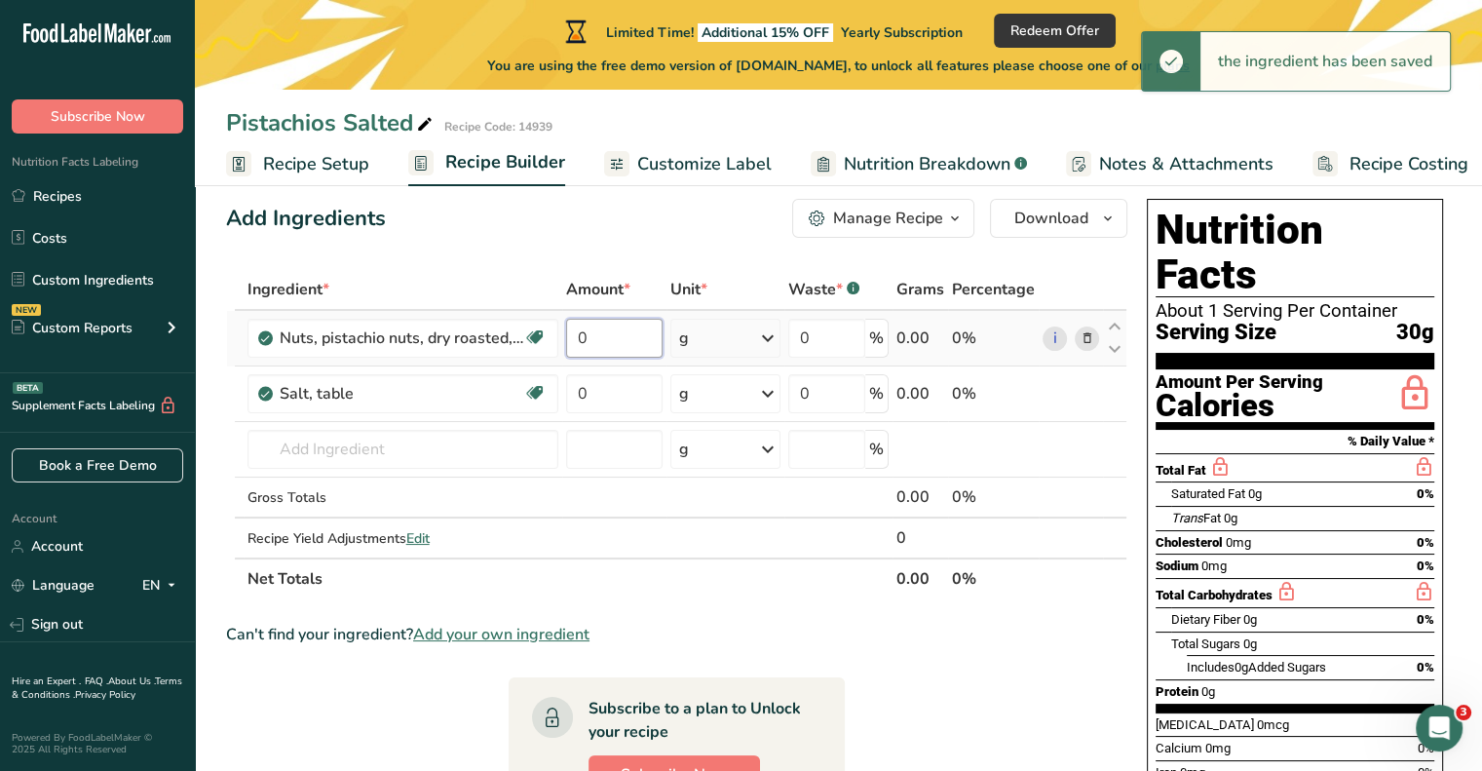
click at [600, 353] on input "0" at bounding box center [614, 338] width 97 height 39
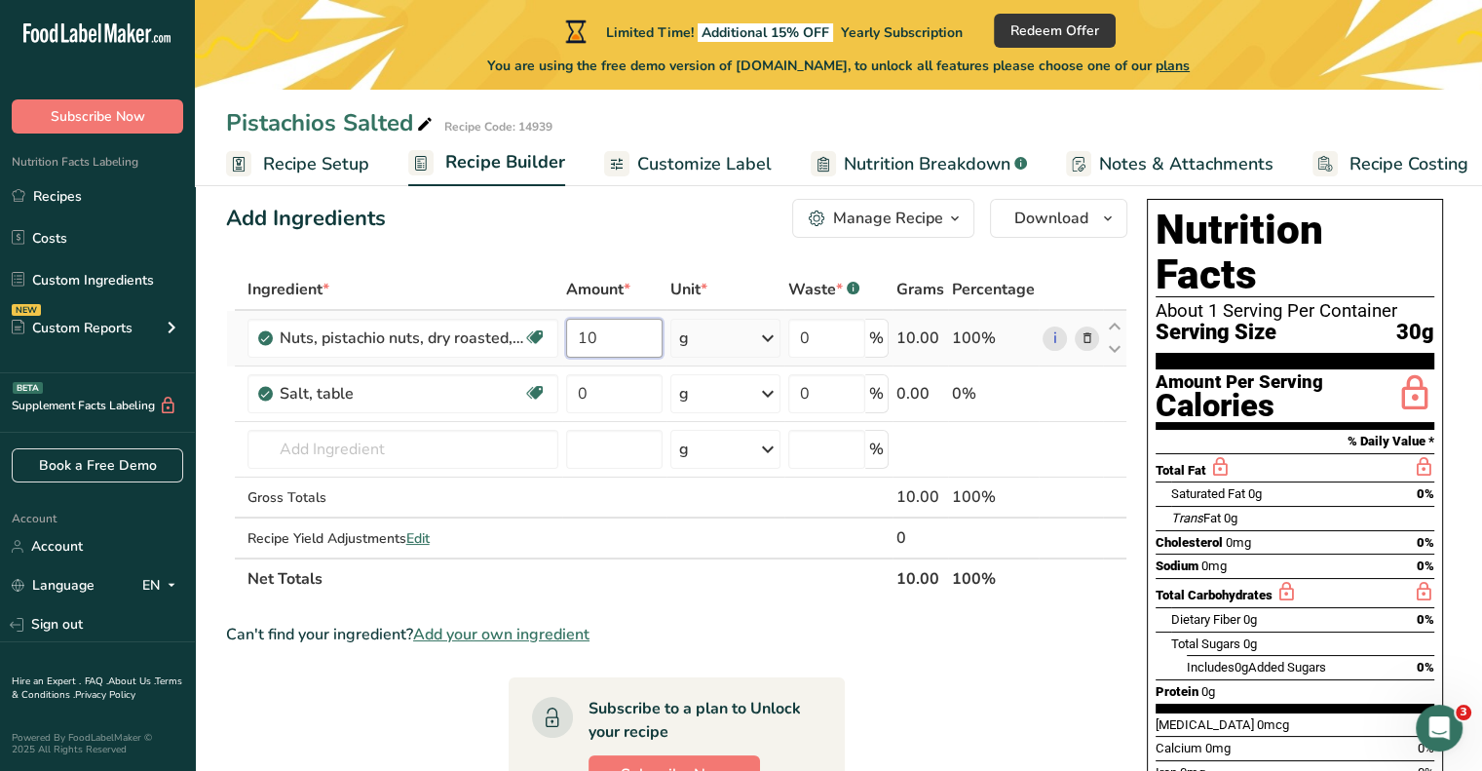
type input "1"
type input "100"
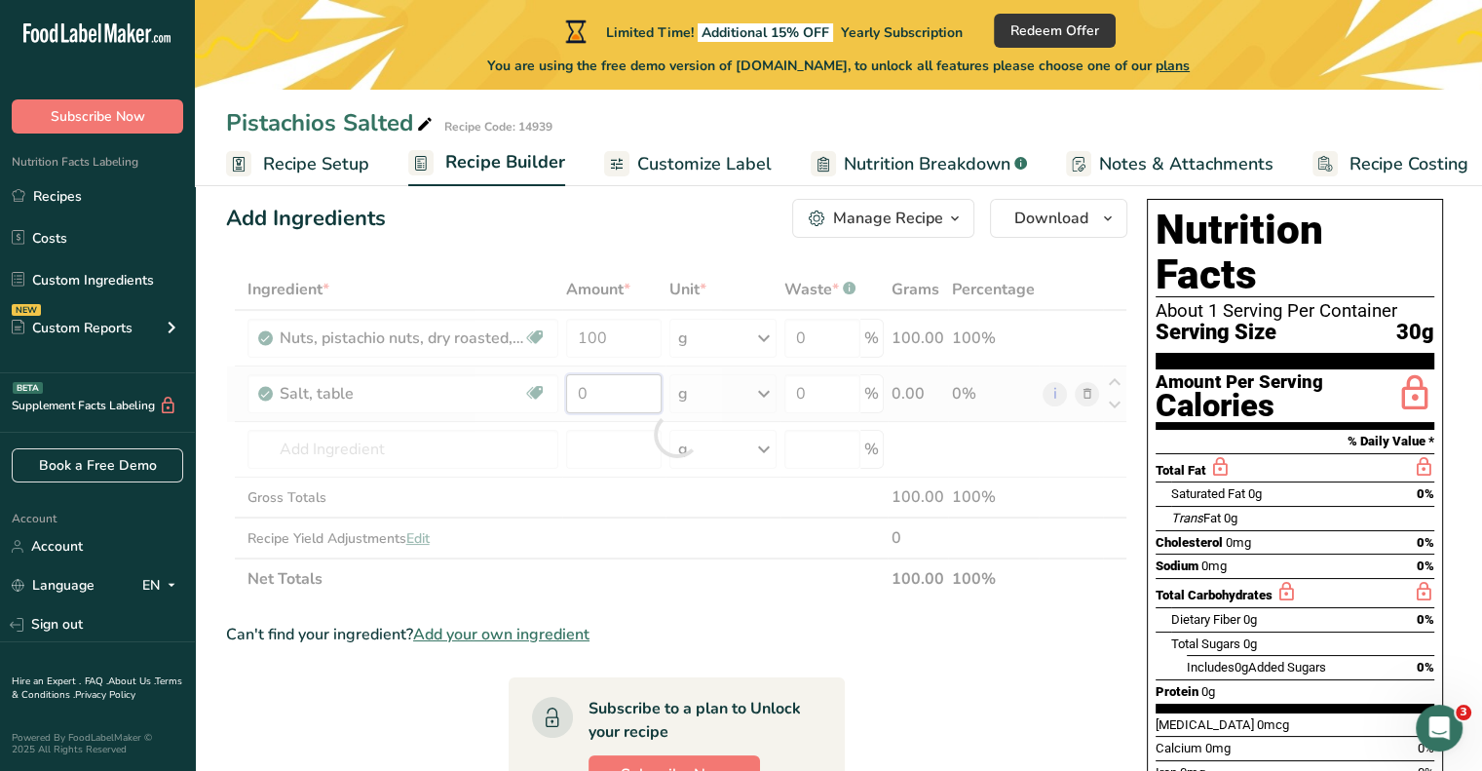
click at [613, 387] on div "Ingredient * Amount * Unit * Waste * .a-a{fill:#347362;}.b-a{fill:#fff;} Grams …" at bounding box center [676, 434] width 901 height 330
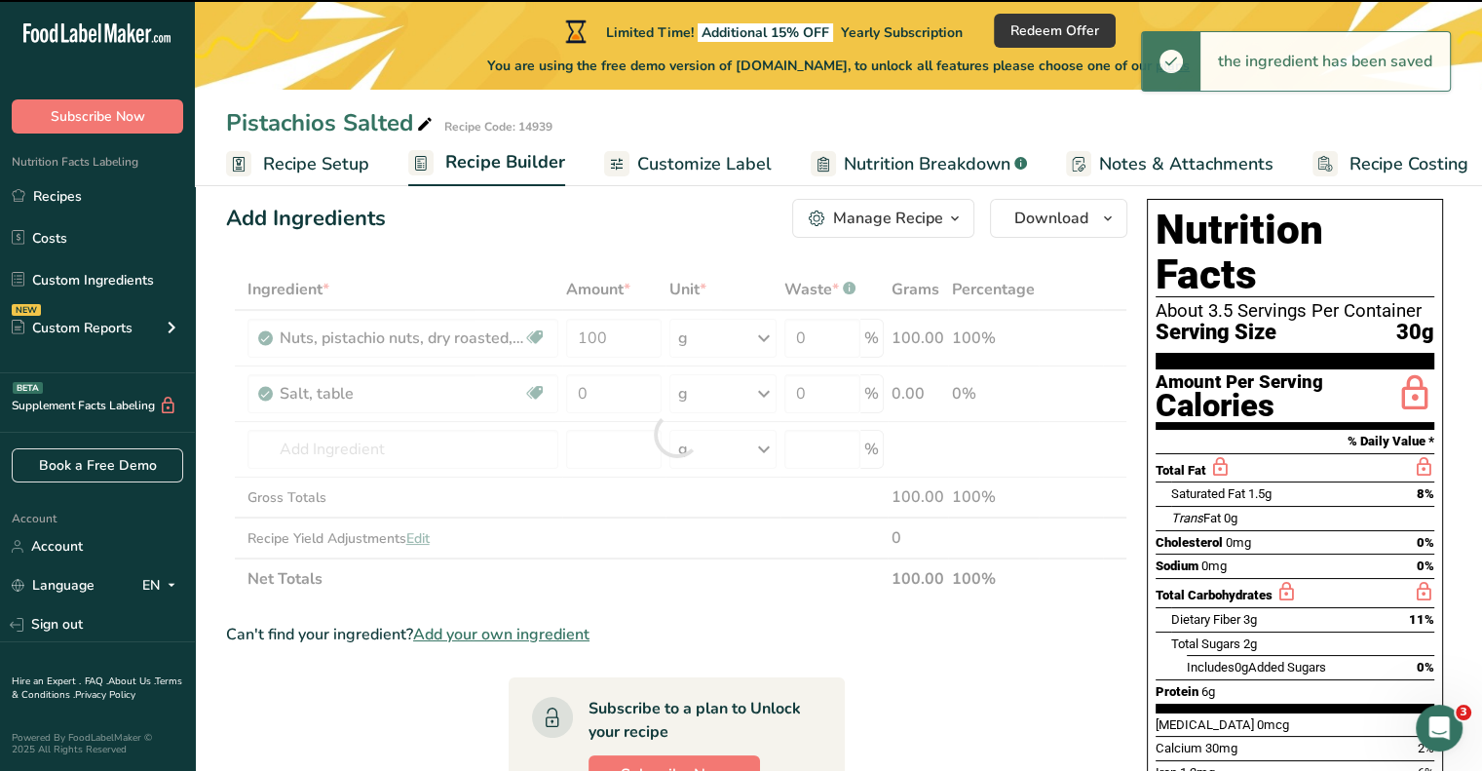
drag, startPoint x: 1480, startPoint y: 307, endPoint x: 1495, endPoint y: 350, distance: 45.6
click at [1481, 350] on html ".a-20{fill:#fff;} Subscribe Now Nutrition Facts Labeling Recipes Costs Custom I…" at bounding box center [741, 596] width 1482 height 1255
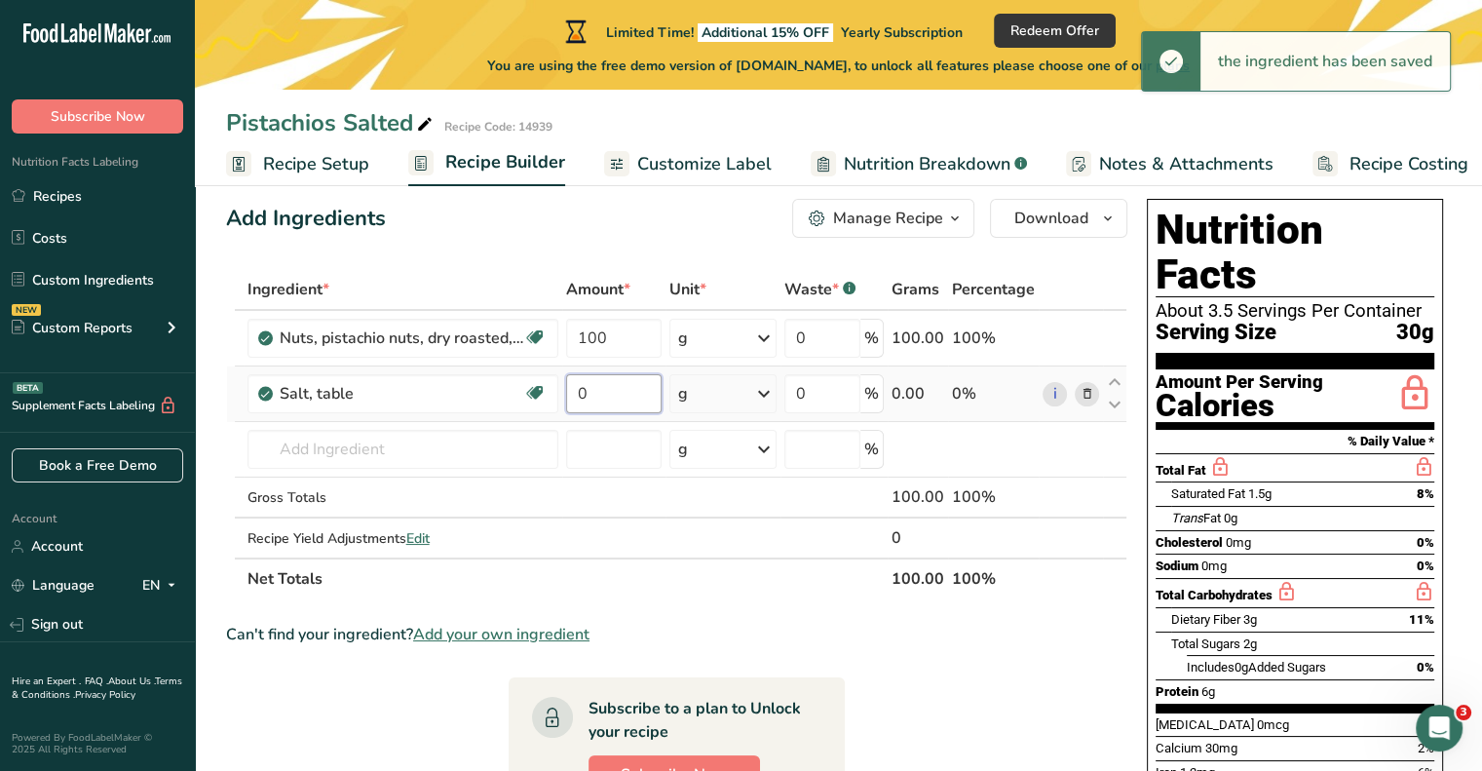
click at [620, 409] on input "0" at bounding box center [613, 393] width 95 height 39
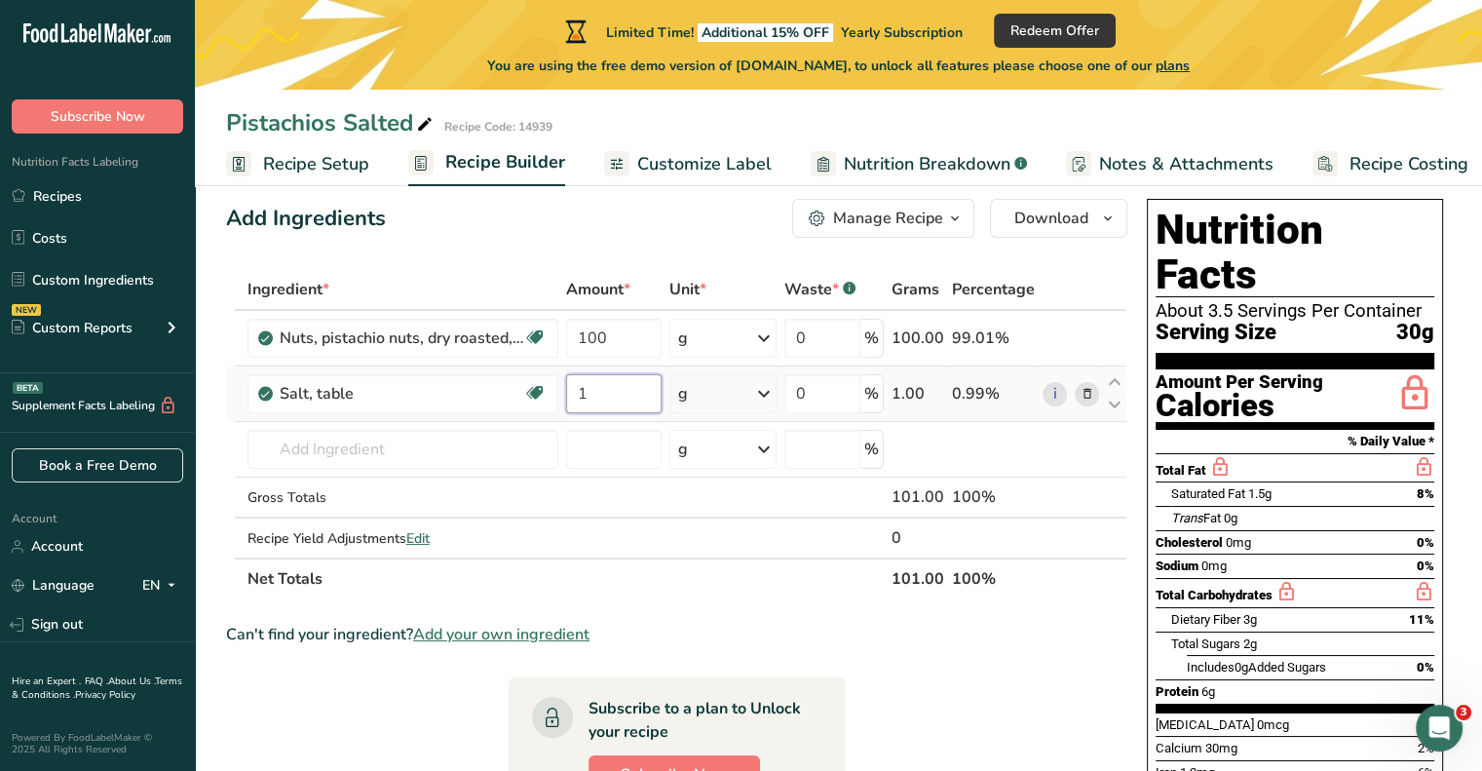
type input "1"
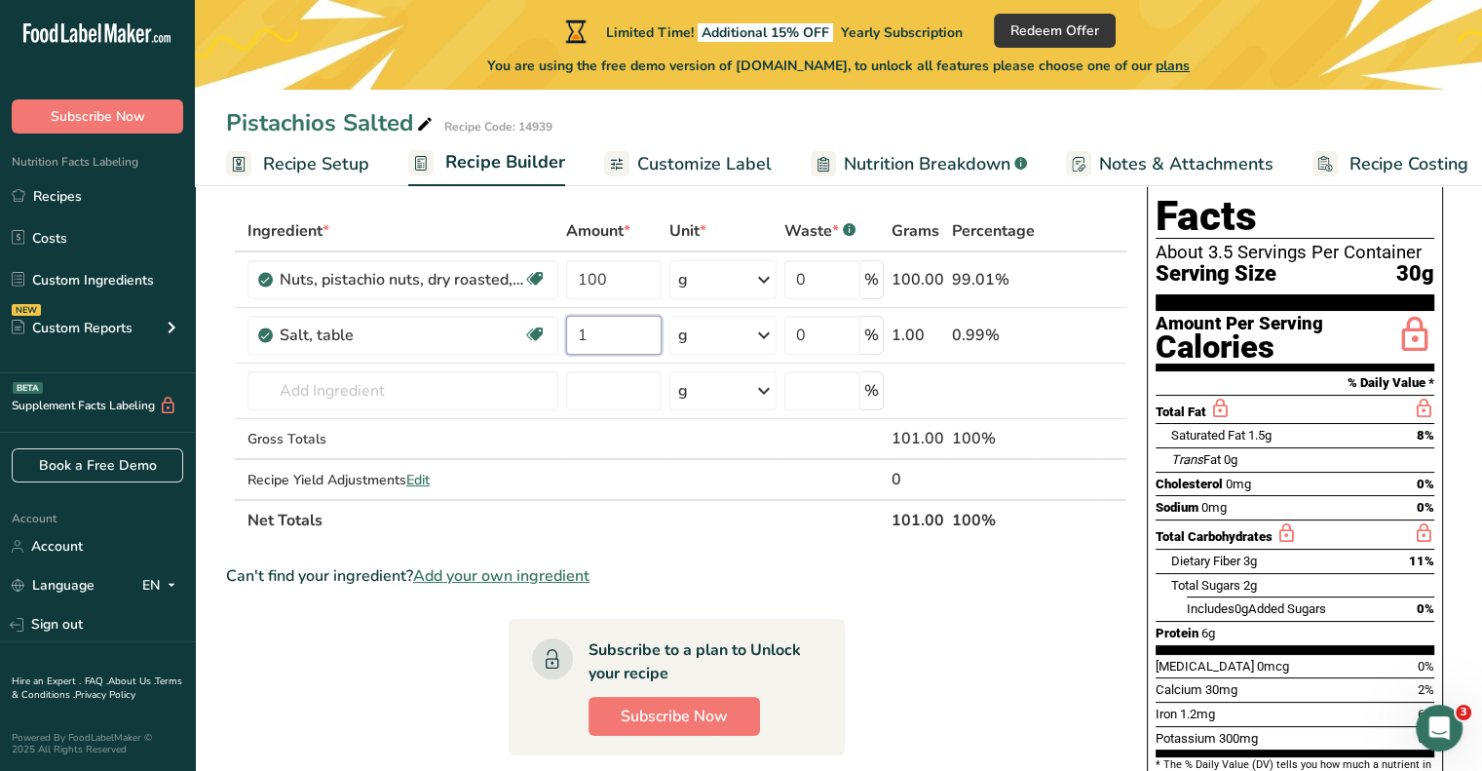
scroll to position [57, 0]
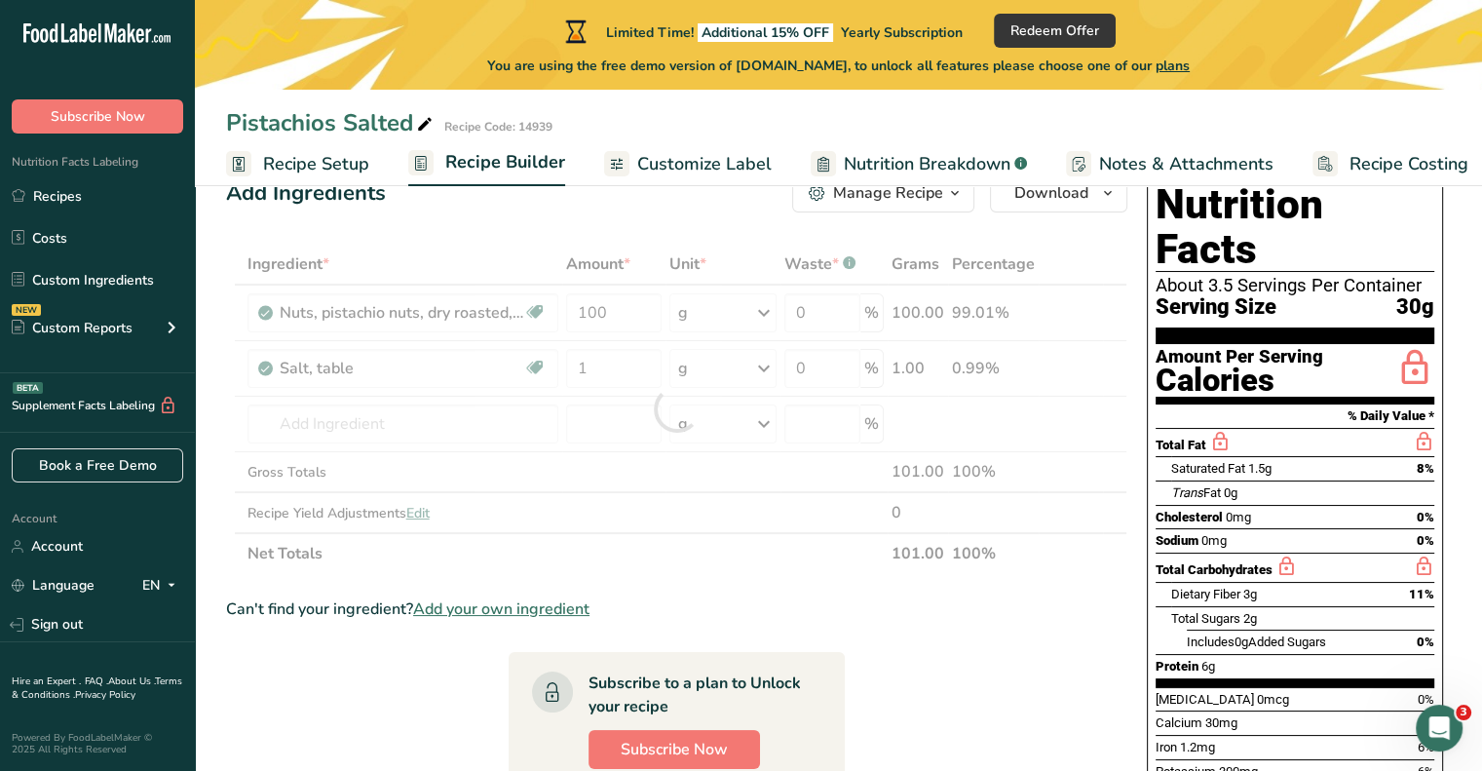
click at [674, 161] on span "Customize Label" at bounding box center [704, 164] width 134 height 26
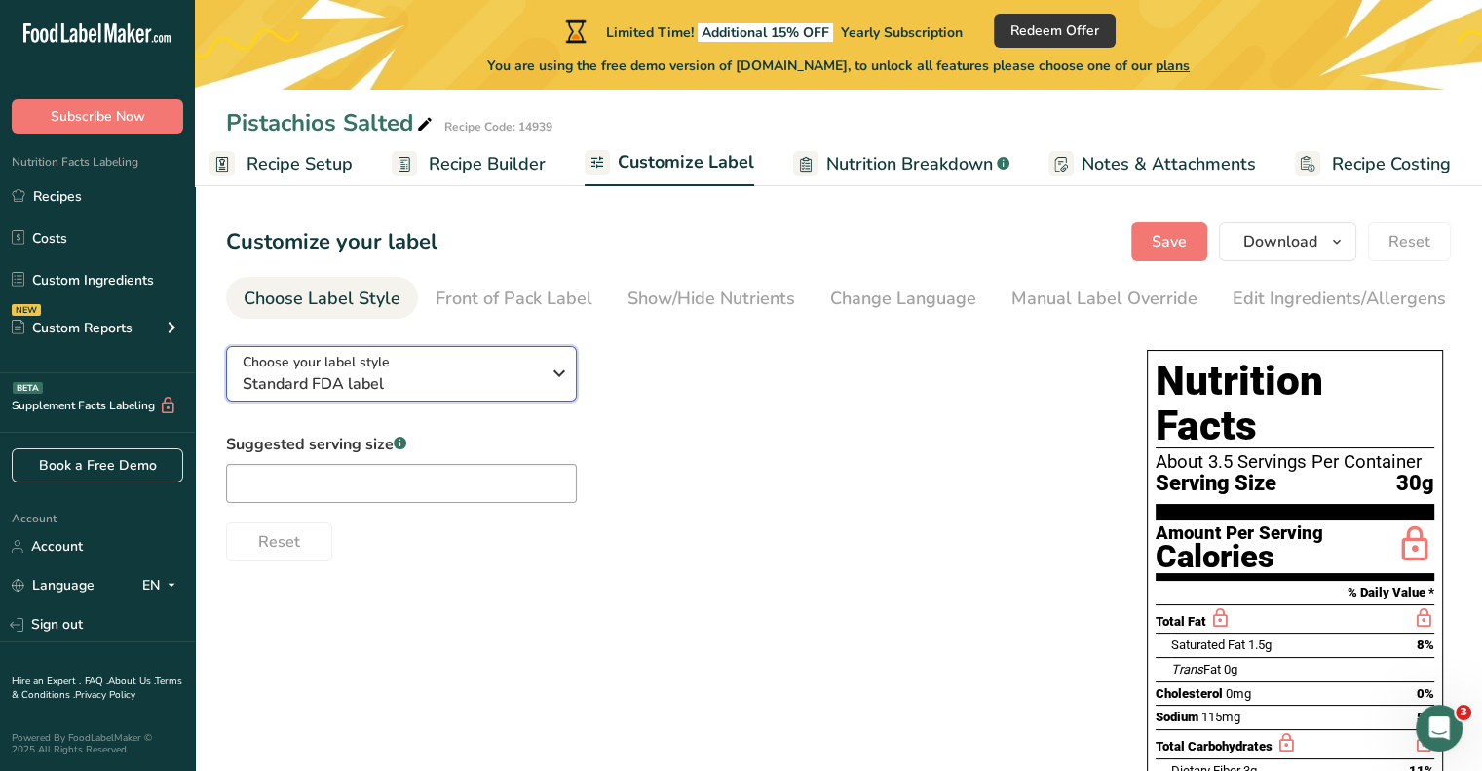
click at [564, 375] on icon "button" at bounding box center [559, 373] width 23 height 35
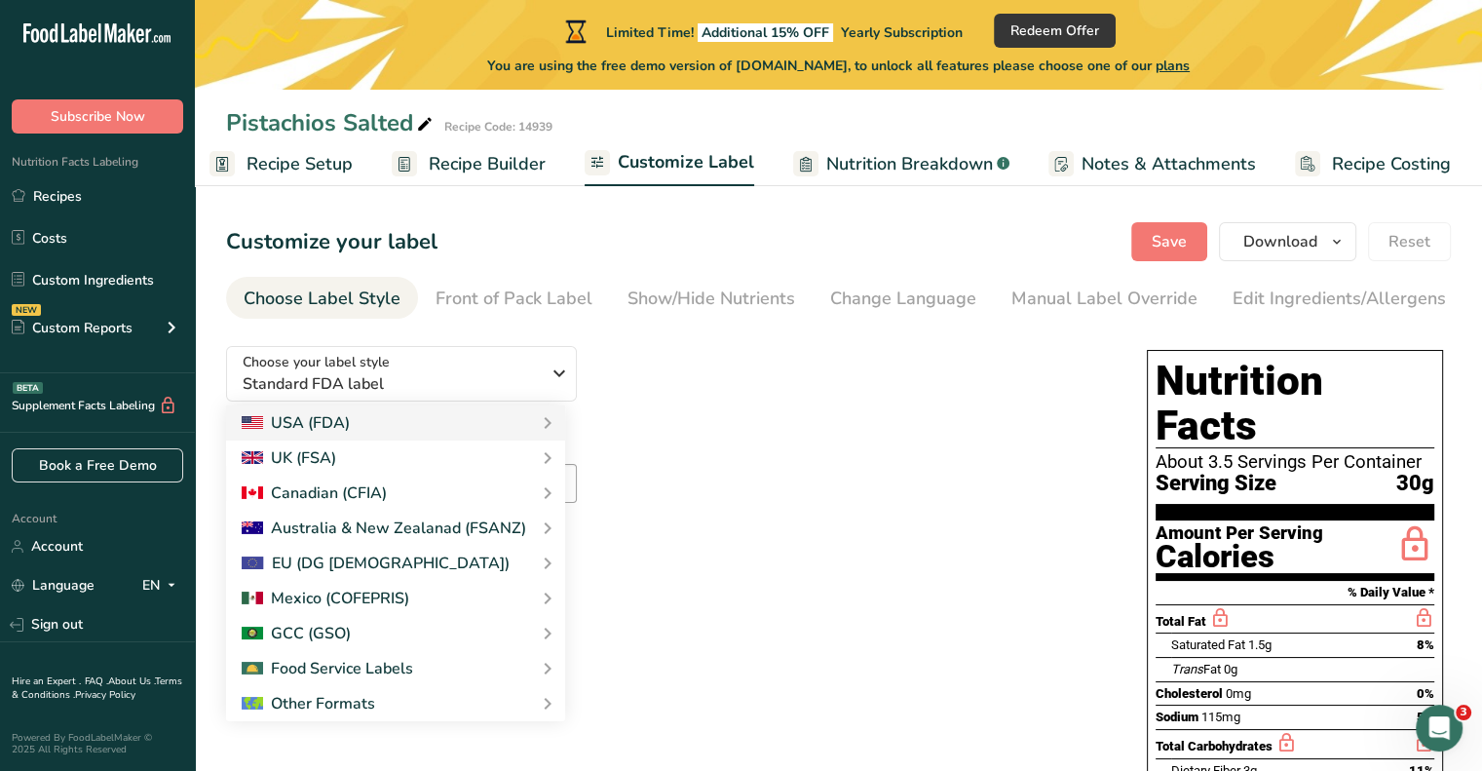
click at [641, 378] on div "Choose your label style Standard FDA label USA (FDA) Standard FDA label Tabular…" at bounding box center [667, 445] width 882 height 231
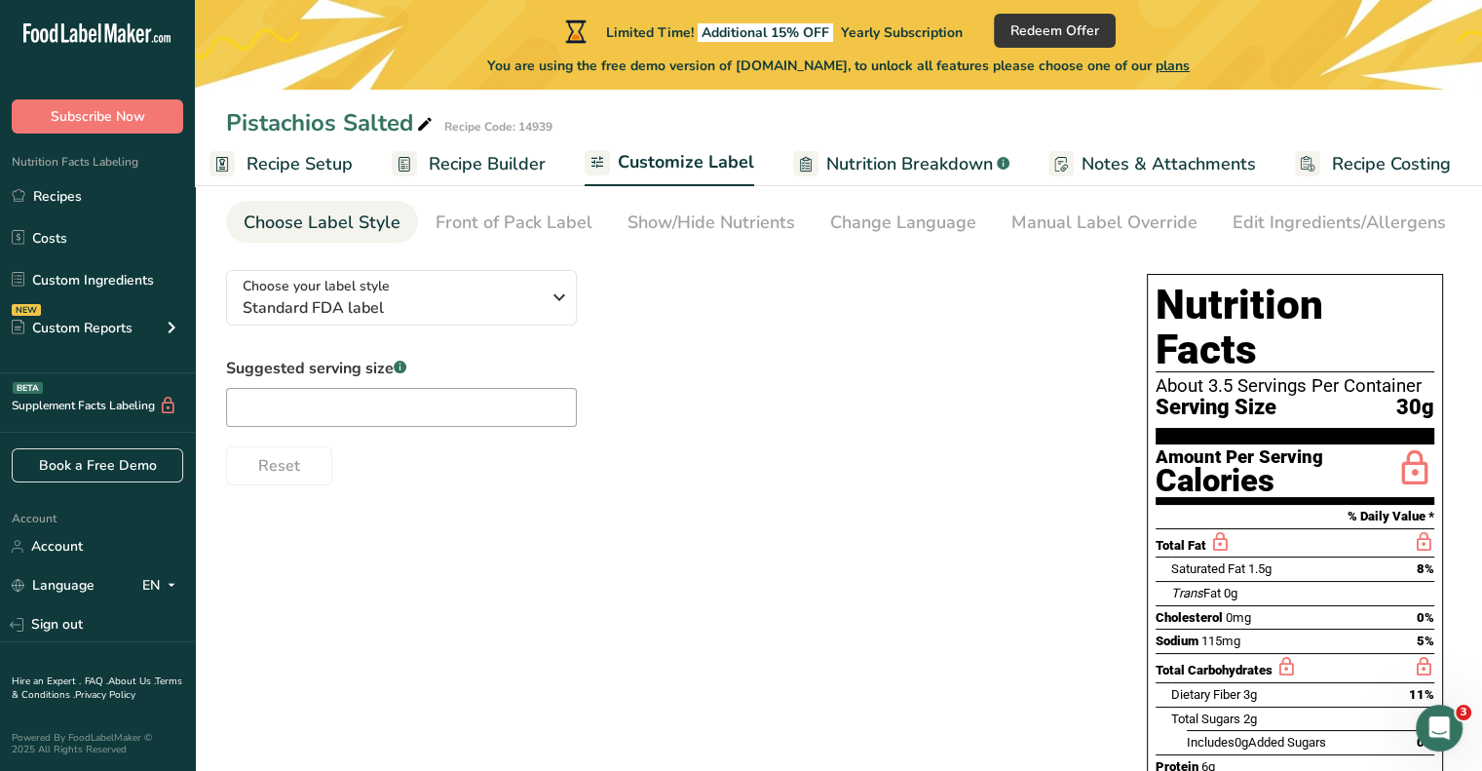
scroll to position [50, 0]
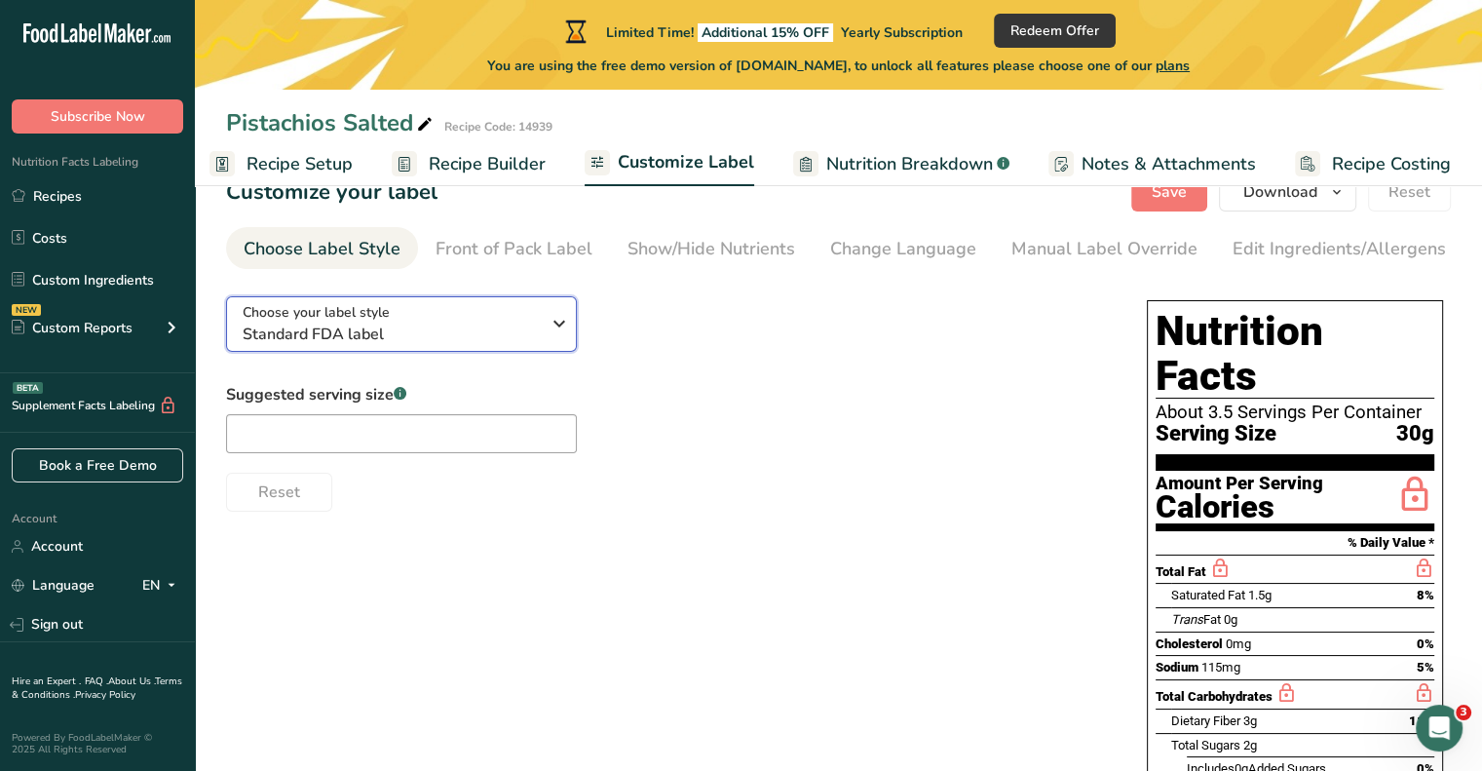
click at [559, 327] on icon "button" at bounding box center [559, 323] width 23 height 35
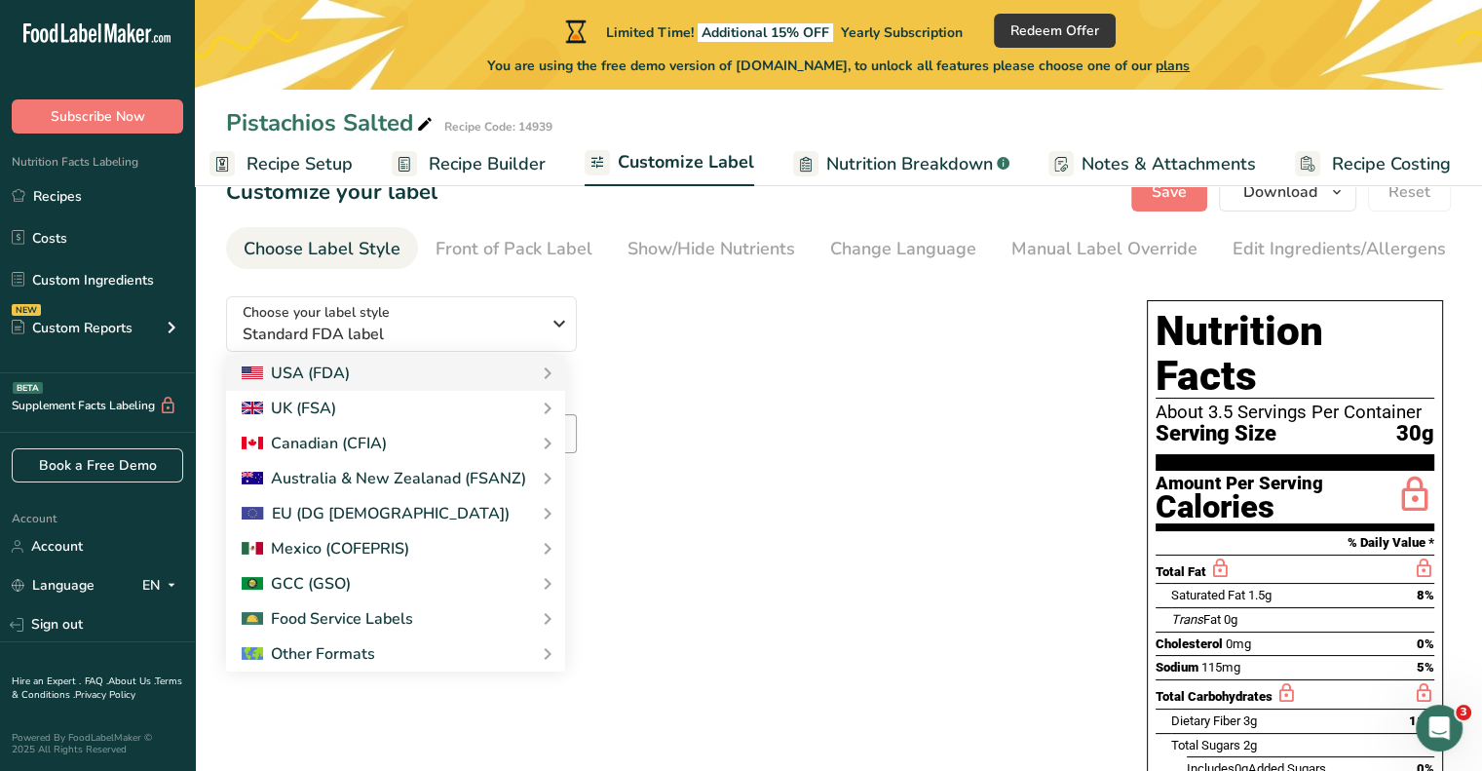
drag, startPoint x: 686, startPoint y: 317, endPoint x: 752, endPoint y: 308, distance: 66.8
click at [693, 317] on div "Choose your label style Standard FDA label USA (FDA) Standard FDA label Tabular…" at bounding box center [667, 396] width 882 height 231
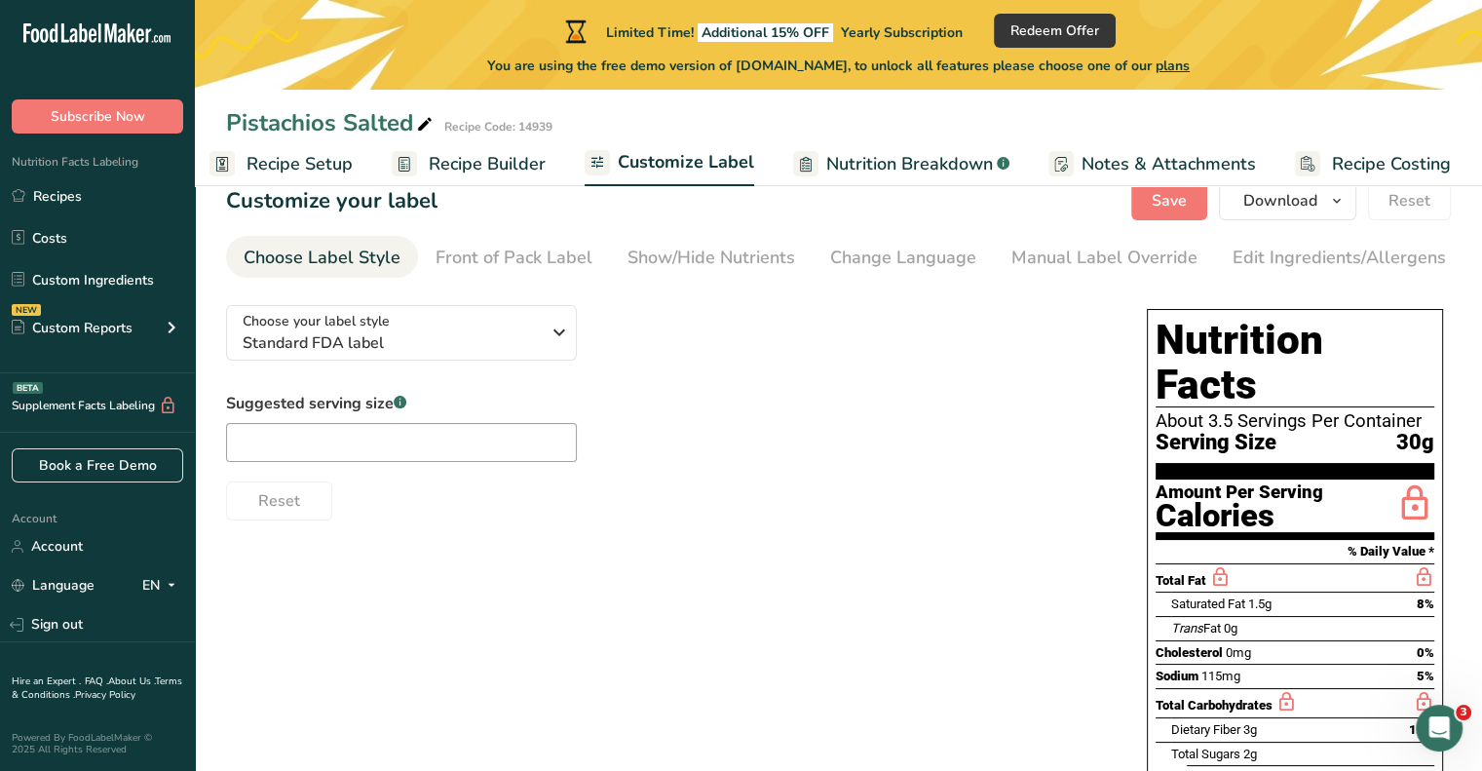
scroll to position [0, 0]
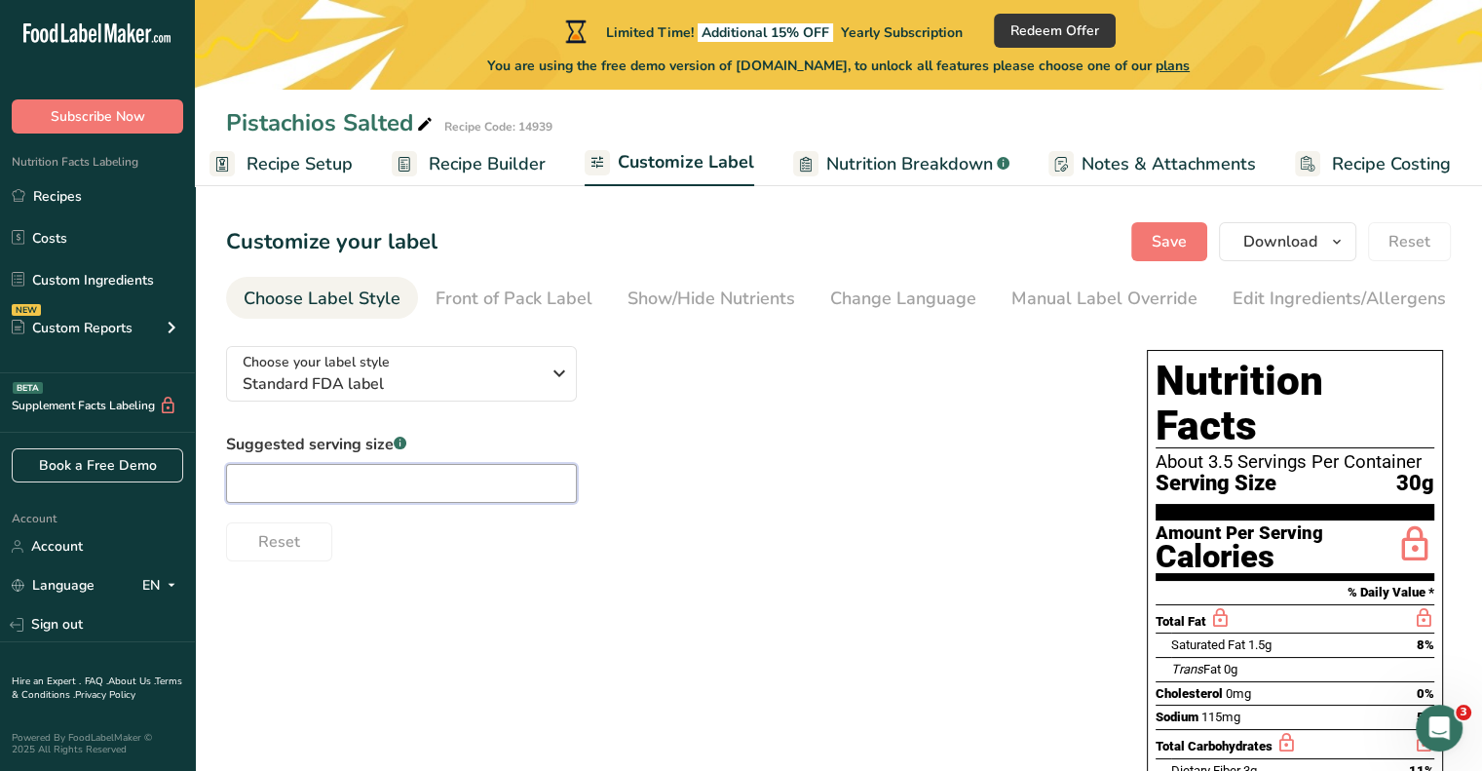
click at [334, 484] on input "text" at bounding box center [401, 483] width 351 height 39
type input "6"
click at [1176, 246] on span "Save" at bounding box center [1169, 241] width 35 height 23
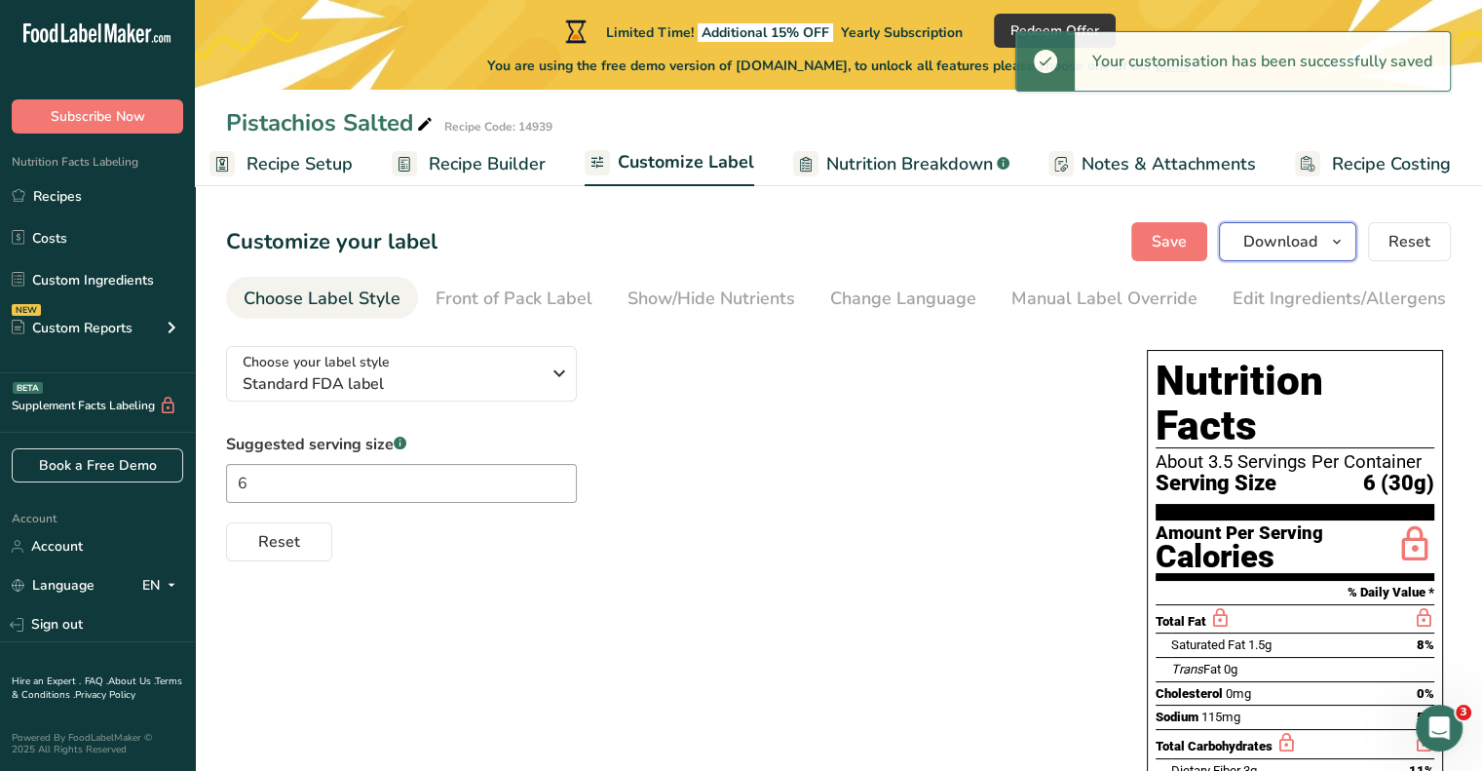
click at [1338, 245] on icon "button" at bounding box center [1337, 242] width 16 height 24
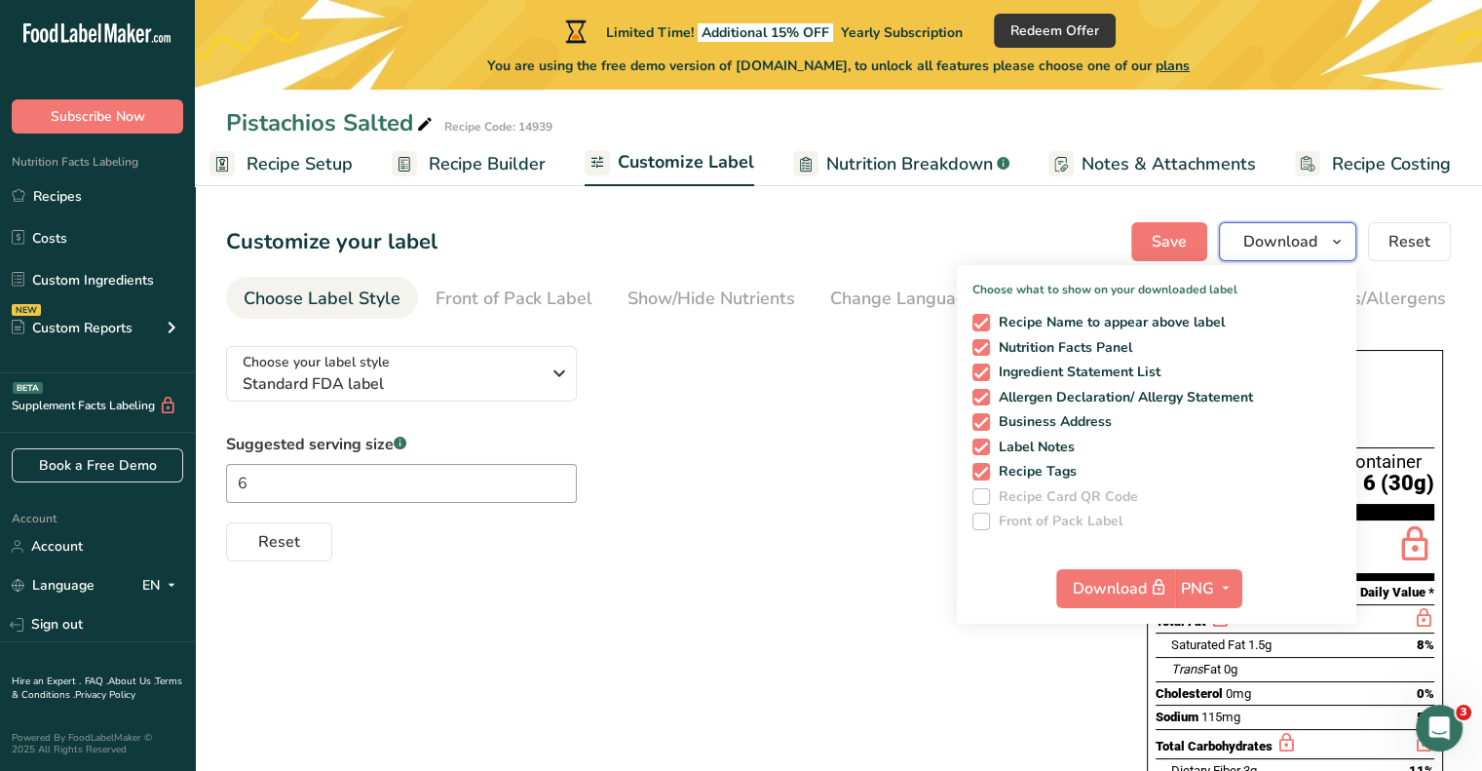
click at [1339, 244] on icon "button" at bounding box center [1337, 242] width 16 height 24
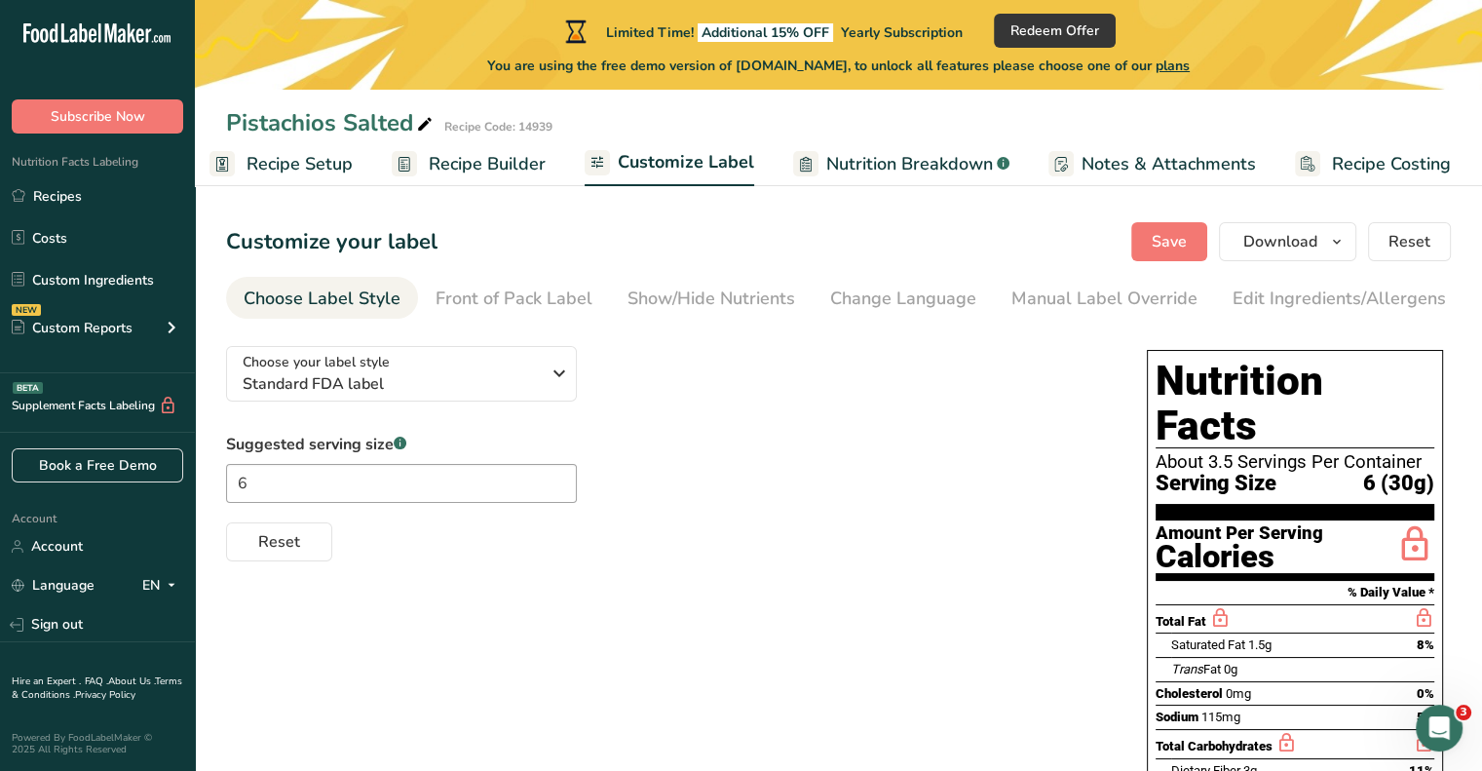
click at [1025, 411] on div "Choose your label style Standard FDA label USA (FDA) Standard FDA label Tabular…" at bounding box center [667, 445] width 882 height 231
click at [510, 291] on div "Front of Pack Label" at bounding box center [513, 298] width 157 height 26
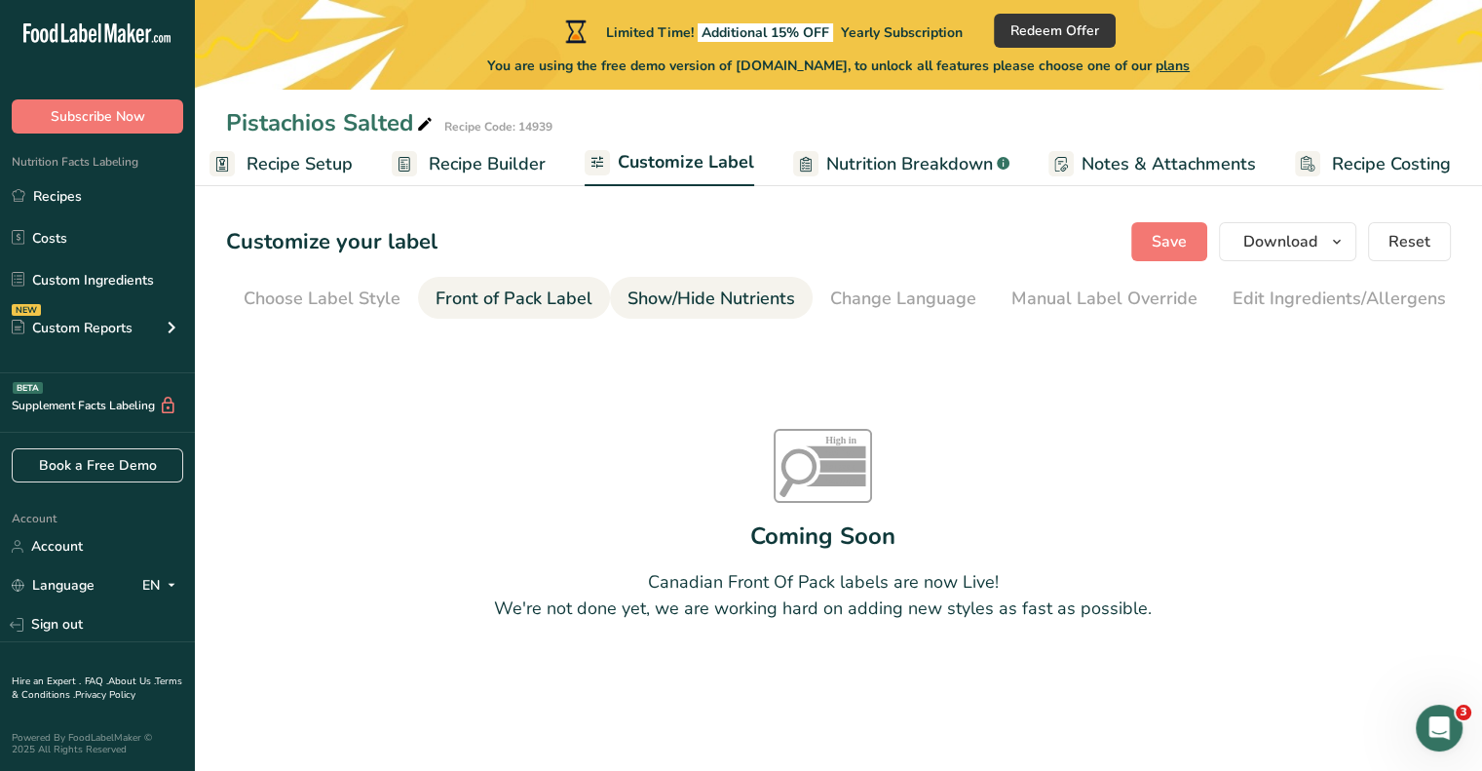
scroll to position [0, 189]
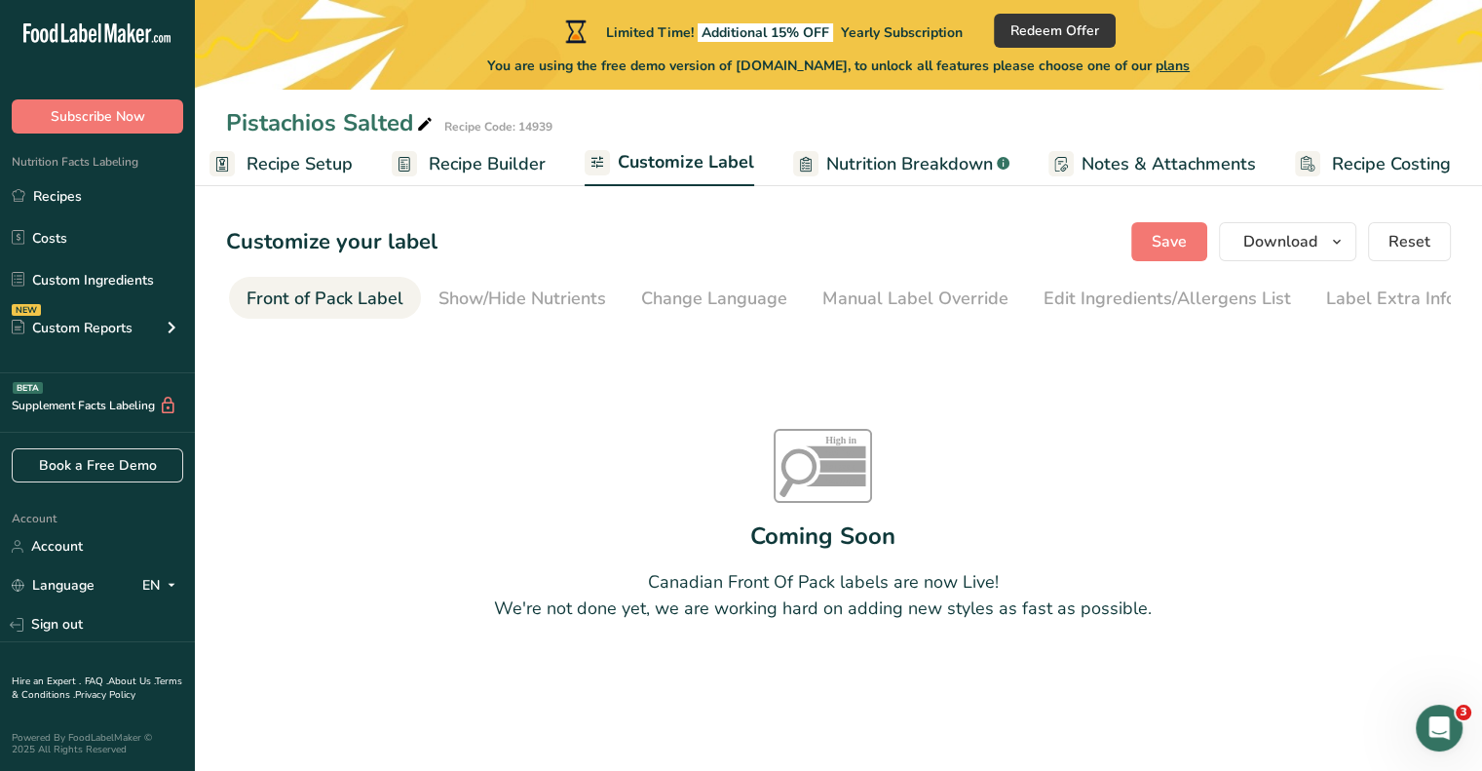
click at [273, 303] on div "Front of Pack Label" at bounding box center [324, 298] width 157 height 26
drag, startPoint x: 413, startPoint y: 321, endPoint x: 213, endPoint y: 260, distance: 208.9
click at [226, 266] on section "Customize your label Save Download Choose what to show on your downloaded label…" at bounding box center [838, 471] width 1287 height 560
click at [317, 309] on div "Front of Pack Label" at bounding box center [324, 298] width 157 height 26
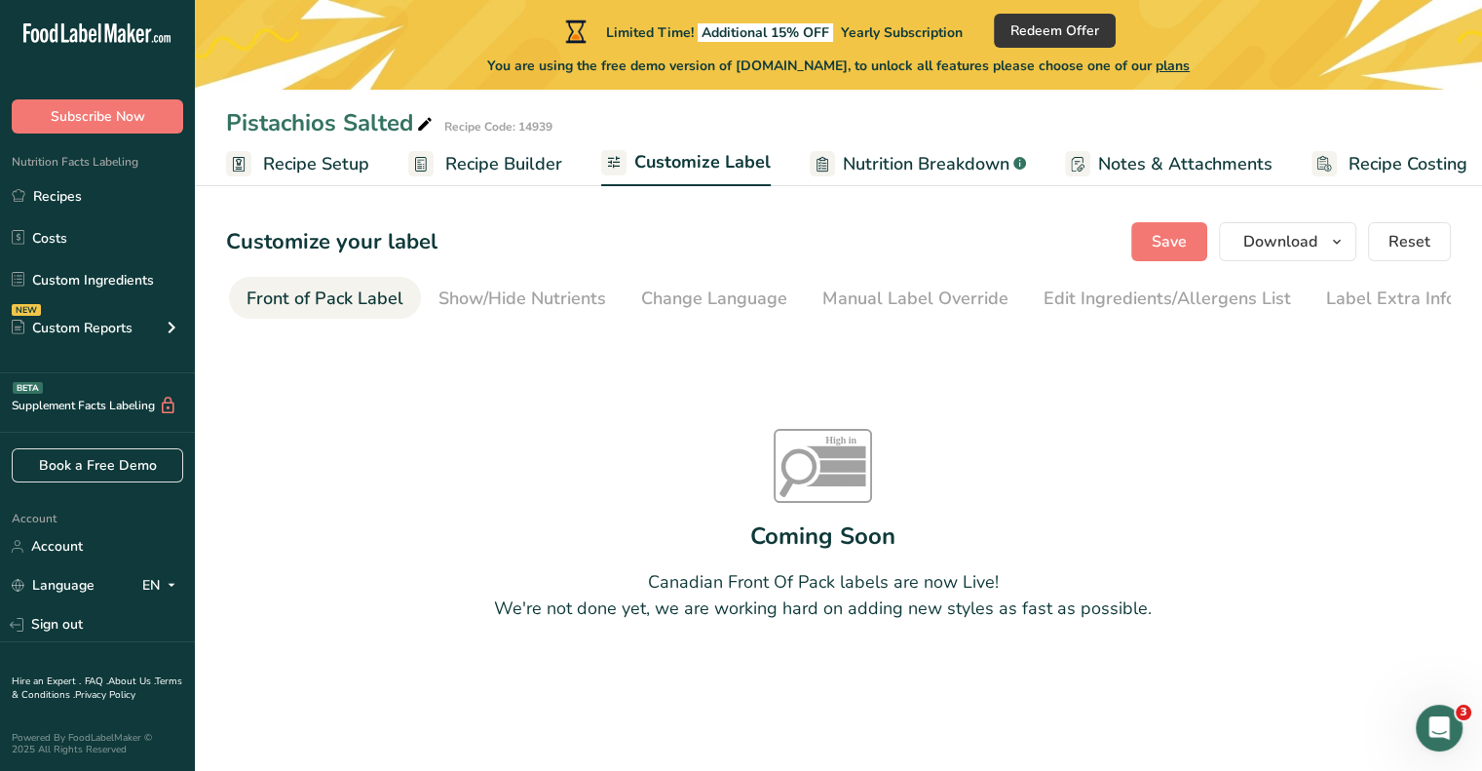
click at [662, 156] on span "Customize Label" at bounding box center [702, 162] width 136 height 26
click at [508, 174] on span "Recipe Builder" at bounding box center [487, 164] width 117 height 26
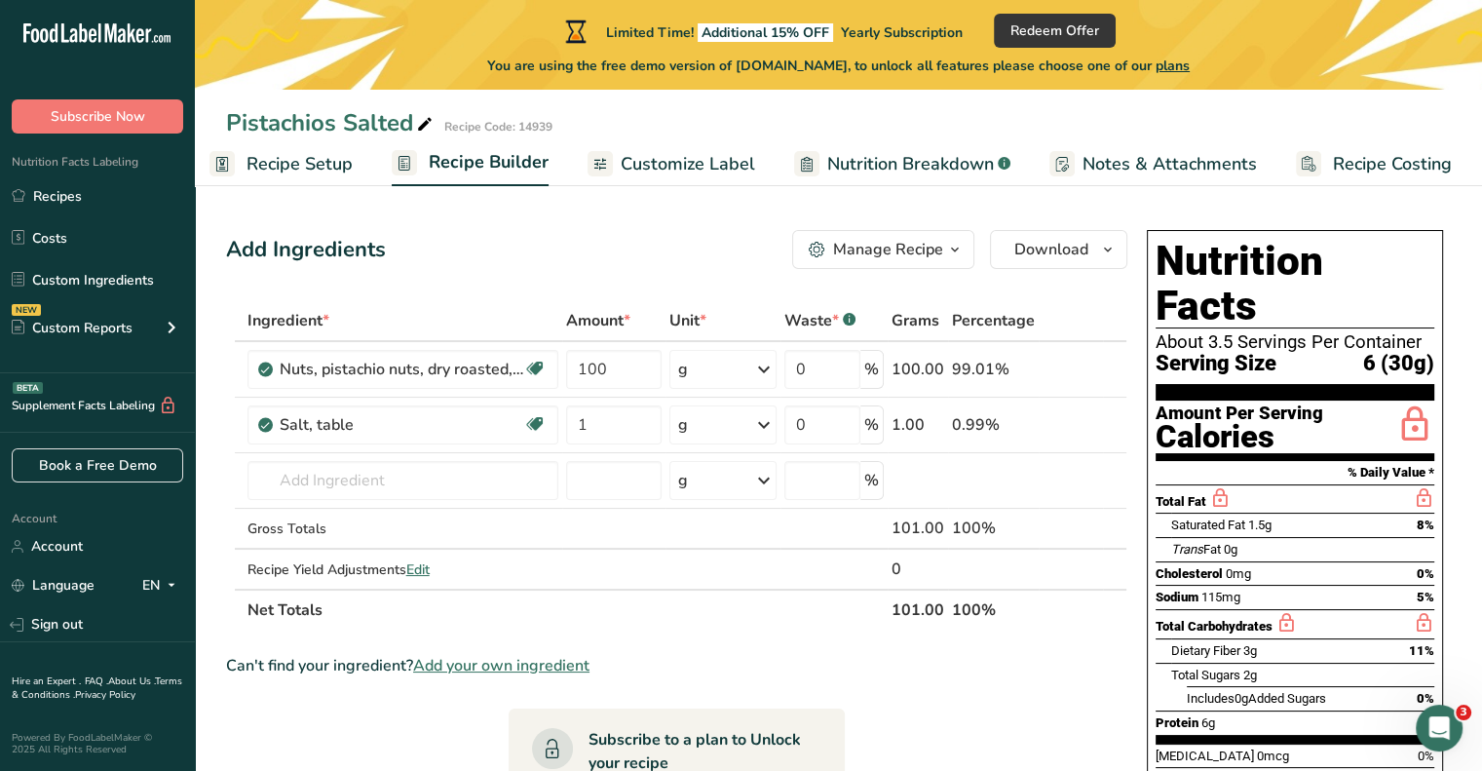
click at [939, 170] on span "Nutrition Breakdown" at bounding box center [910, 164] width 167 height 26
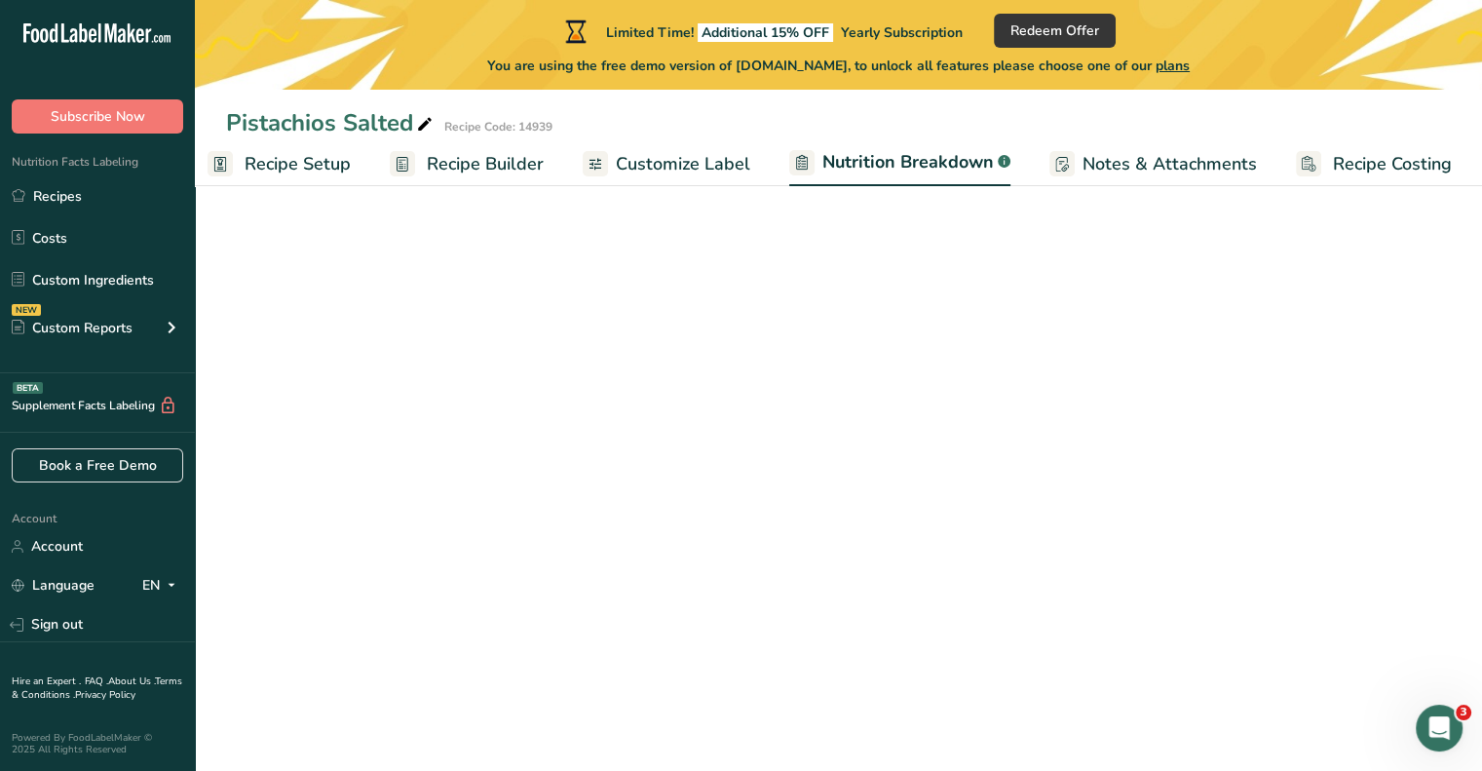
select select "Calories"
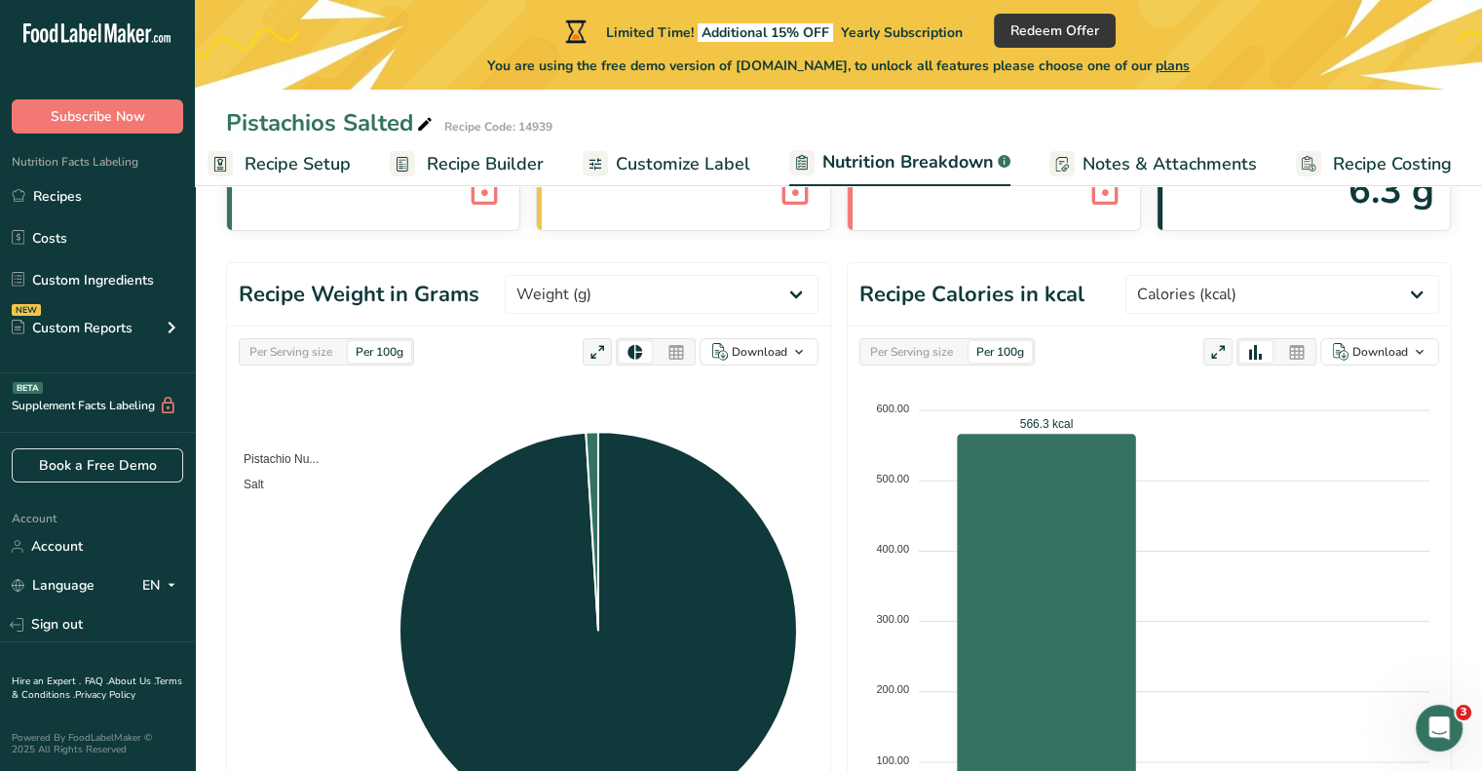
scroll to position [0, 0]
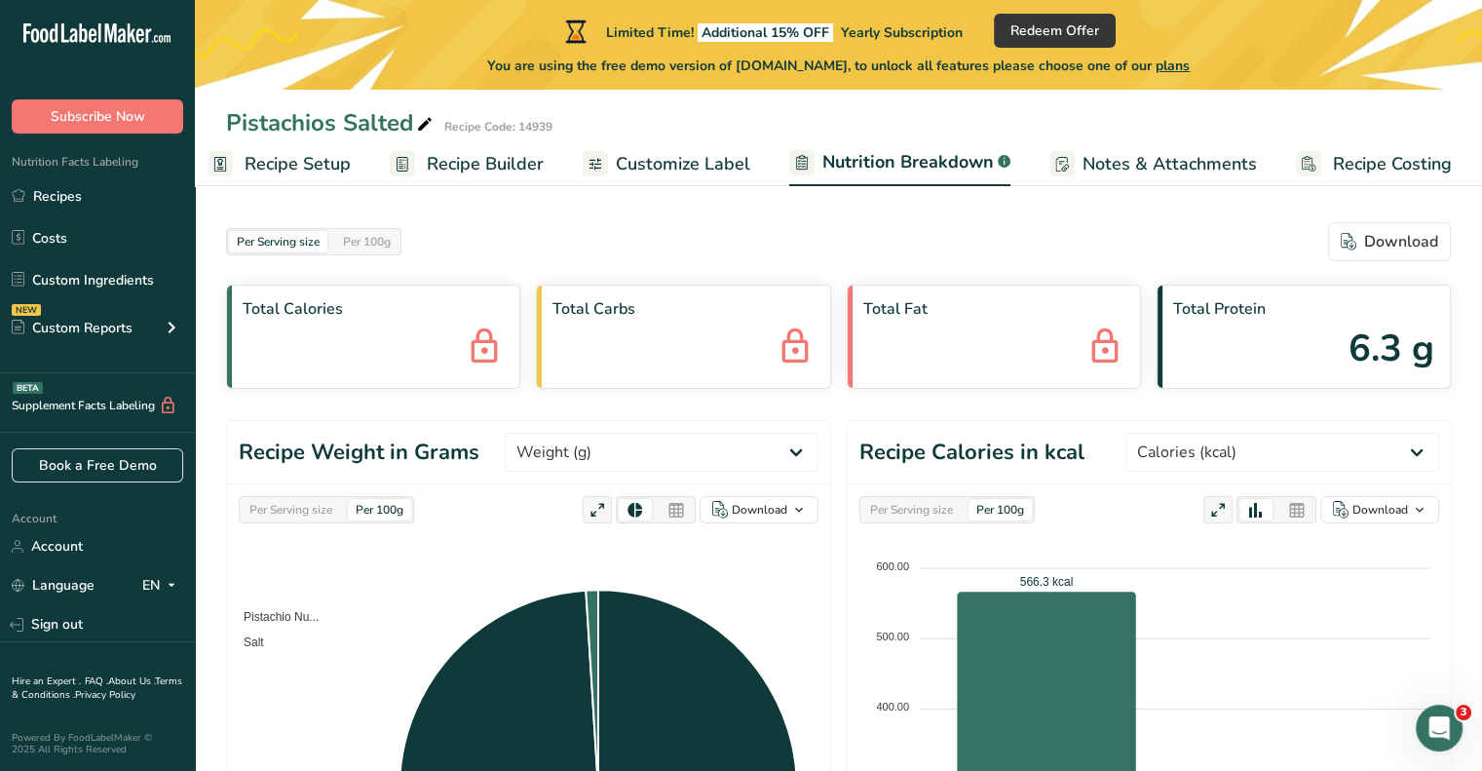
click at [284, 159] on span "Recipe Setup" at bounding box center [298, 164] width 106 height 26
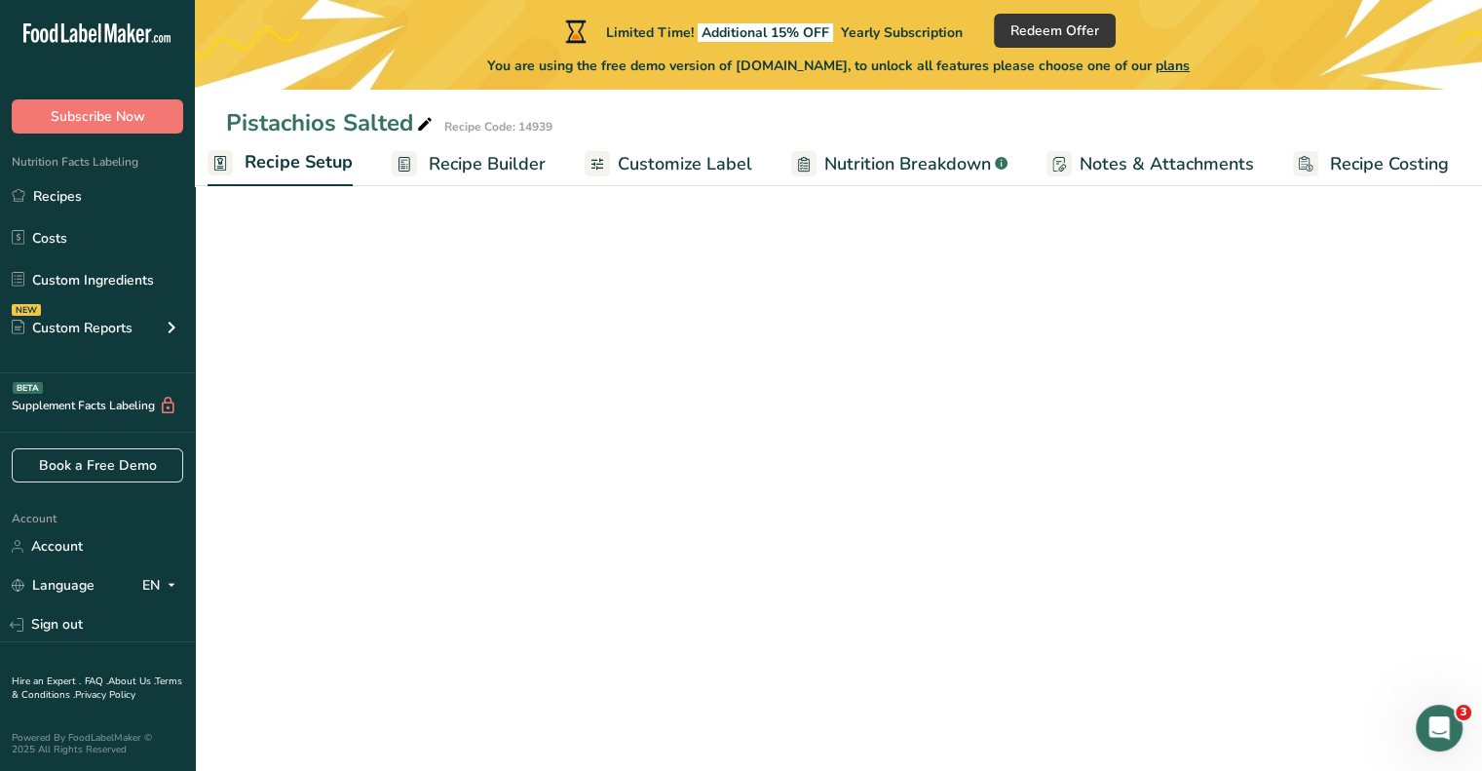
scroll to position [0, 7]
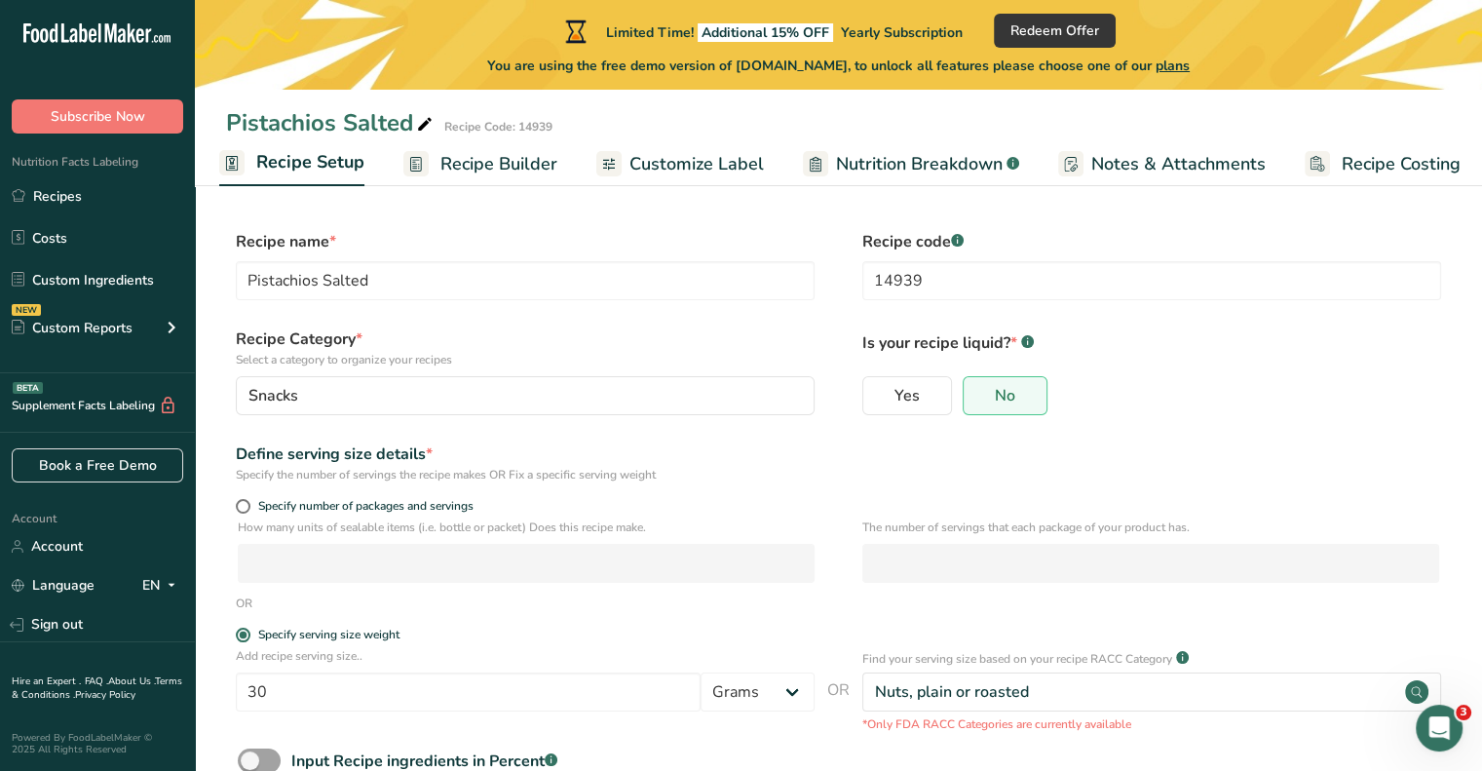
click at [516, 170] on span "Recipe Builder" at bounding box center [498, 164] width 117 height 26
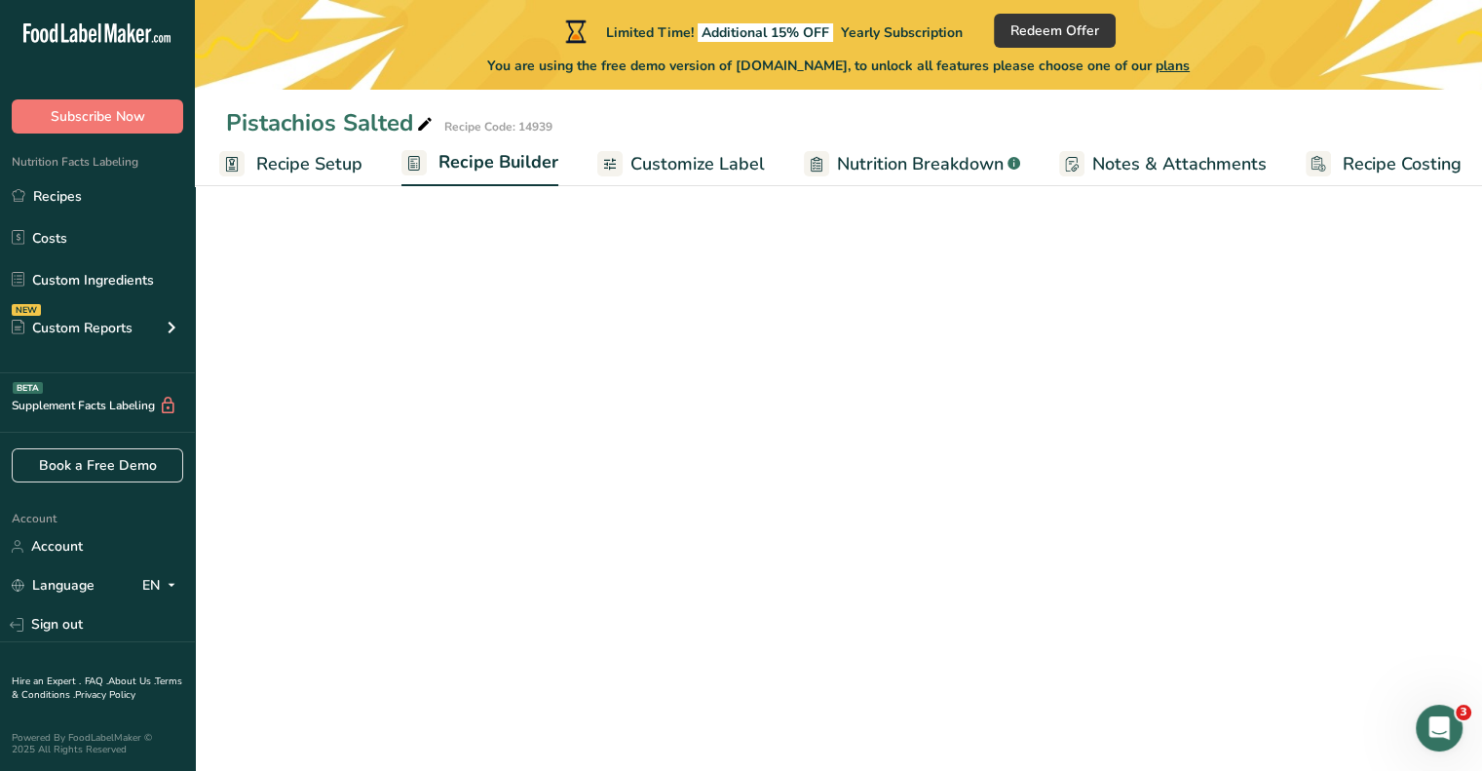
scroll to position [0, 17]
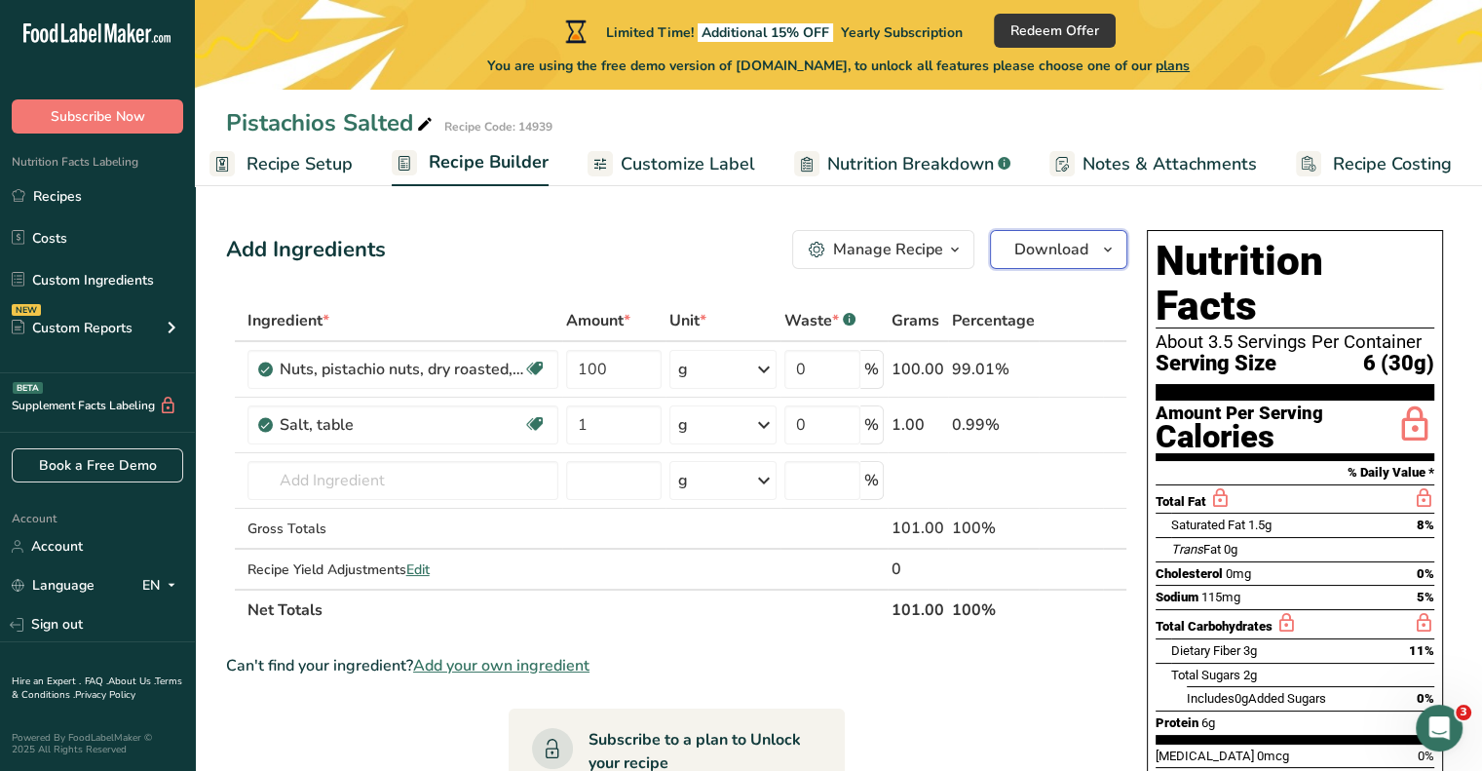
click at [1078, 246] on span "Download" at bounding box center [1051, 249] width 74 height 23
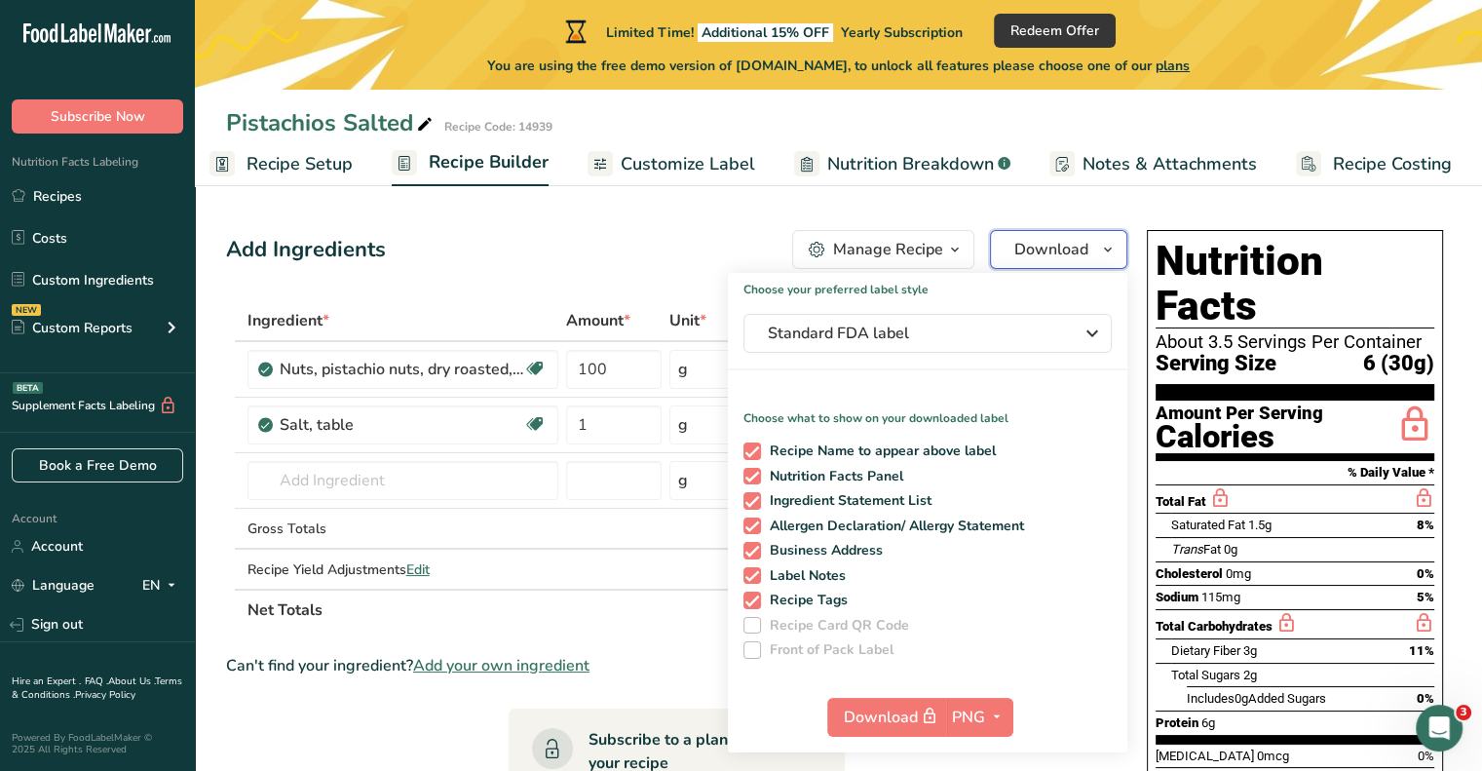
click at [1079, 247] on span "Download" at bounding box center [1051, 249] width 74 height 23
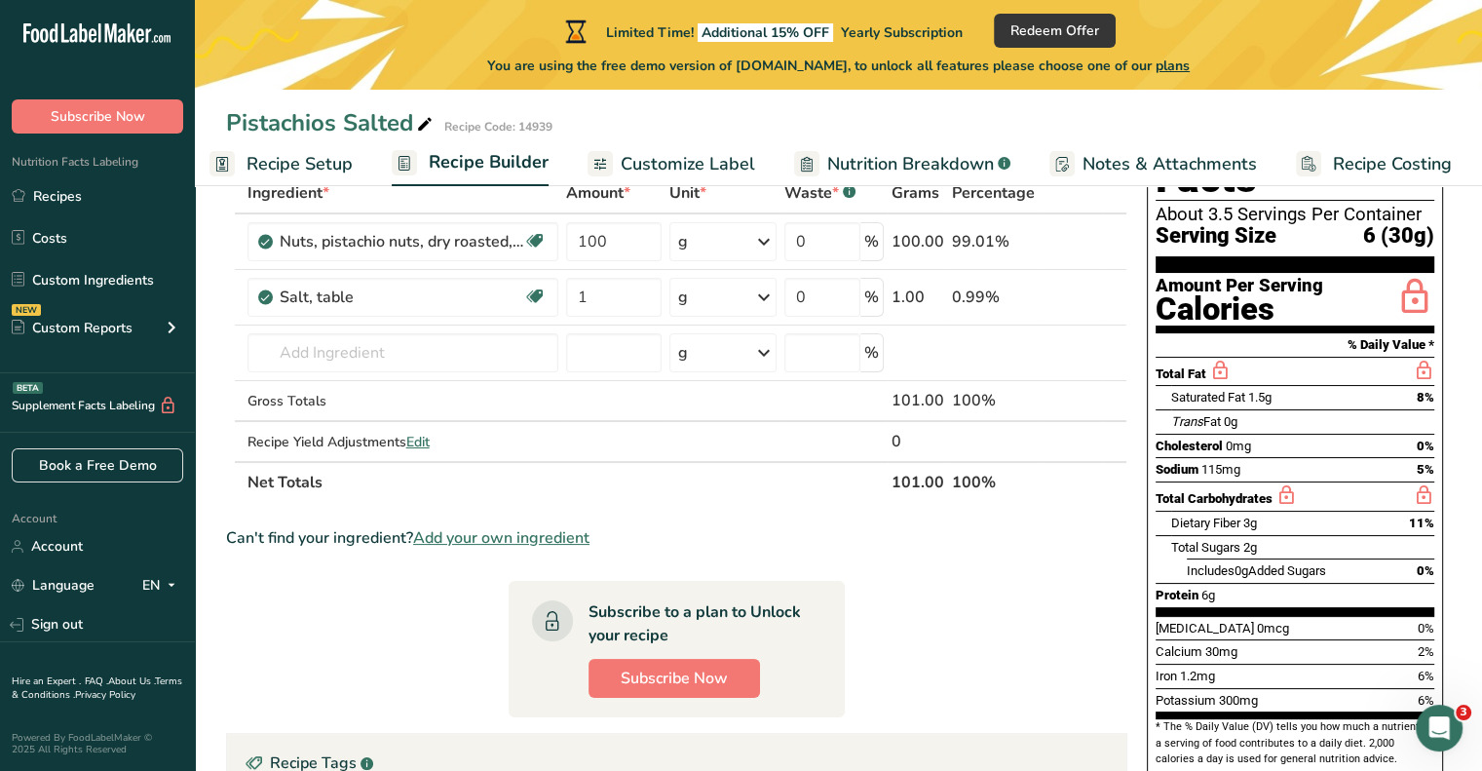
scroll to position [0, 0]
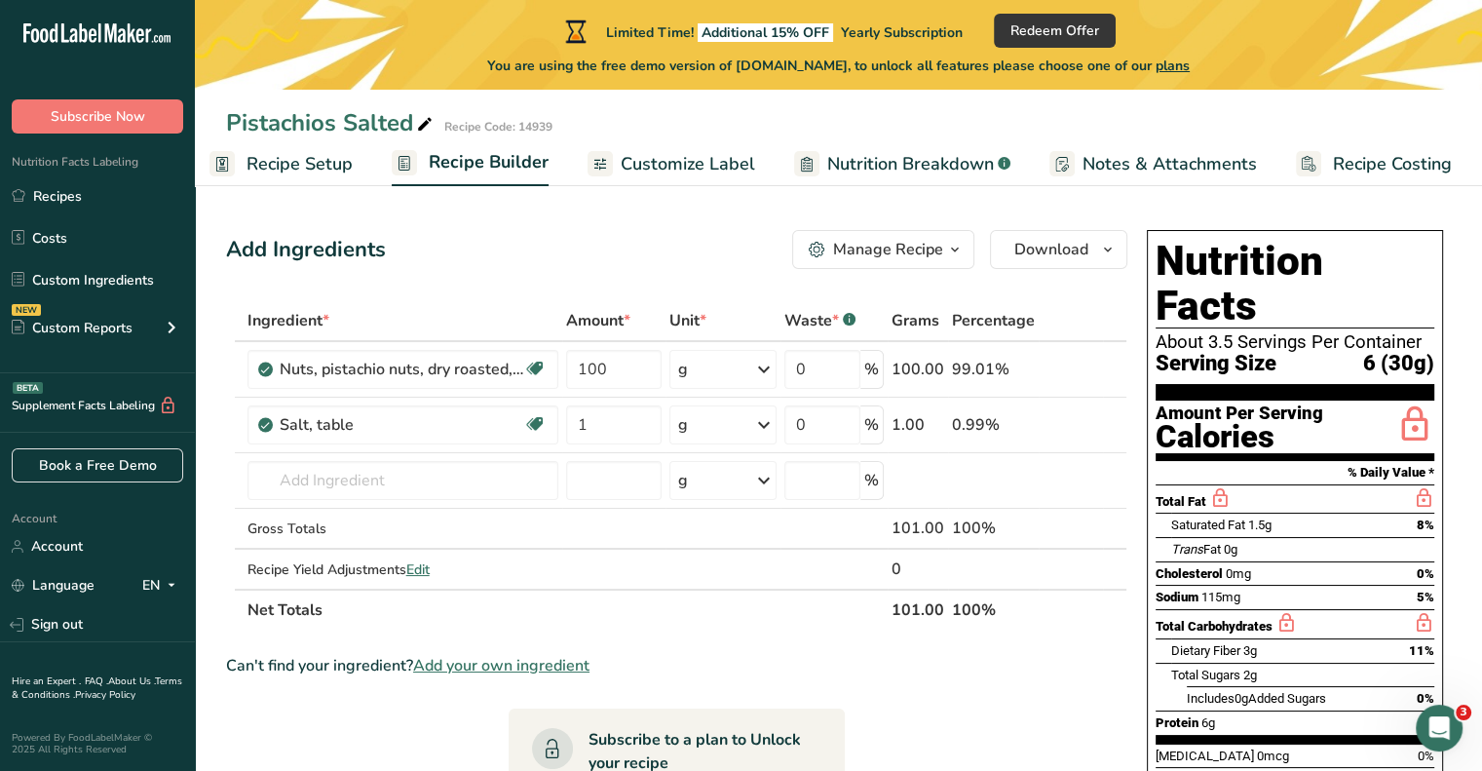
click at [721, 161] on span "Customize Label" at bounding box center [688, 164] width 134 height 26
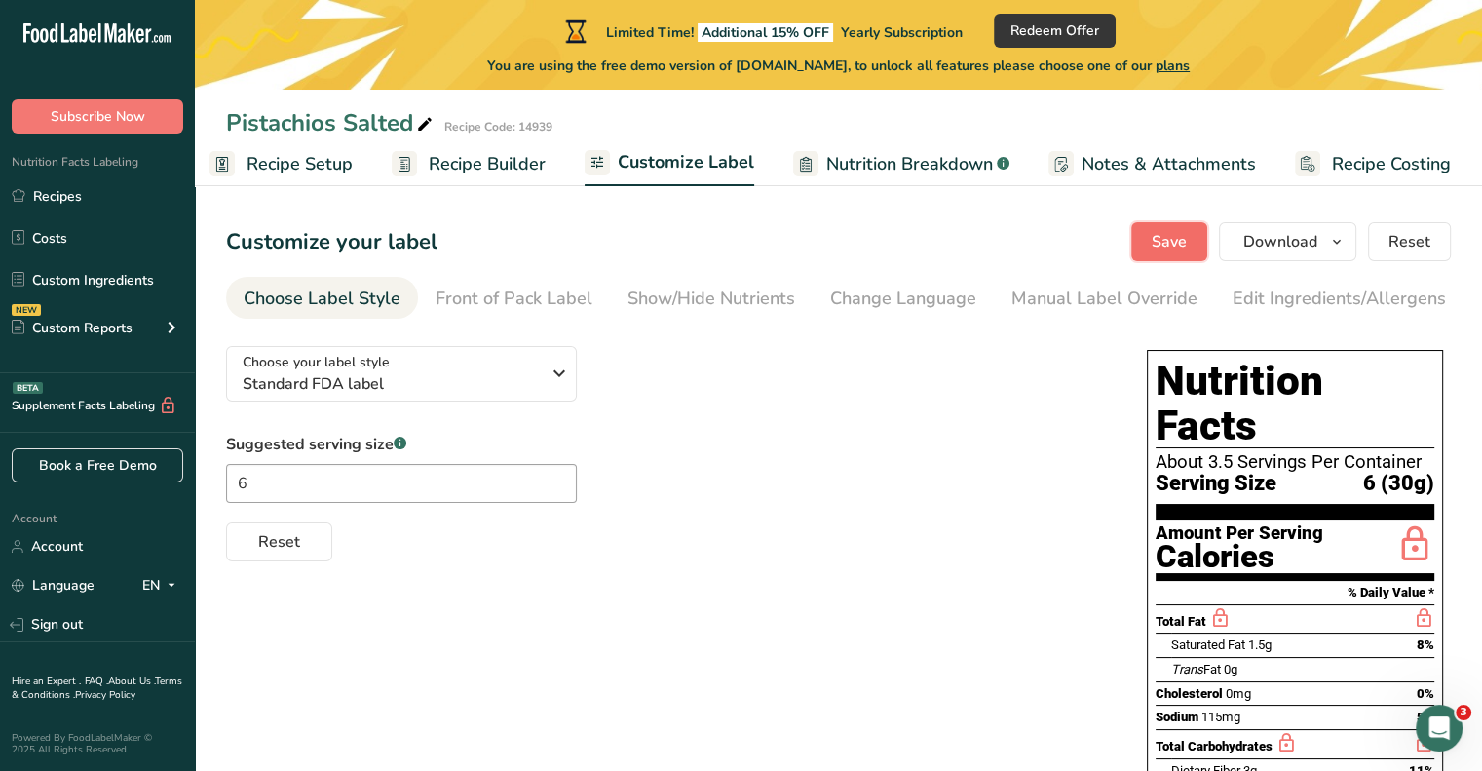
click at [1158, 245] on span "Save" at bounding box center [1169, 241] width 35 height 23
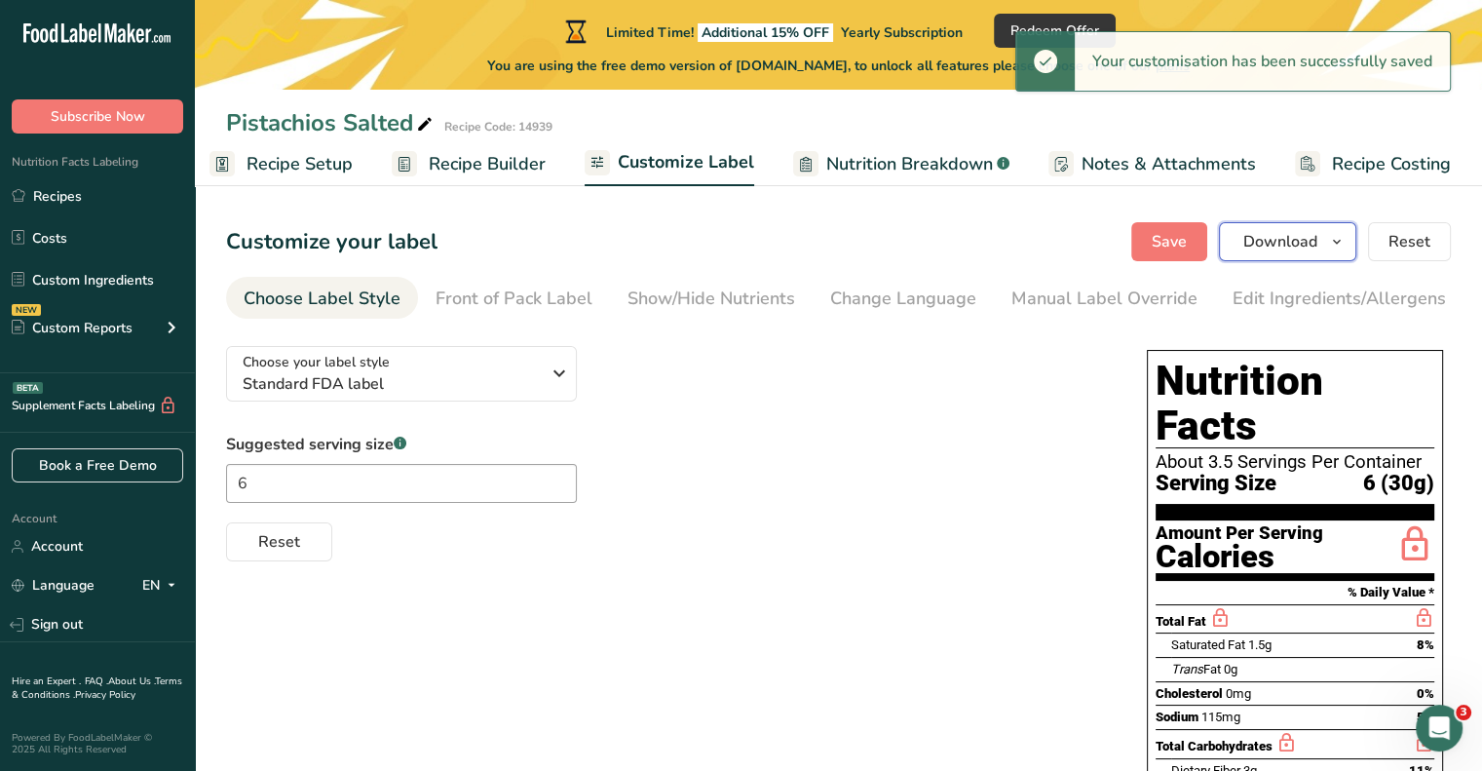
click at [1285, 256] on button "Download" at bounding box center [1287, 241] width 137 height 39
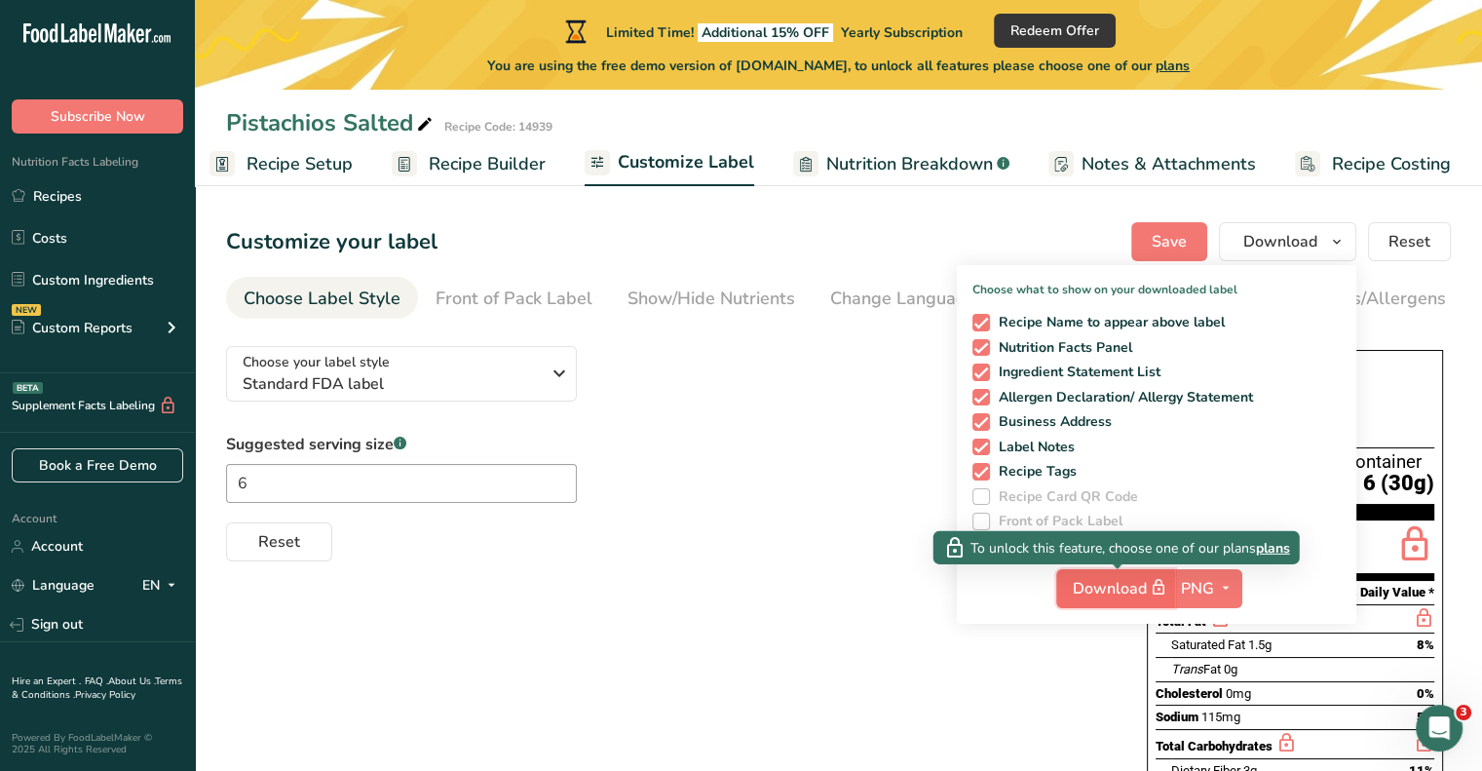
click at [1157, 582] on icon "button" at bounding box center [1159, 587] width 18 height 27
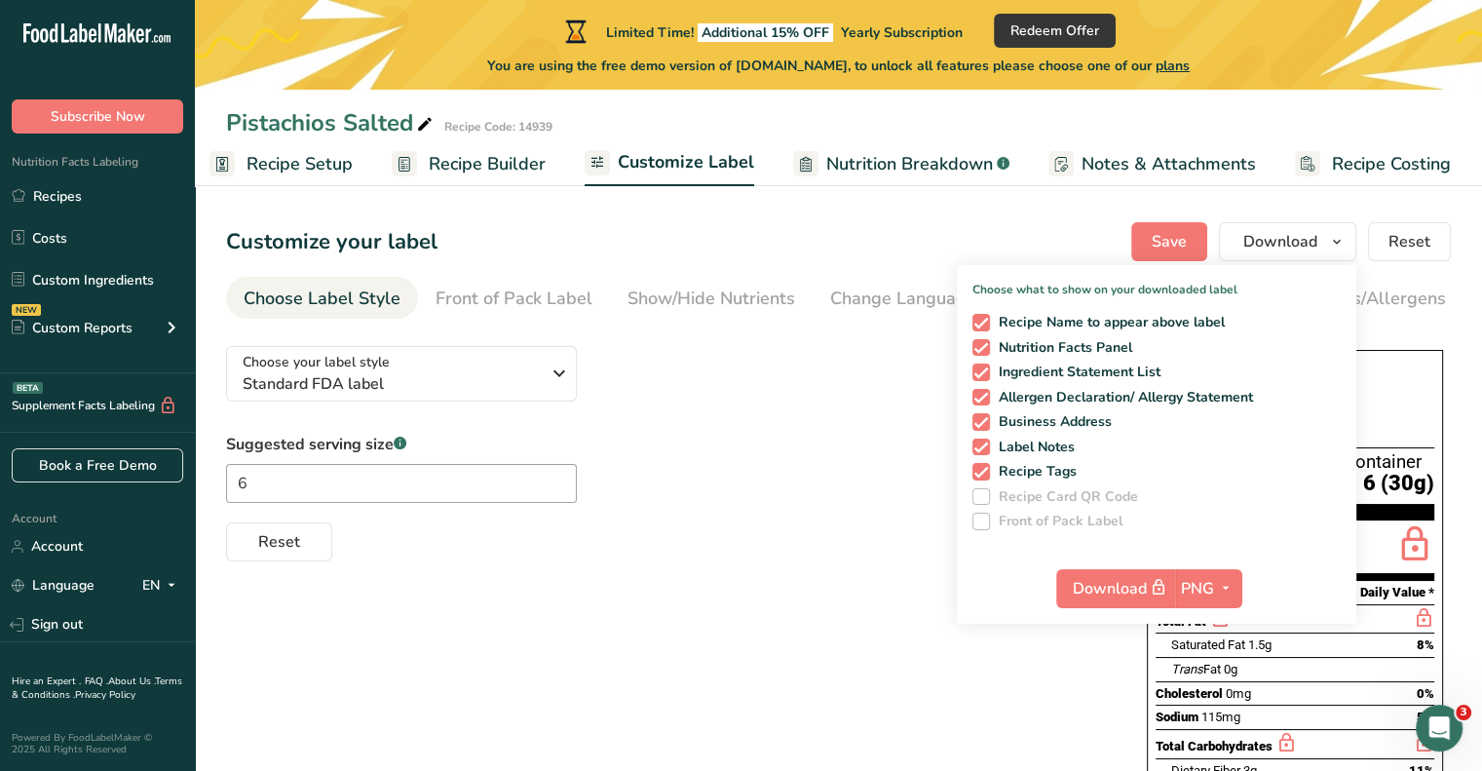
click at [762, 572] on div "Choose your label style Standard FDA label USA (FDA) Standard FDA label Tabular…" at bounding box center [838, 705] width 1225 height 751
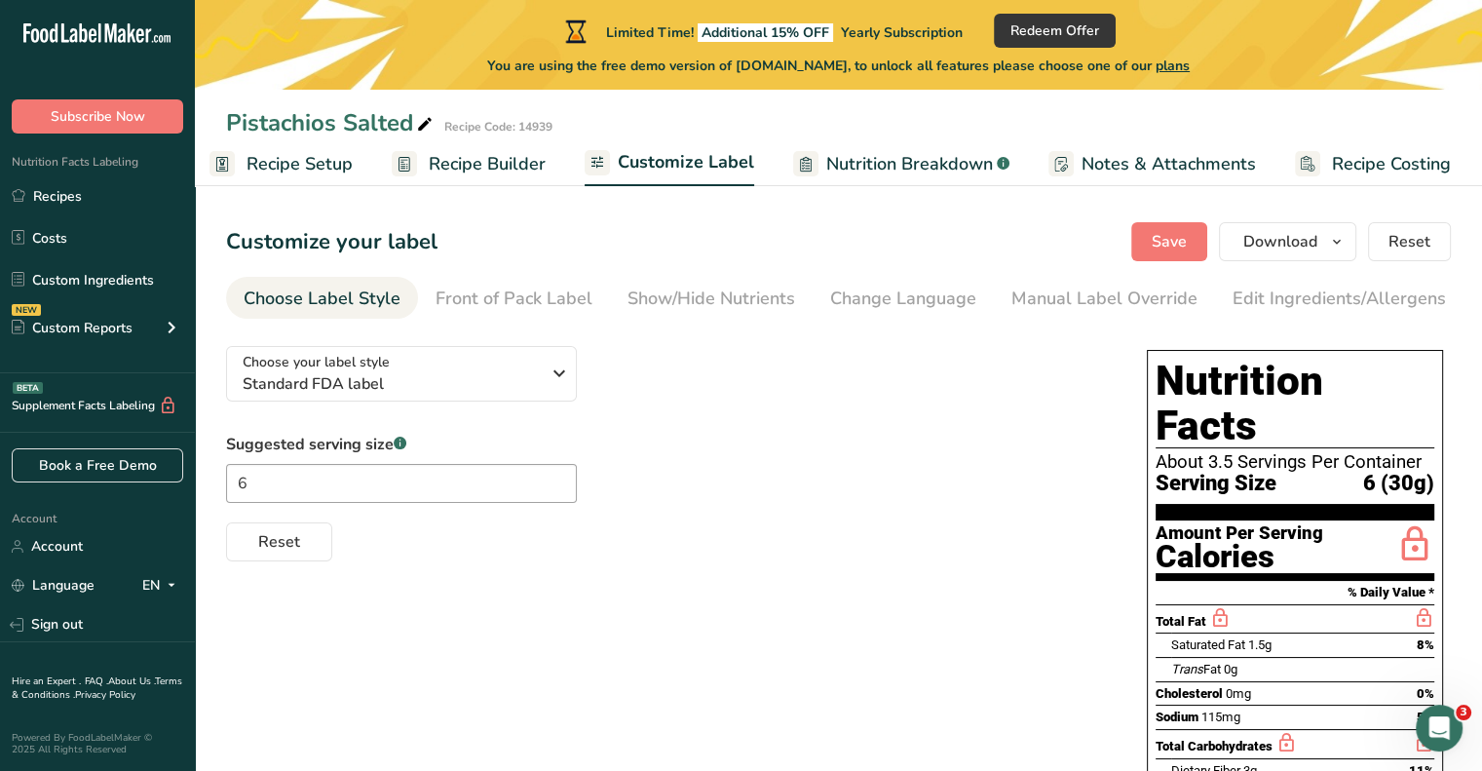
click at [1376, 604] on div "Total Fat" at bounding box center [1294, 618] width 279 height 29
click at [1337, 261] on section "Customize your label Save Download Choose what to show on your downloaded label…" at bounding box center [838, 652] width 1287 height 922
click at [1341, 245] on icon "button" at bounding box center [1337, 242] width 16 height 24
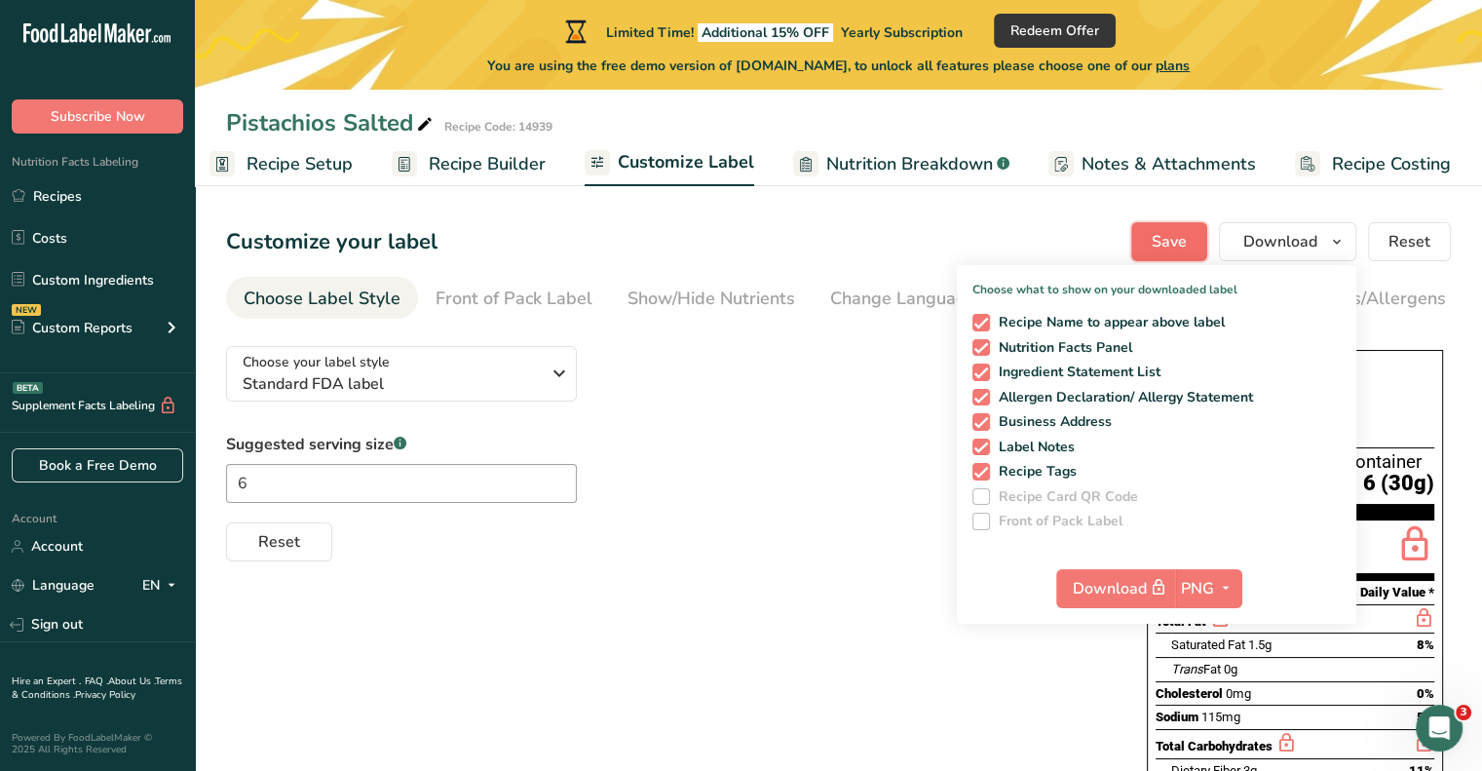
click at [1149, 237] on button "Save" at bounding box center [1169, 241] width 76 height 39
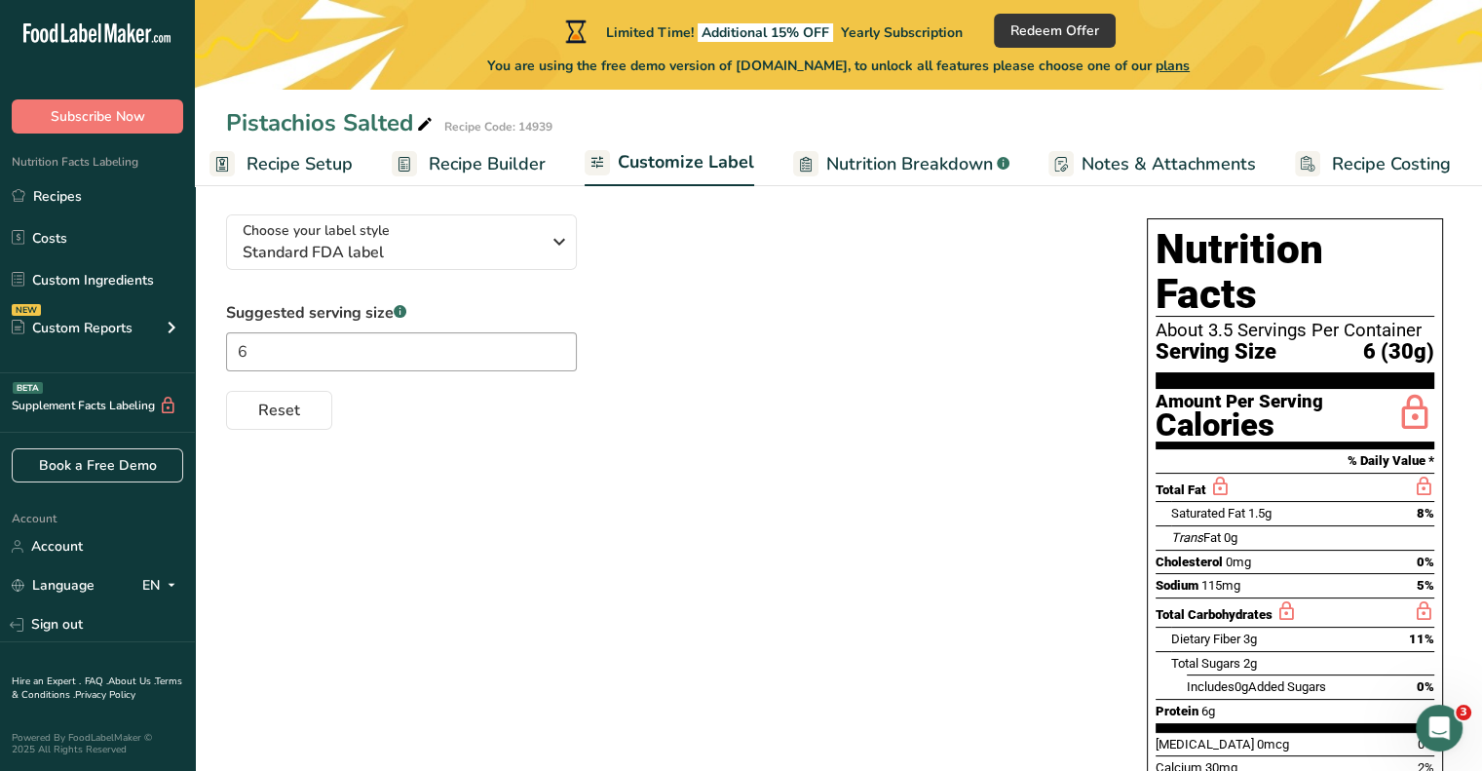
scroll to position [132, 0]
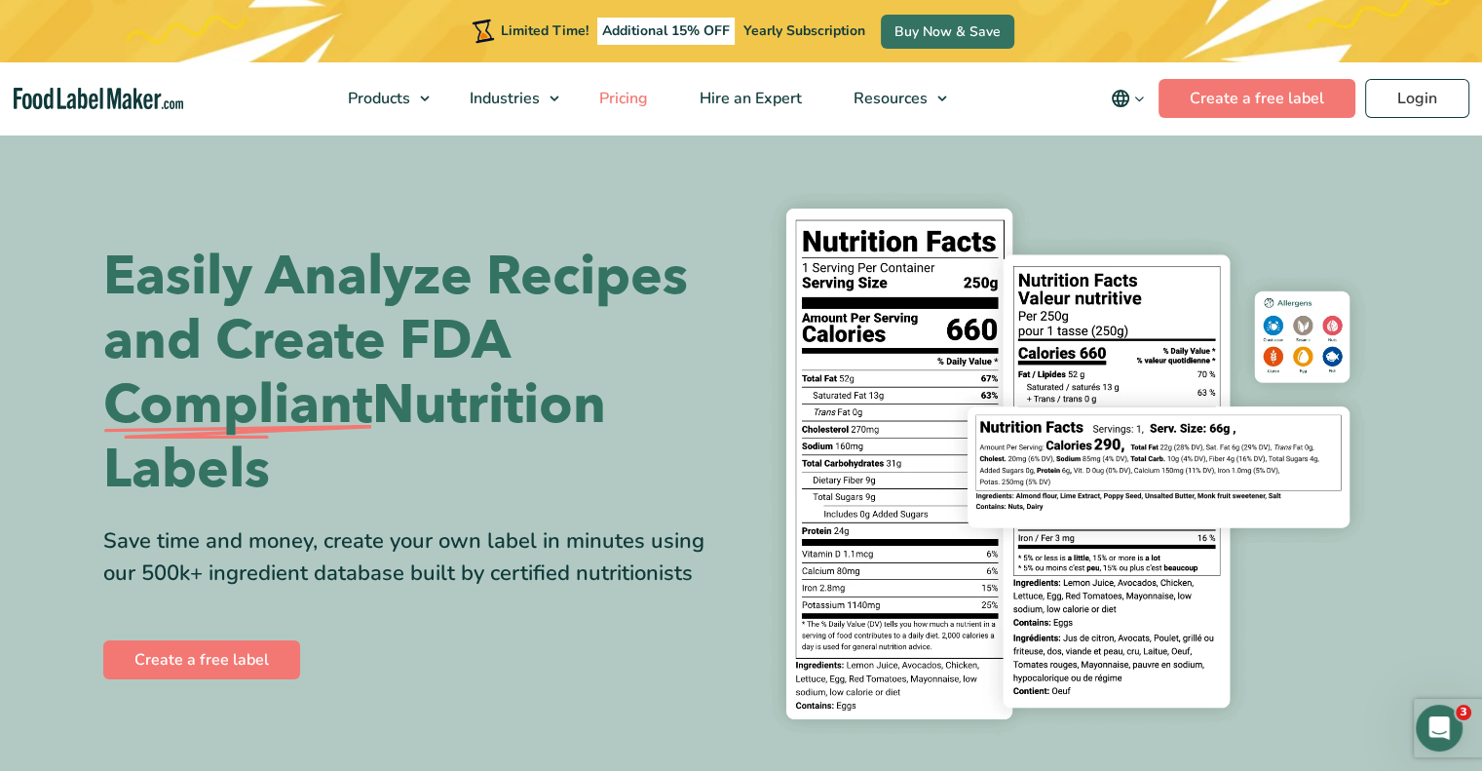
click at [606, 97] on span "Pricing" at bounding box center [621, 98] width 57 height 21
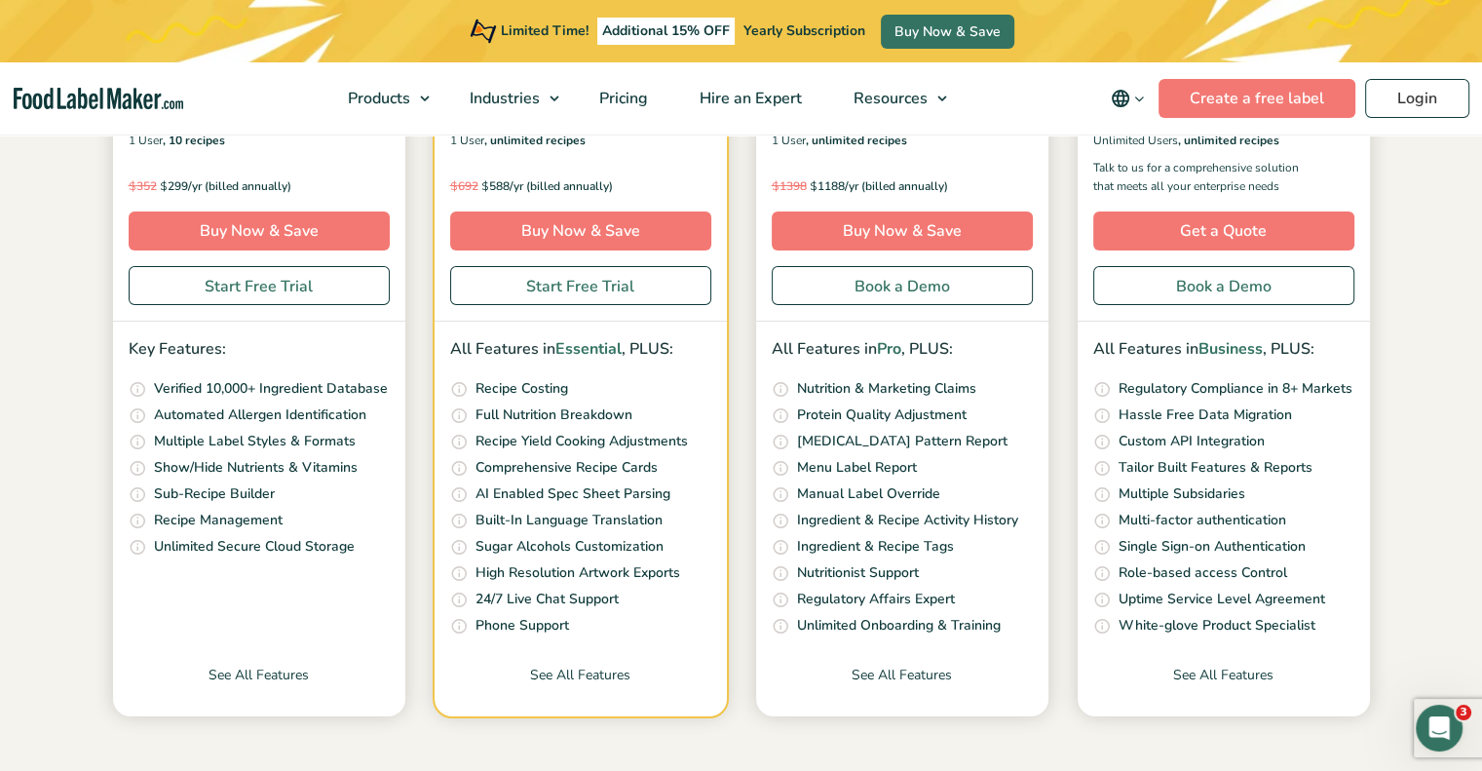
scroll to position [636, 0]
